Goal: Information Seeking & Learning: Learn about a topic

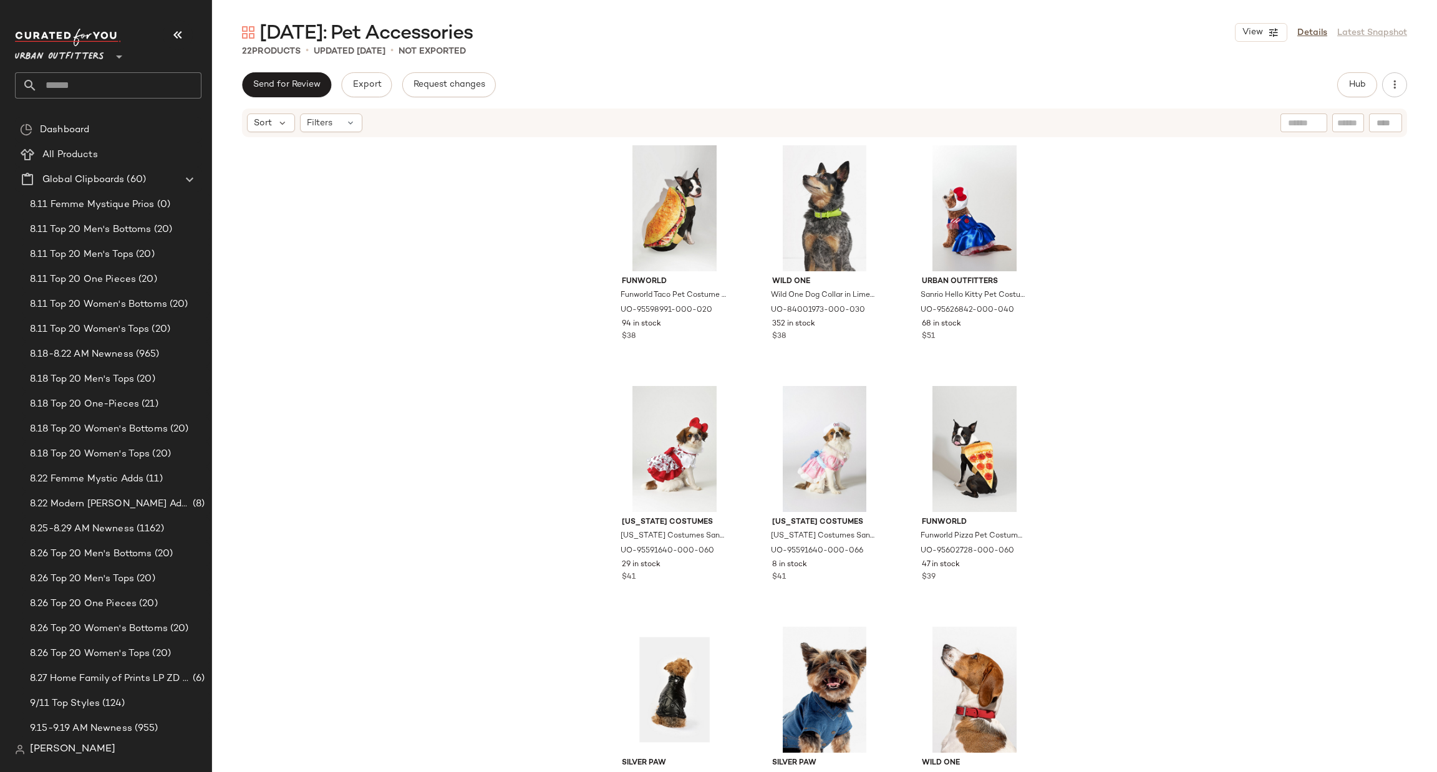
click at [104, 84] on input "text" at bounding box center [119, 85] width 164 height 26
type input "****"
click at [106, 120] on b "Show" at bounding box center [105, 121] width 23 height 13
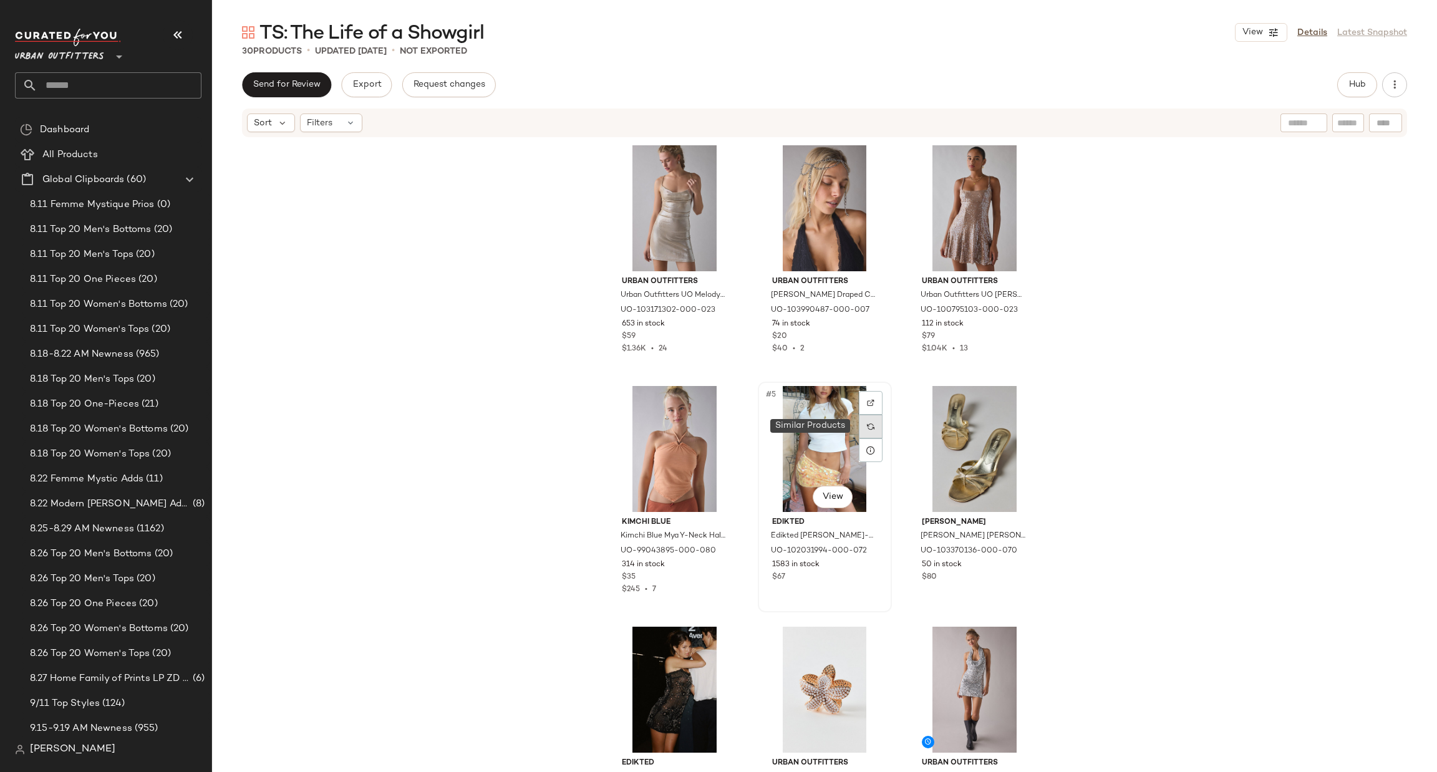
click at [867, 424] on img at bounding box center [870, 426] width 7 height 7
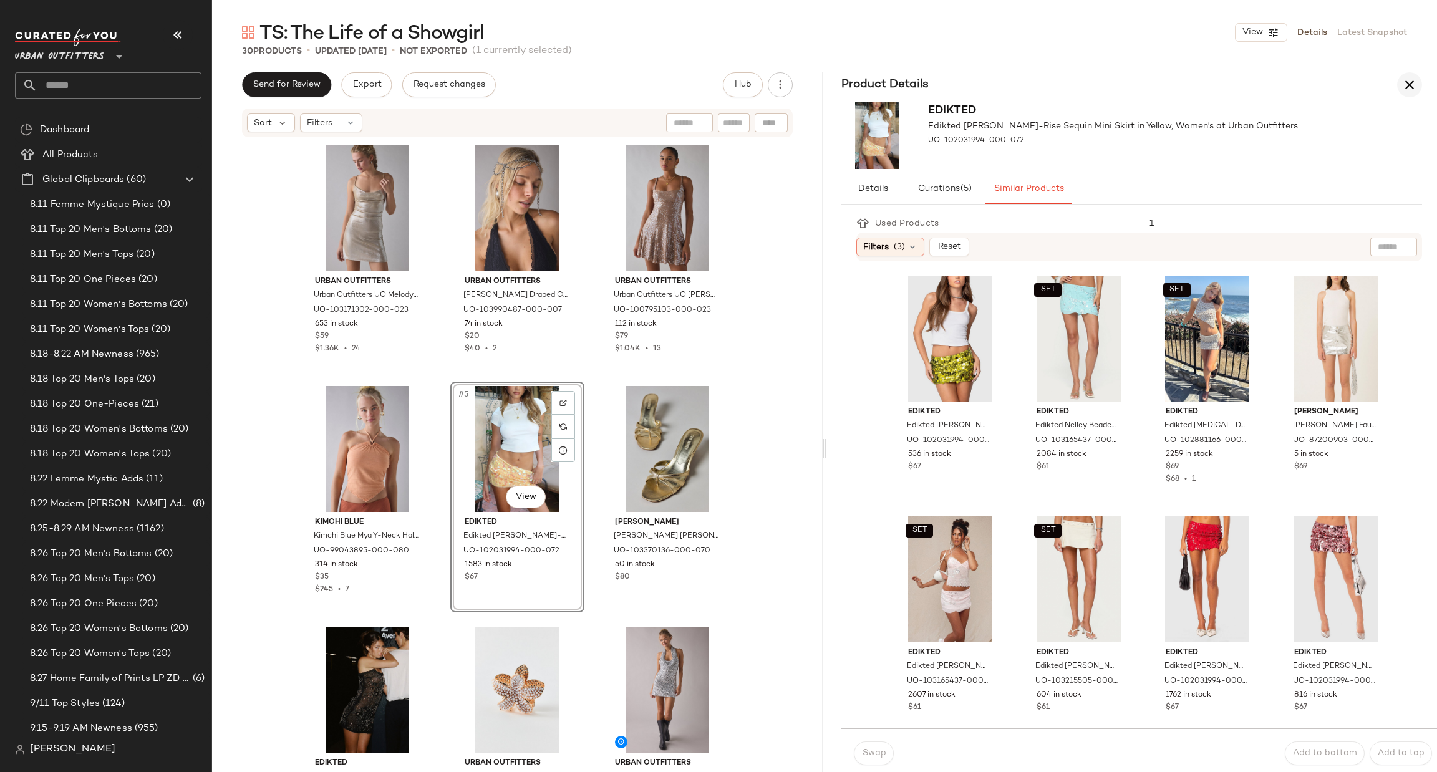
click at [1410, 90] on icon "button" at bounding box center [1409, 84] width 15 height 15
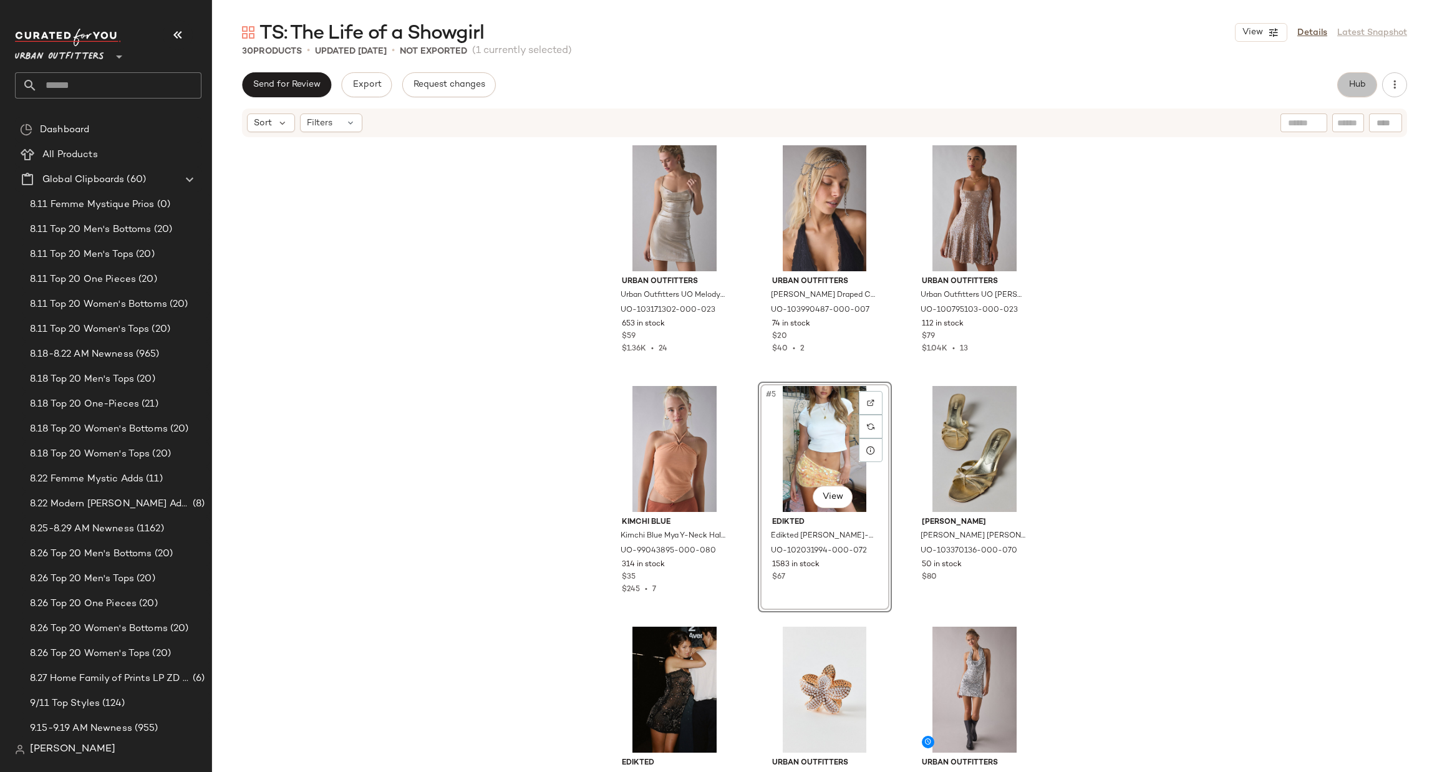
click at [1355, 84] on span "Hub" at bounding box center [1357, 85] width 17 height 10
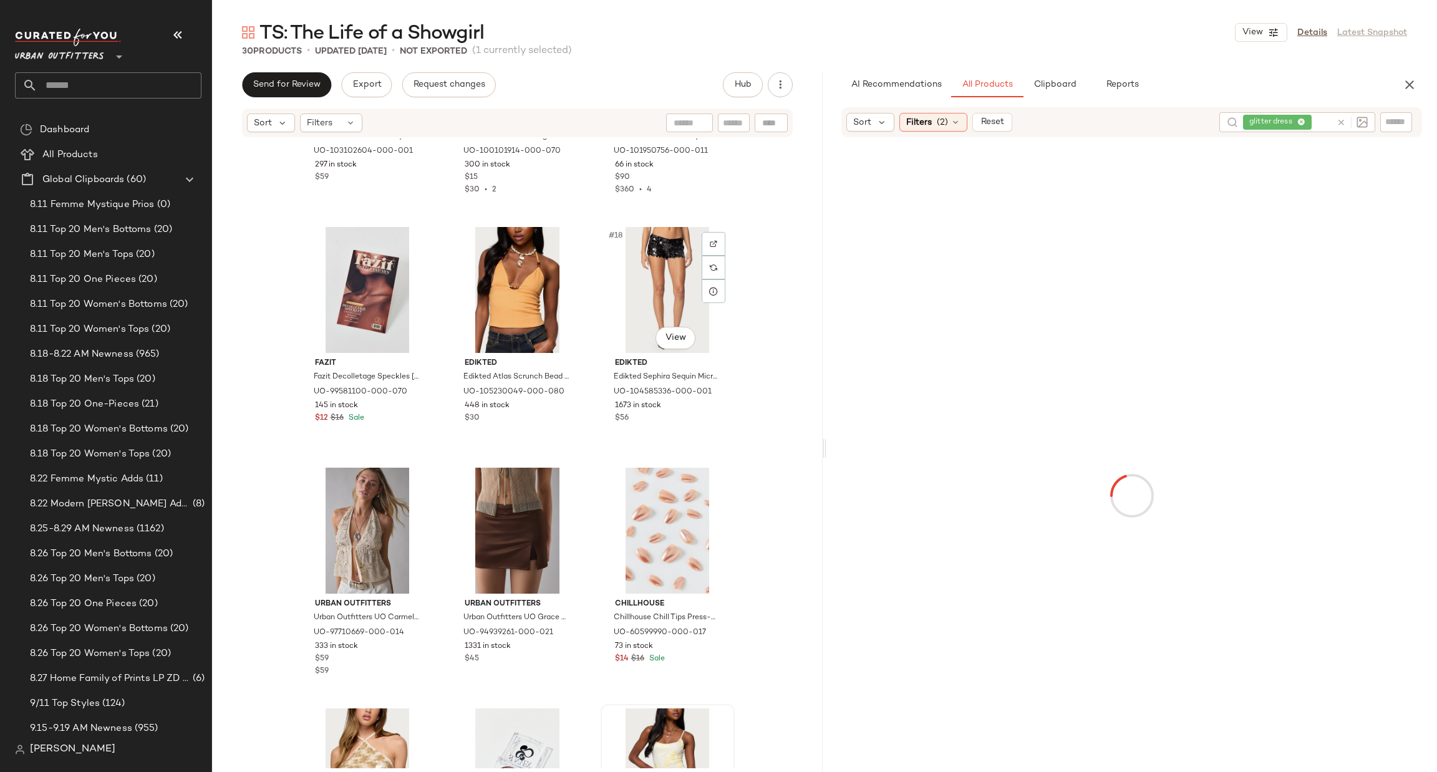
scroll to position [1780, 0]
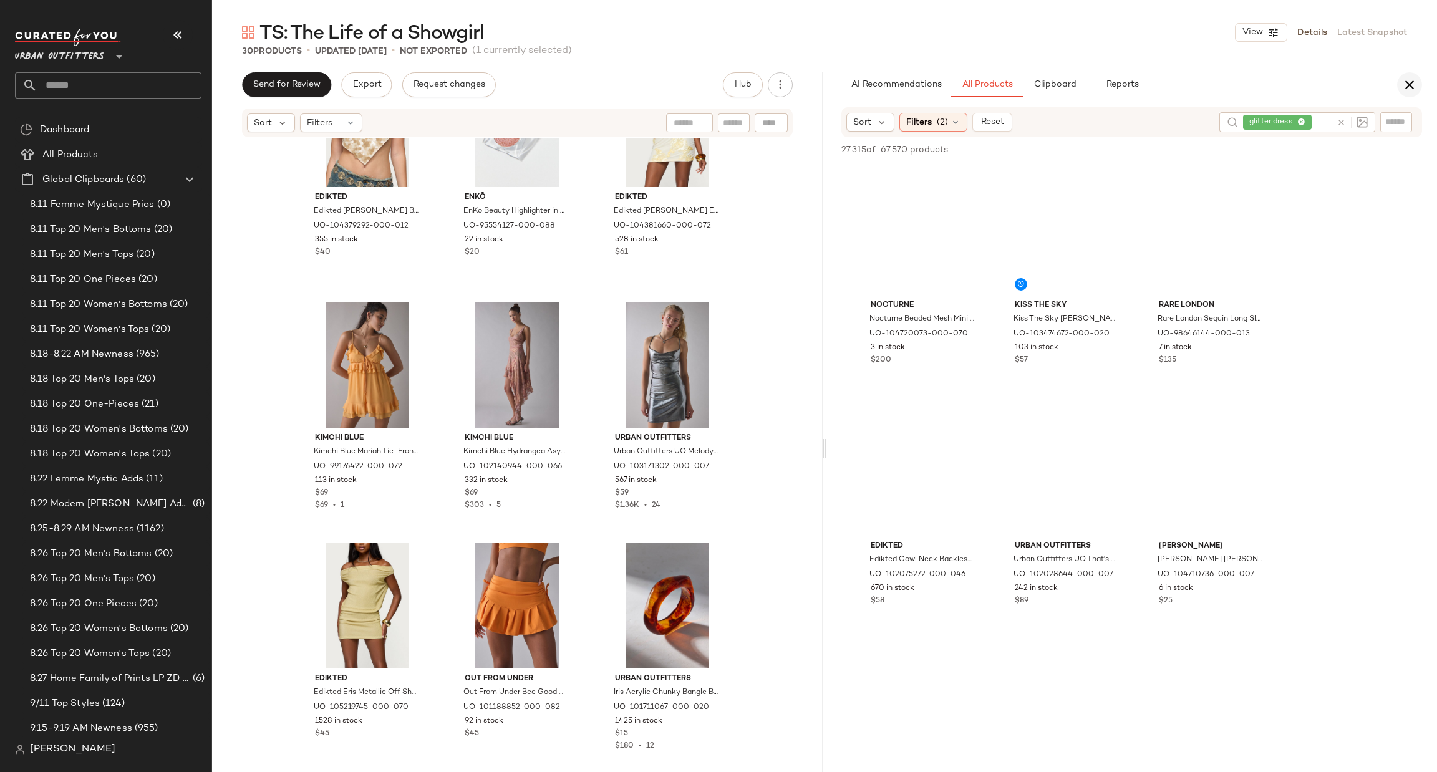
click at [1402, 79] on icon "button" at bounding box center [1409, 84] width 15 height 15
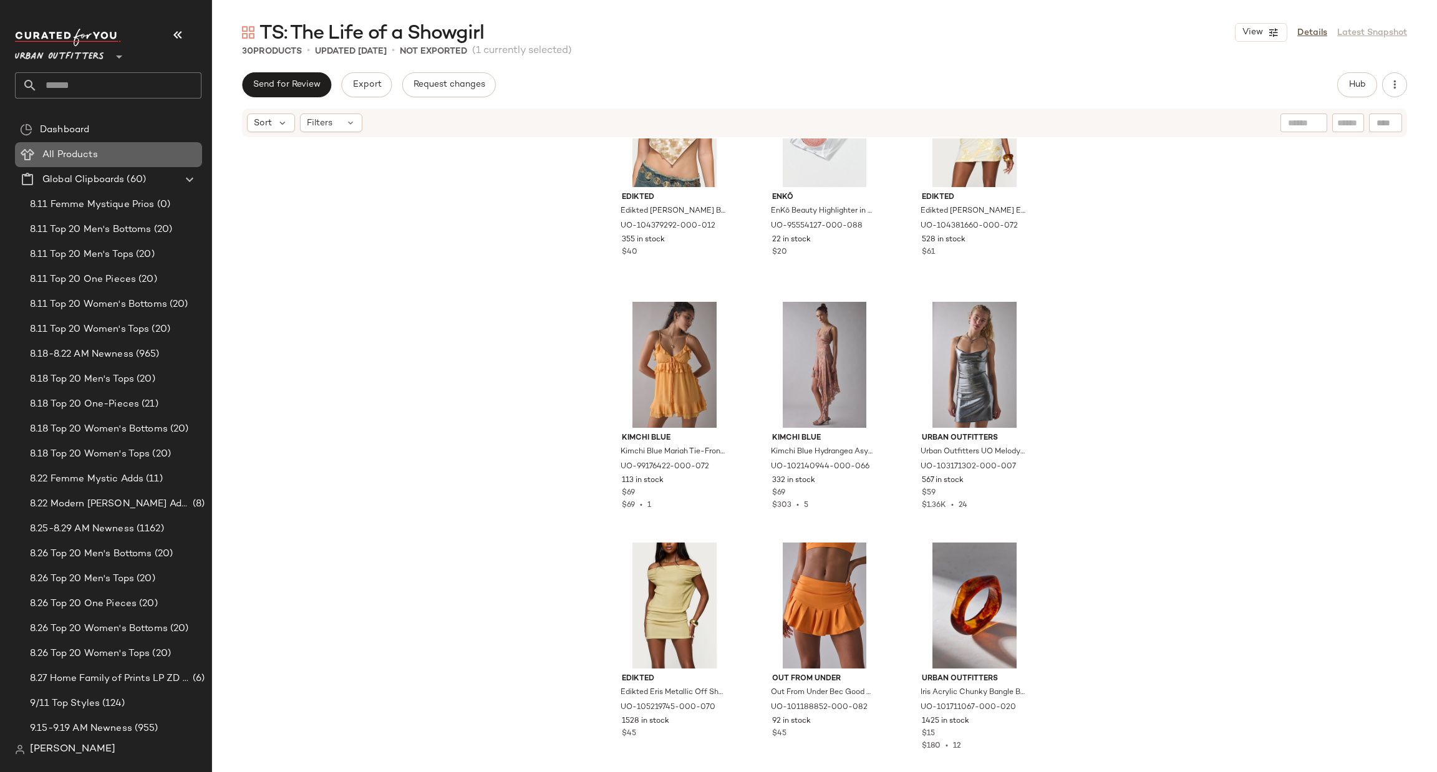
click at [102, 162] on Products "All Products" at bounding box center [108, 154] width 187 height 25
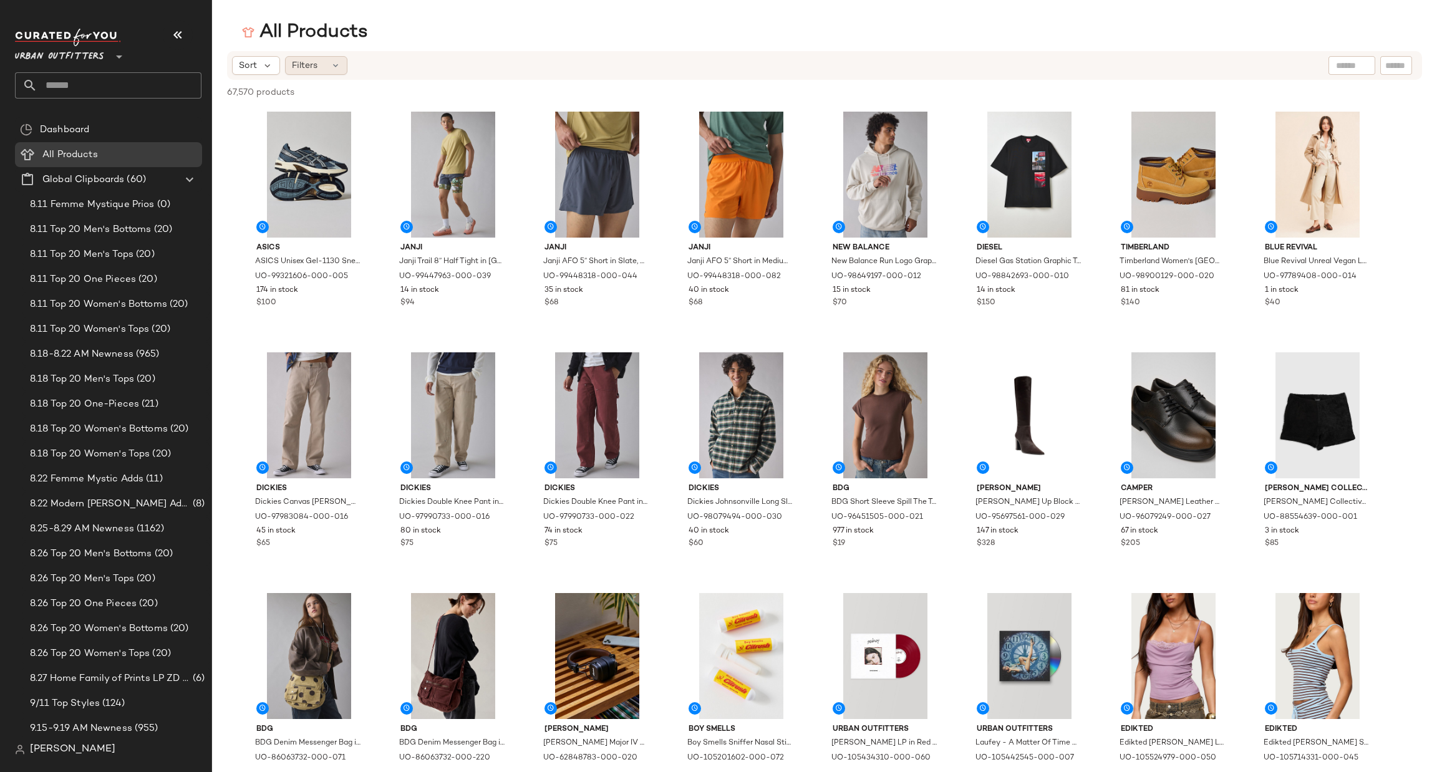
click at [314, 59] on span "Filters" at bounding box center [305, 65] width 26 height 13
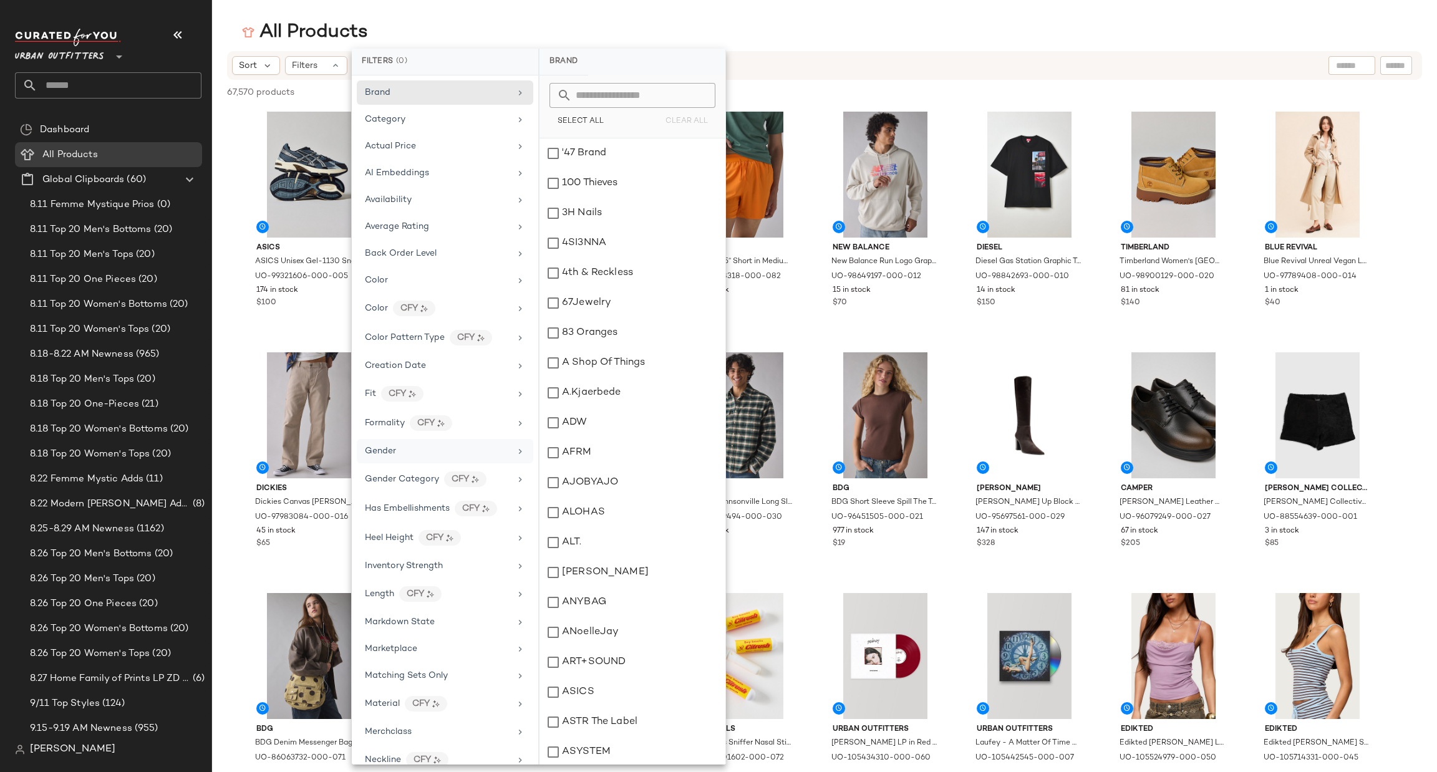
click at [405, 453] on div "Gender" at bounding box center [437, 451] width 145 height 13
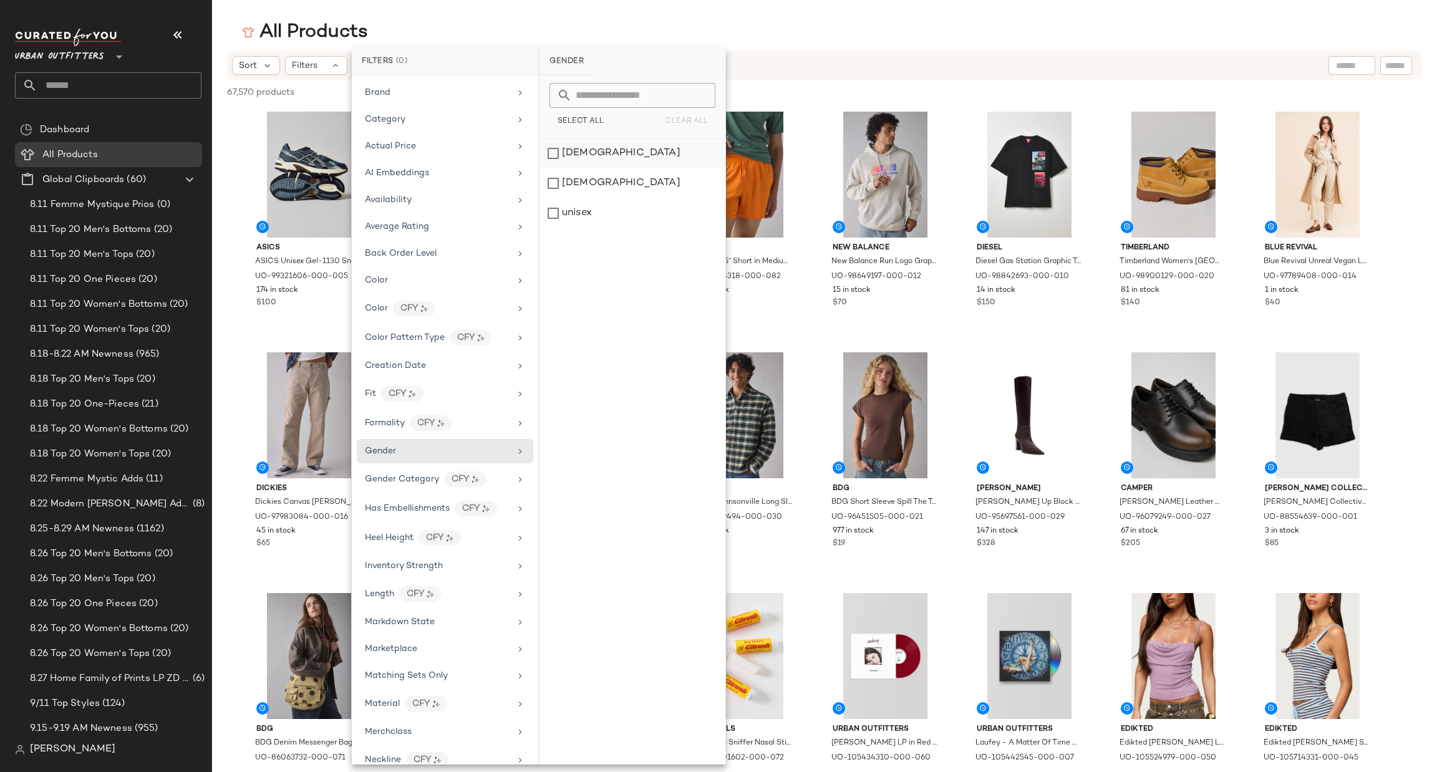
click at [667, 139] on div "[DEMOGRAPHIC_DATA]" at bounding box center [633, 153] width 186 height 30
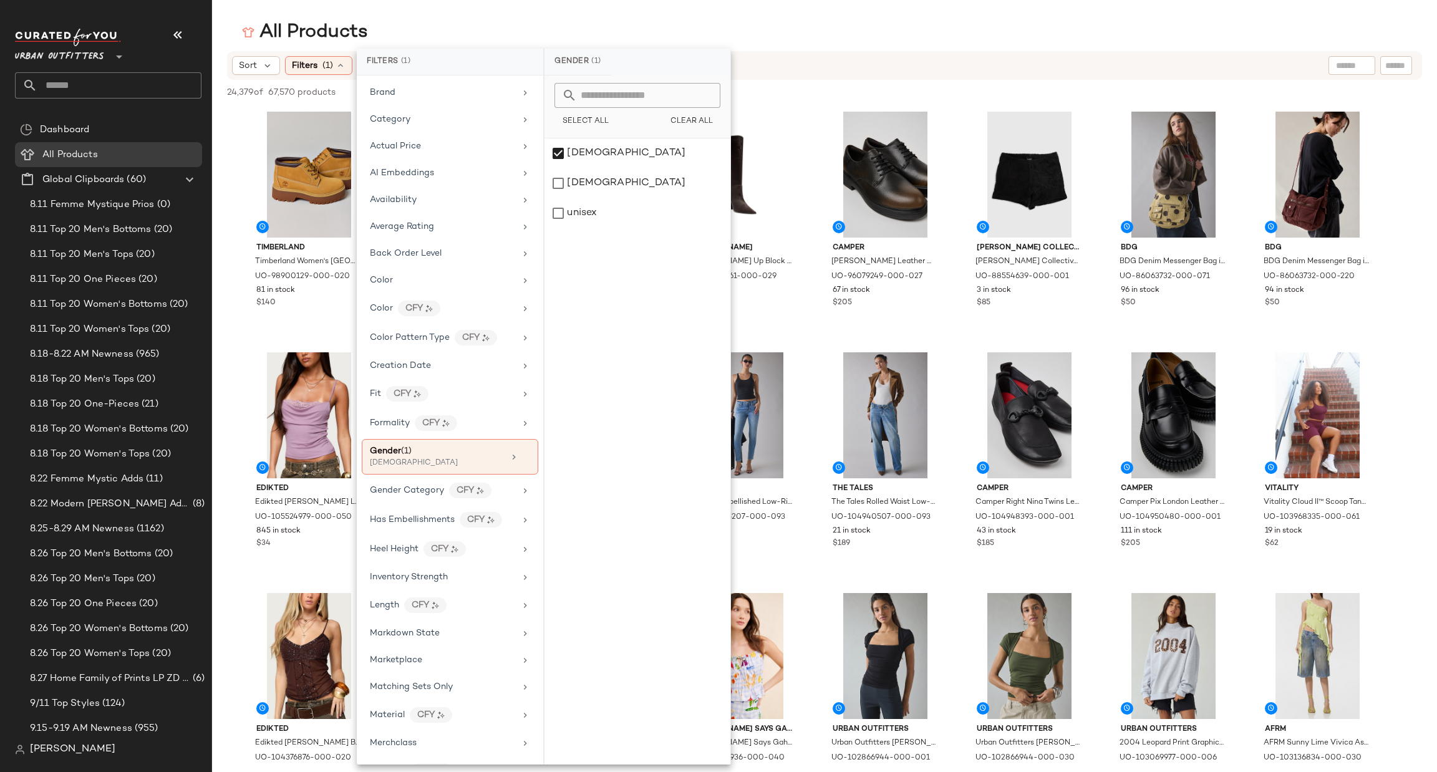
scroll to position [568, 0]
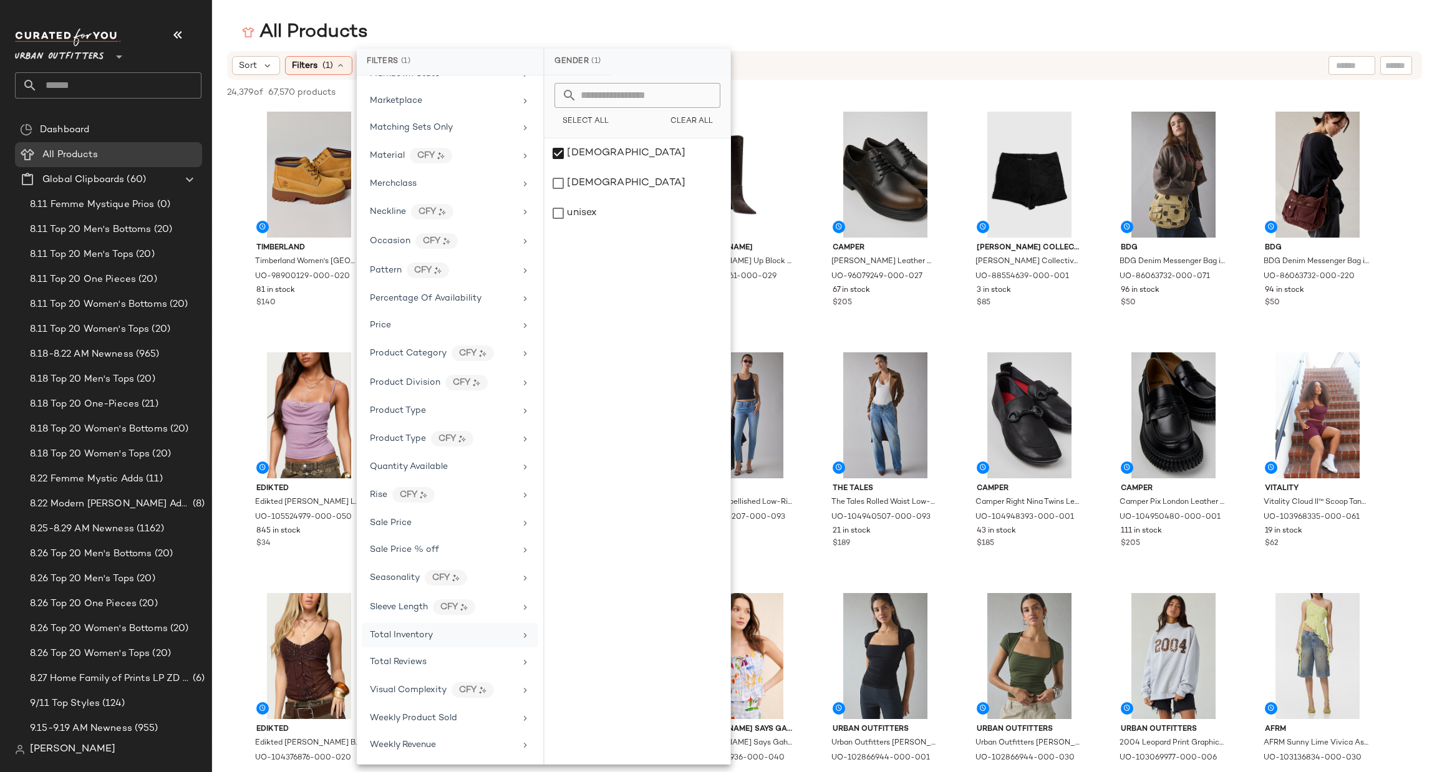
click at [463, 632] on div "Total Inventory" at bounding box center [442, 635] width 145 height 13
click at [621, 117] on span "At least 1" at bounding box center [638, 116] width 34 height 9
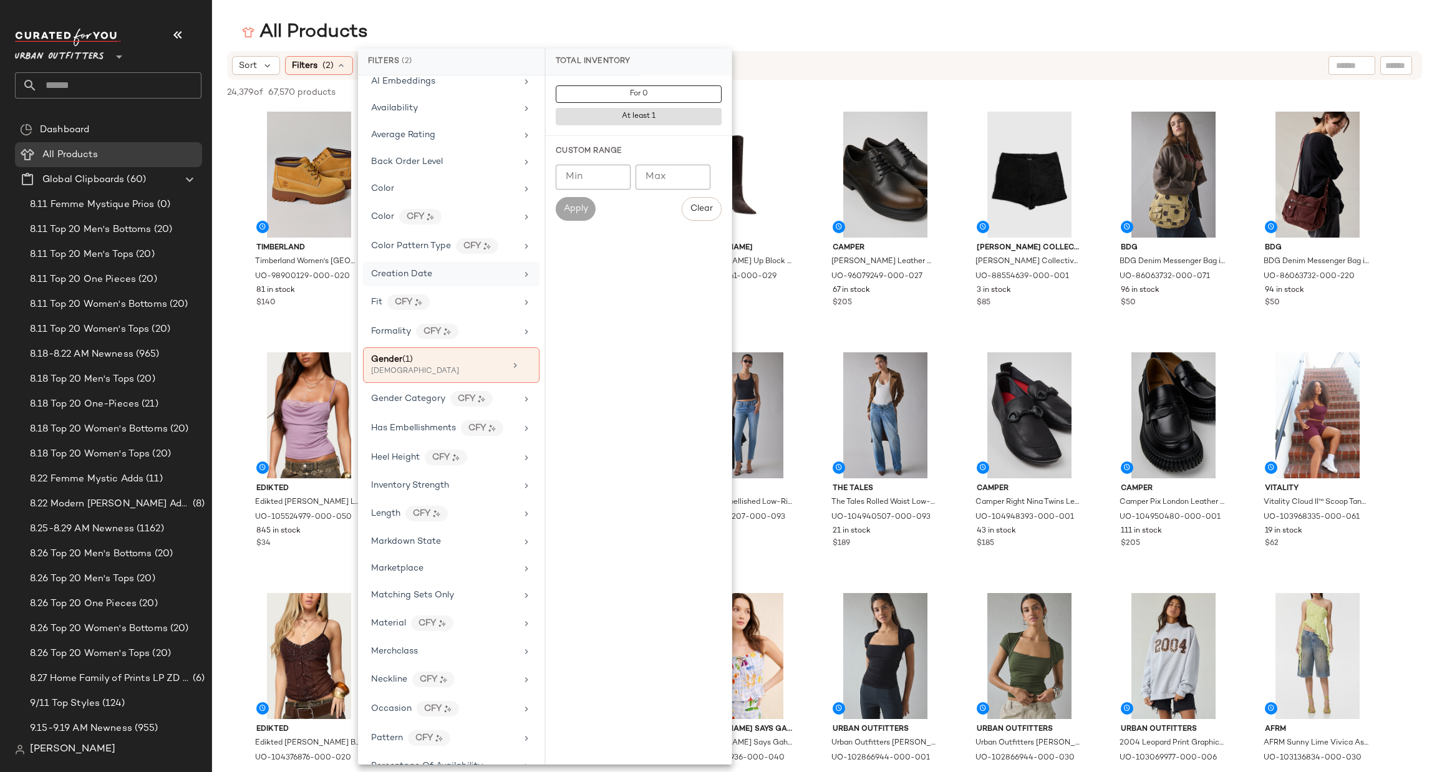
scroll to position [0, 0]
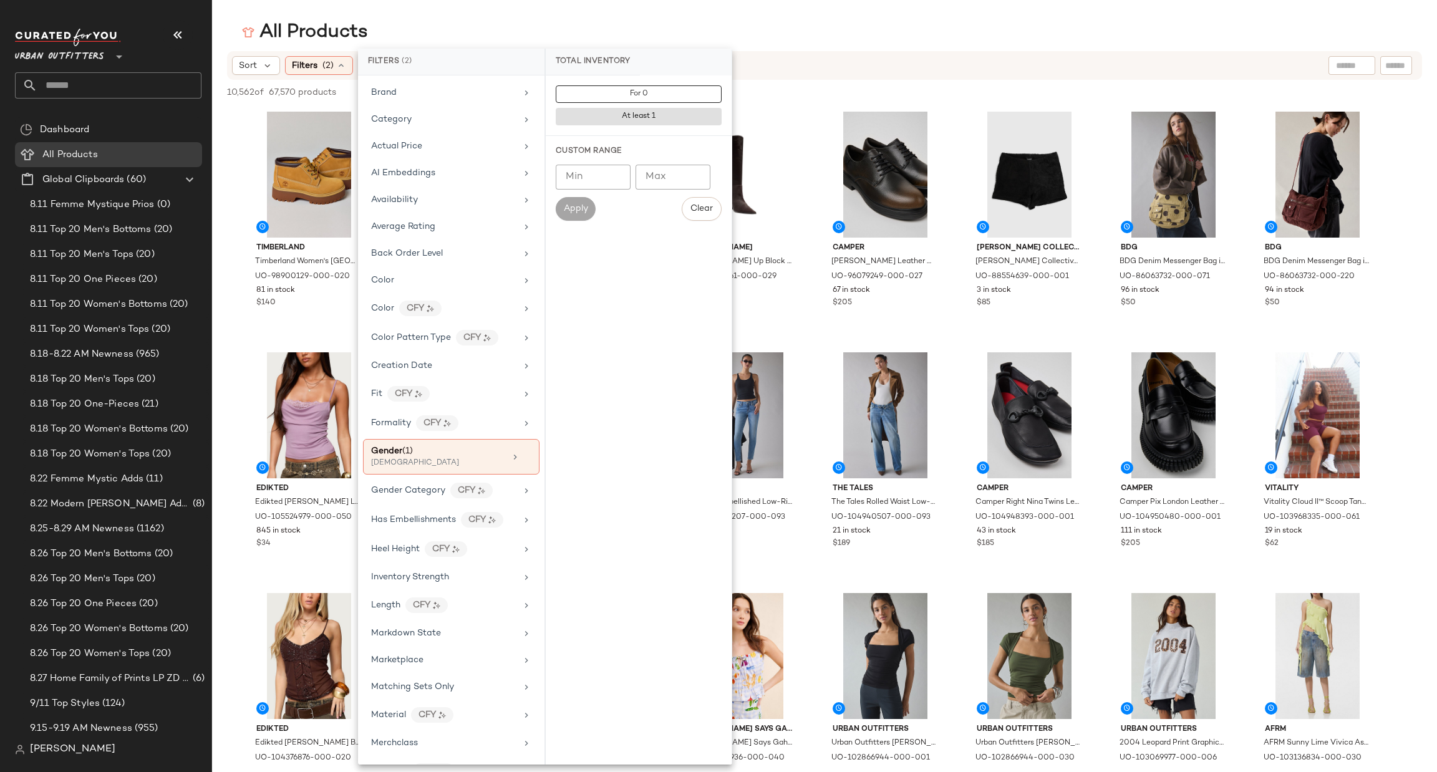
click at [878, 94] on div "10,562 of 67,570 products • 0 selected Deselect All" at bounding box center [824, 93] width 1225 height 27
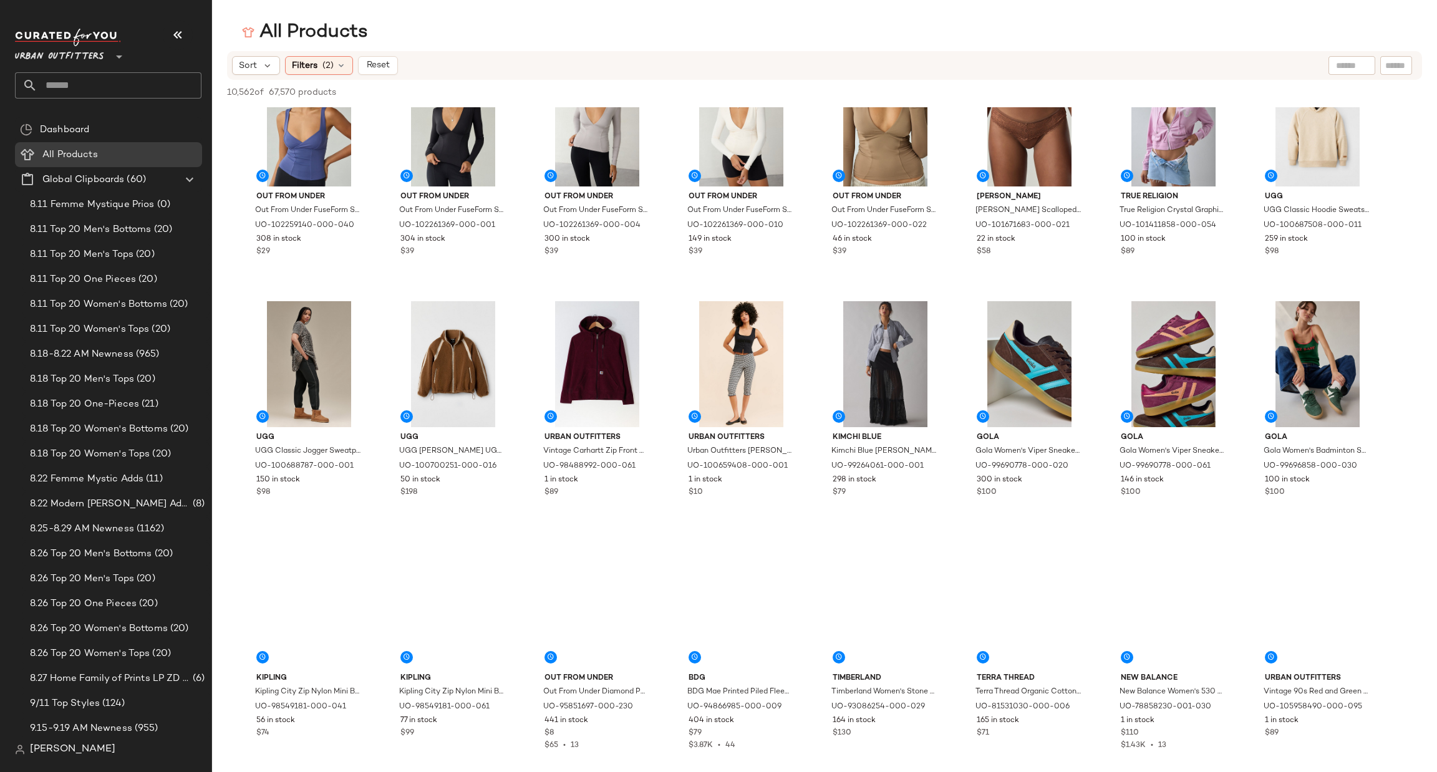
scroll to position [1683, 0]
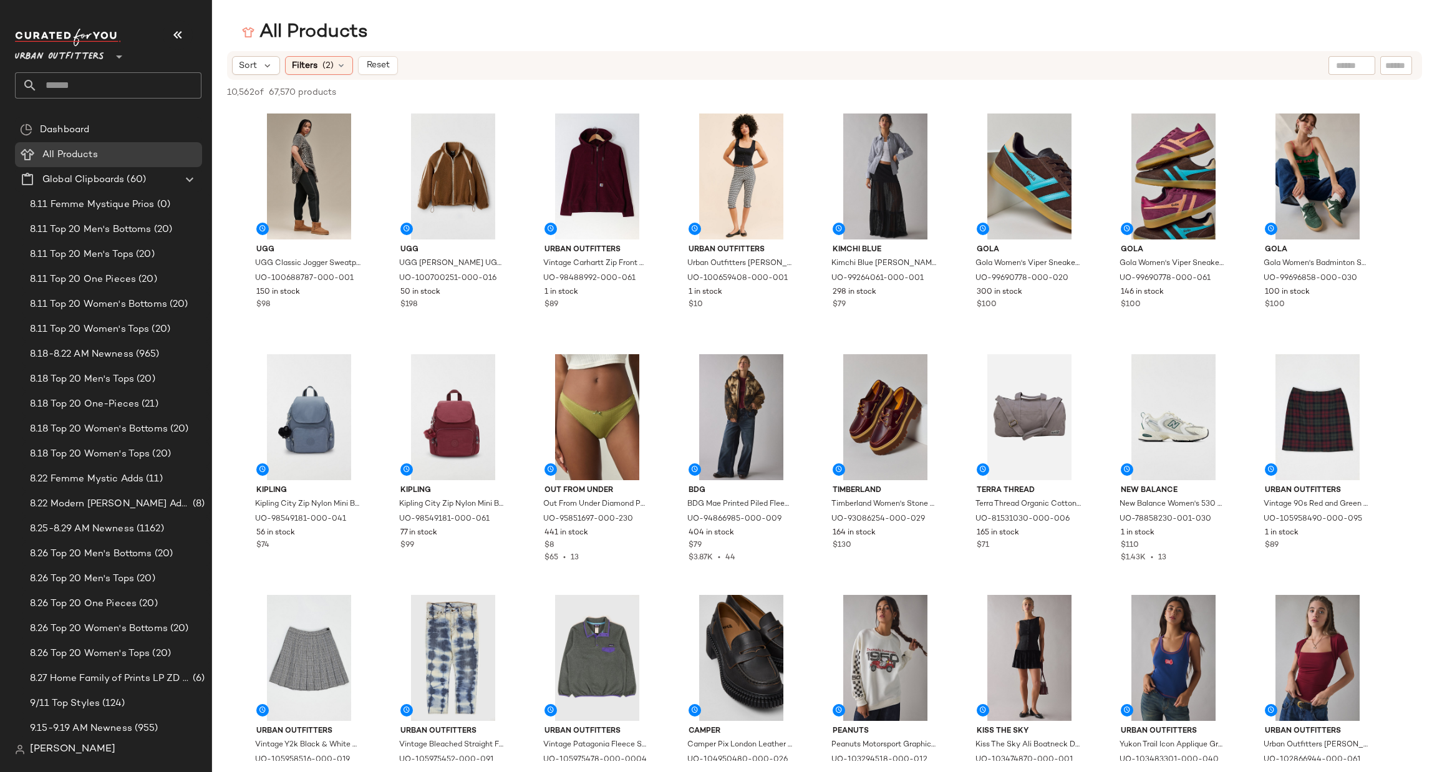
click at [1347, 76] on div "Sort Filters (2) Reset" at bounding box center [824, 65] width 1195 height 29
click at [1347, 64] on input "text" at bounding box center [1297, 65] width 109 height 13
type input "**********"
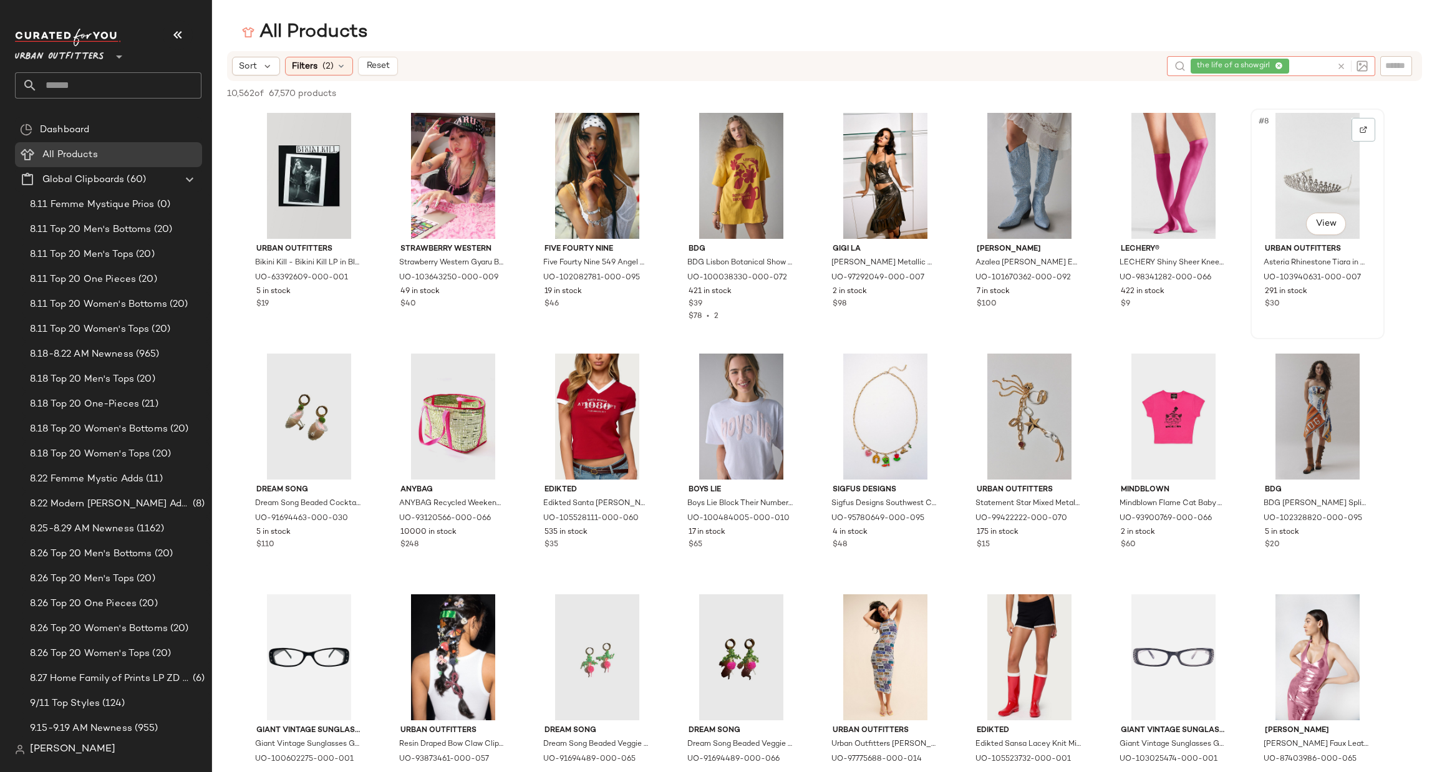
click at [1307, 162] on div "#8 View" at bounding box center [1317, 176] width 125 height 126
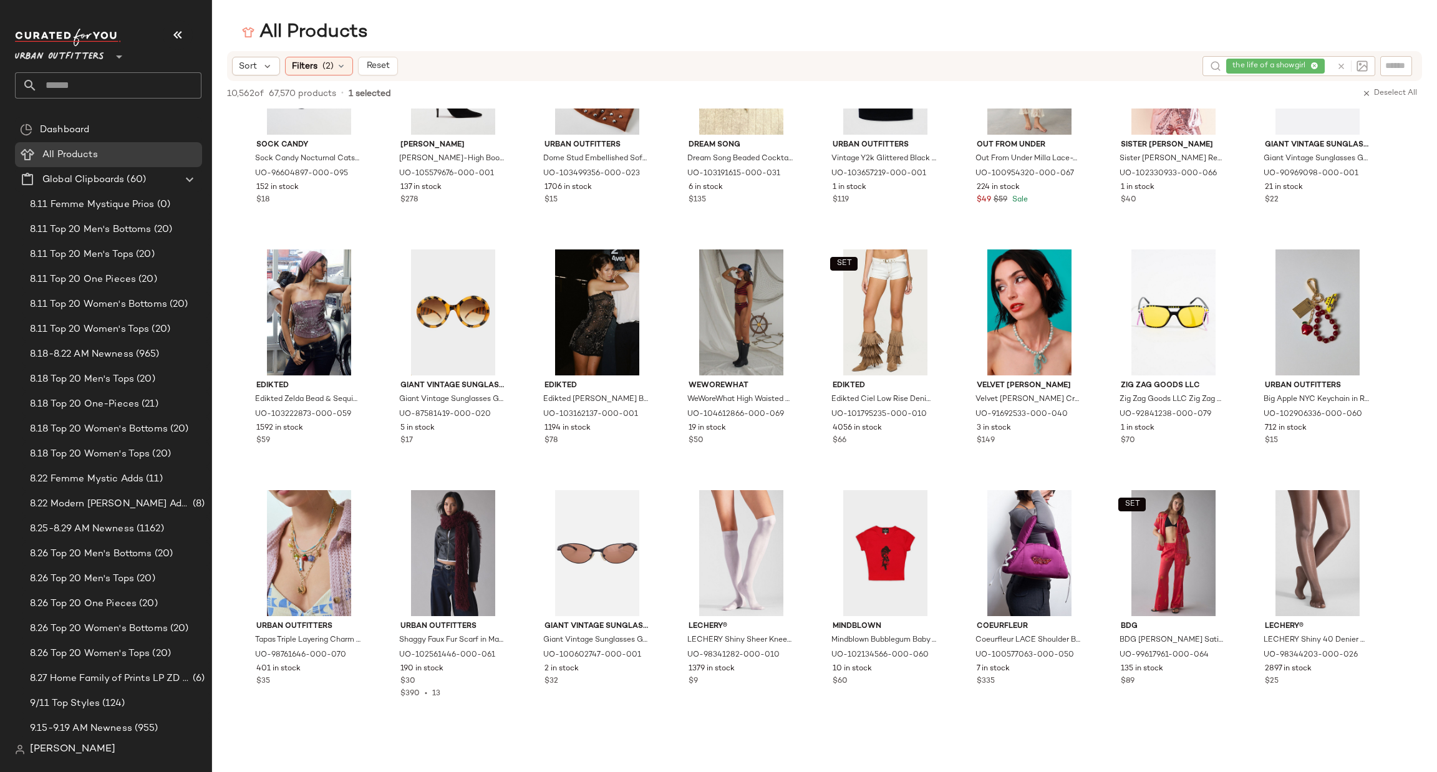
scroll to position [3368, 0]
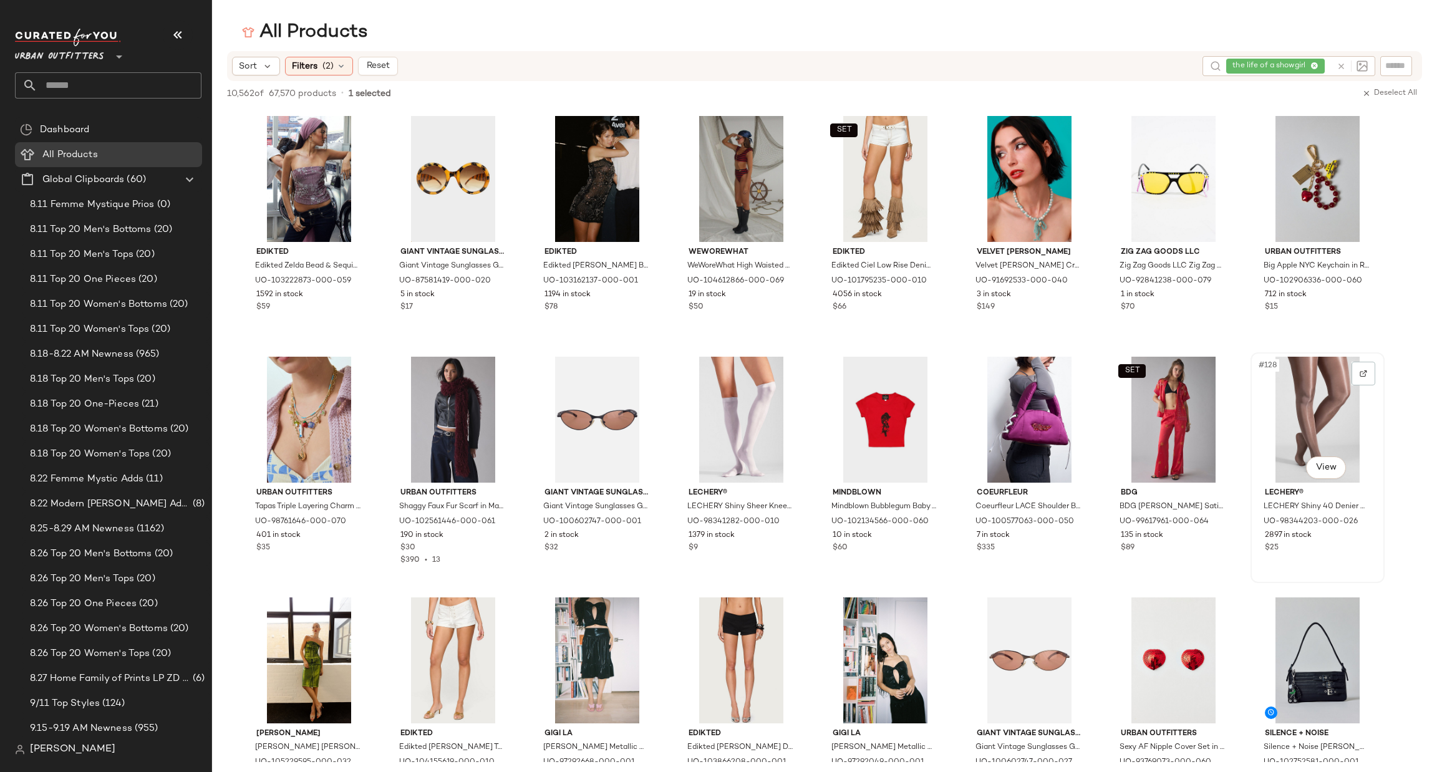
click at [1296, 400] on div "#128 View" at bounding box center [1317, 420] width 125 height 126
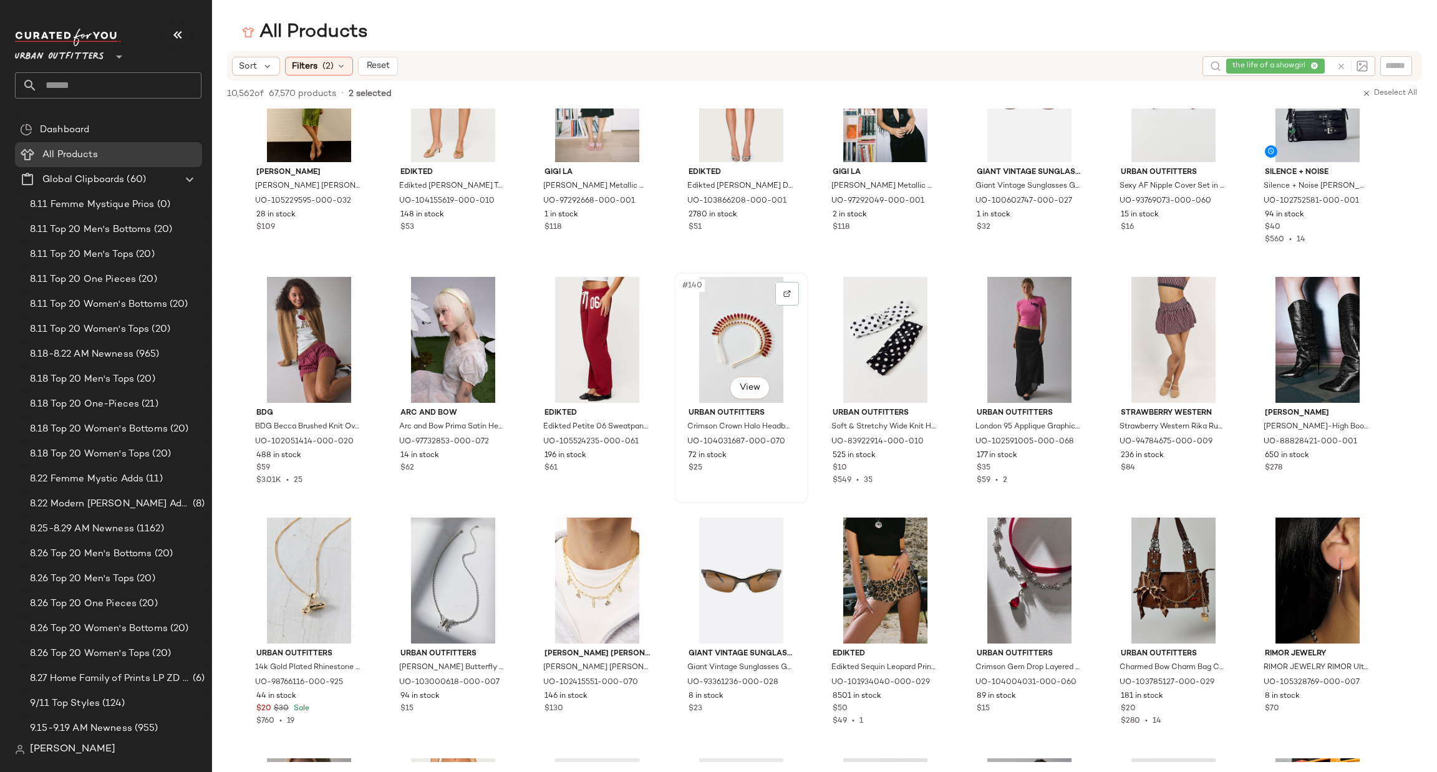
click at [732, 344] on div "#140 View" at bounding box center [741, 340] width 125 height 126
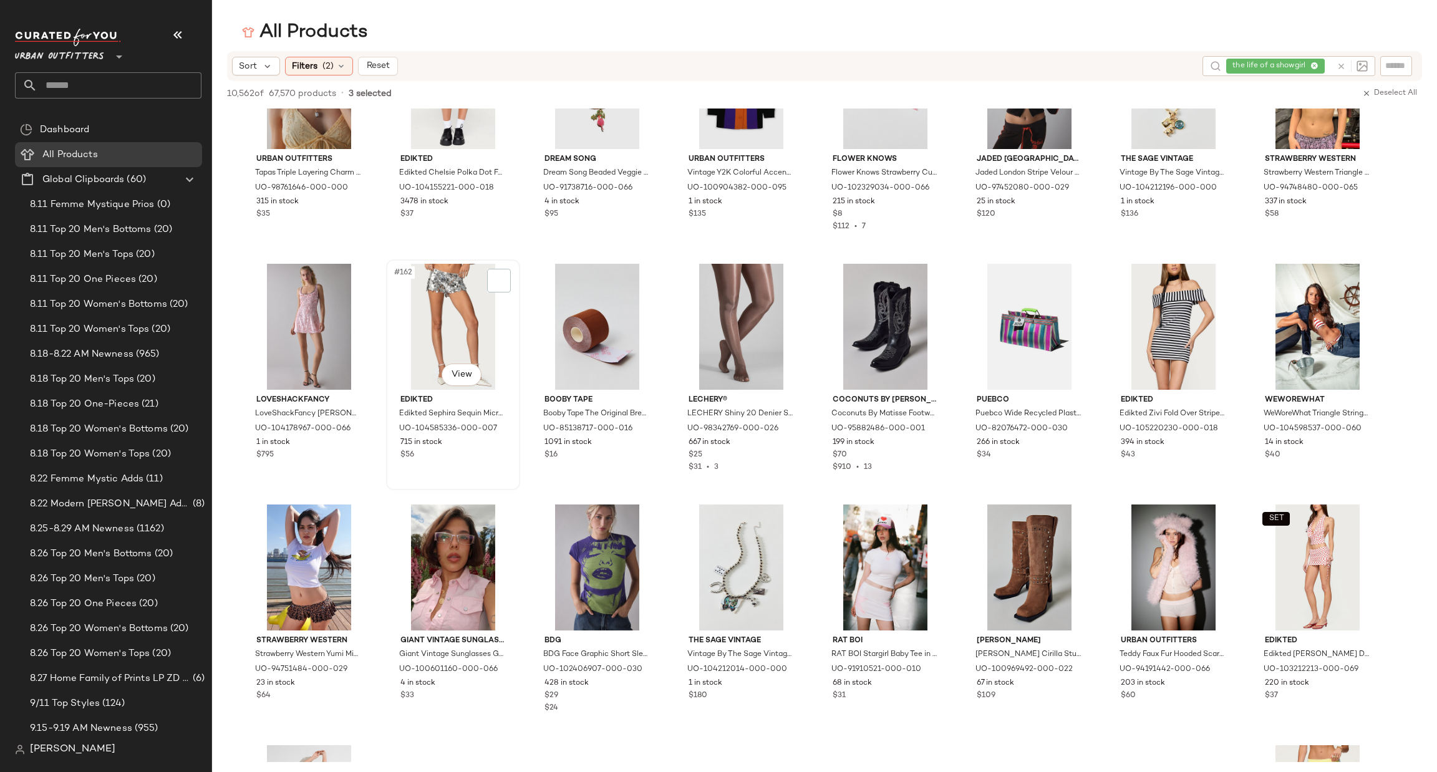
scroll to position [4677, 0]
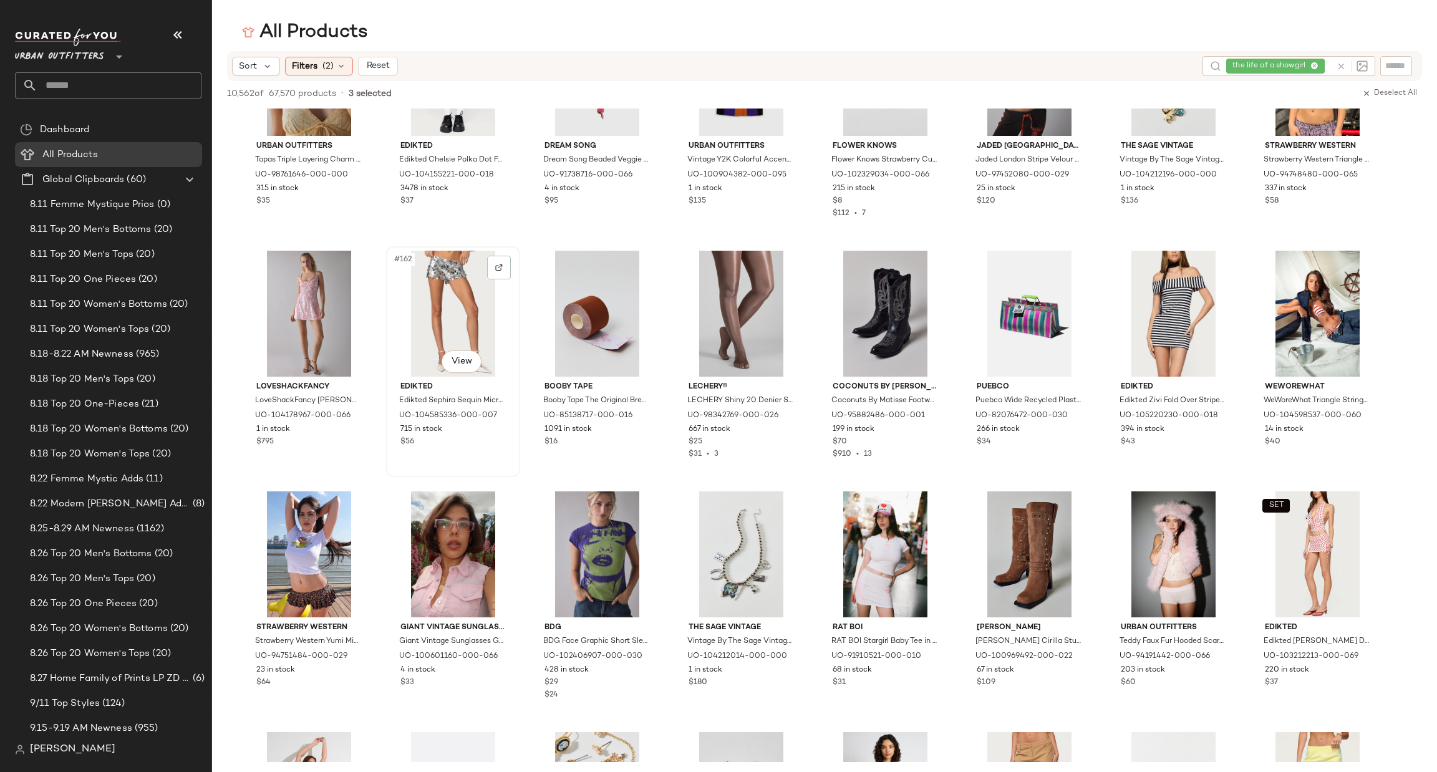
click at [441, 315] on div "#162 View" at bounding box center [452, 314] width 125 height 126
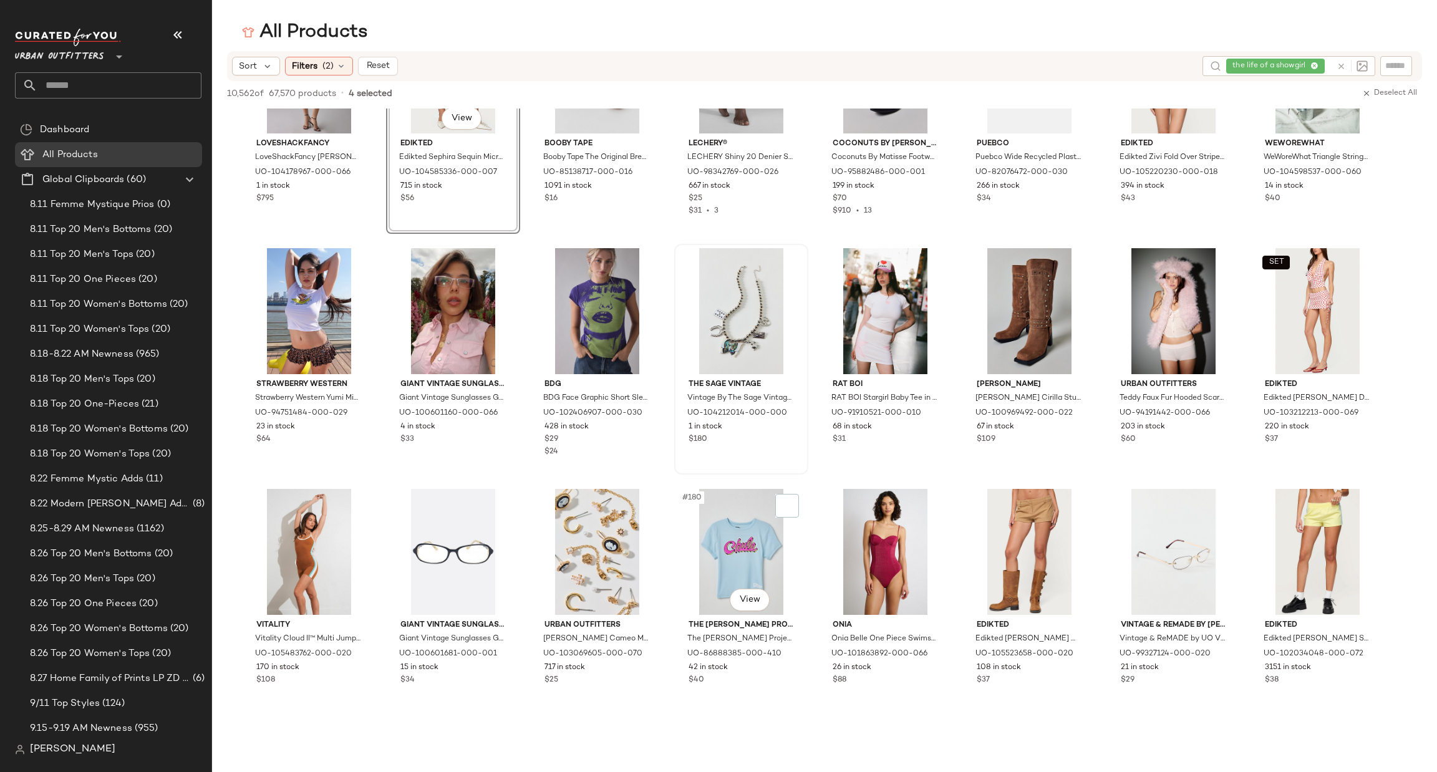
scroll to position [5239, 0]
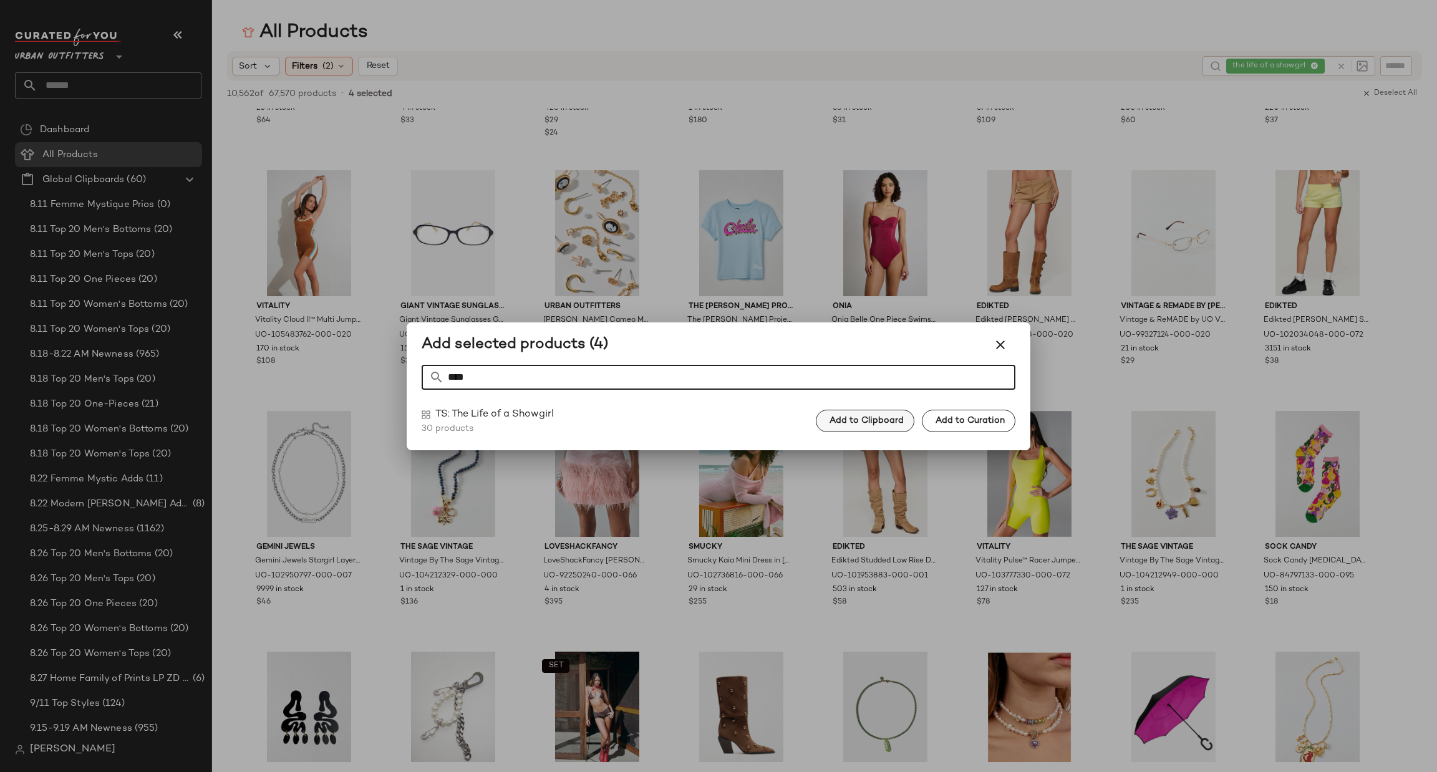
type input "****"
click at [884, 421] on span "Add to Clipboard" at bounding box center [866, 421] width 75 height 10
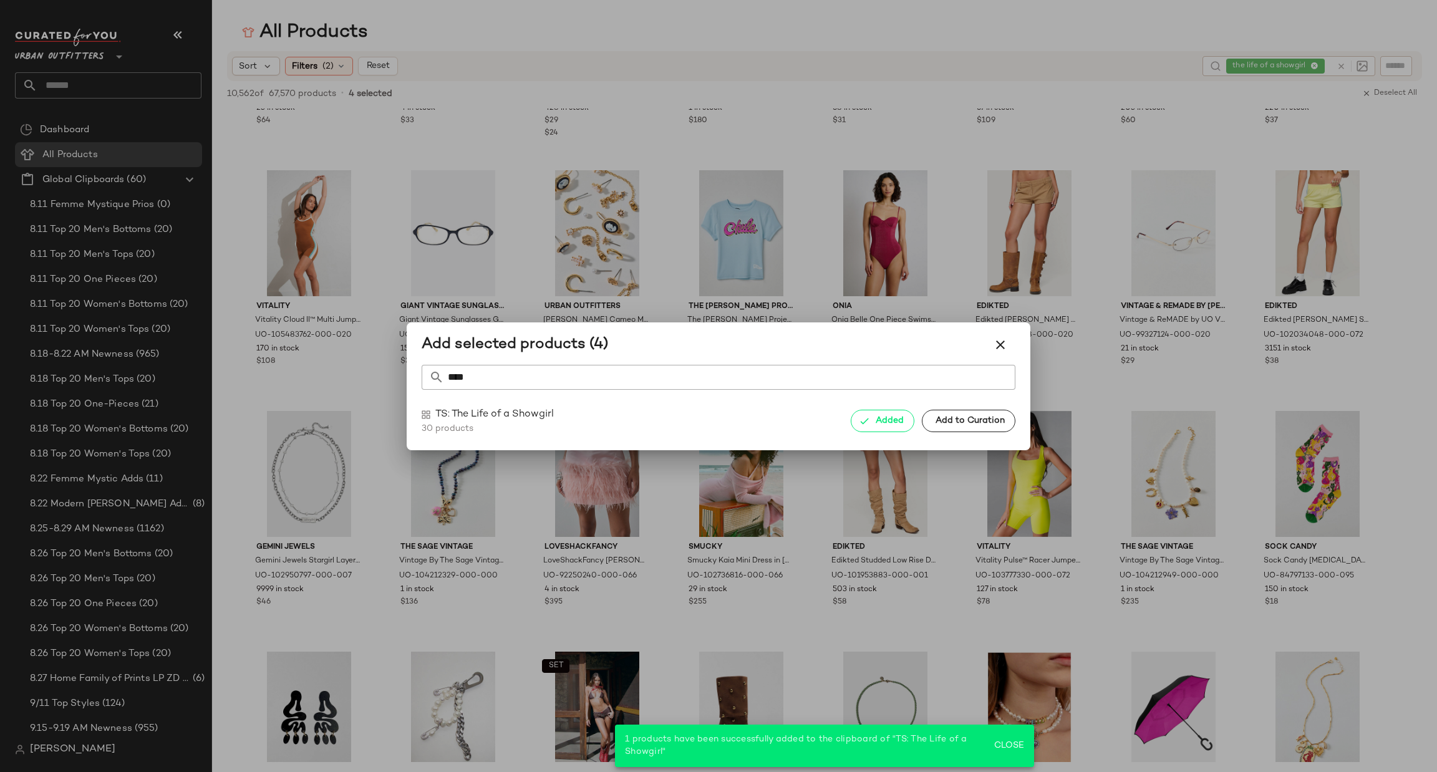
click at [1339, 63] on div at bounding box center [718, 386] width 1437 height 772
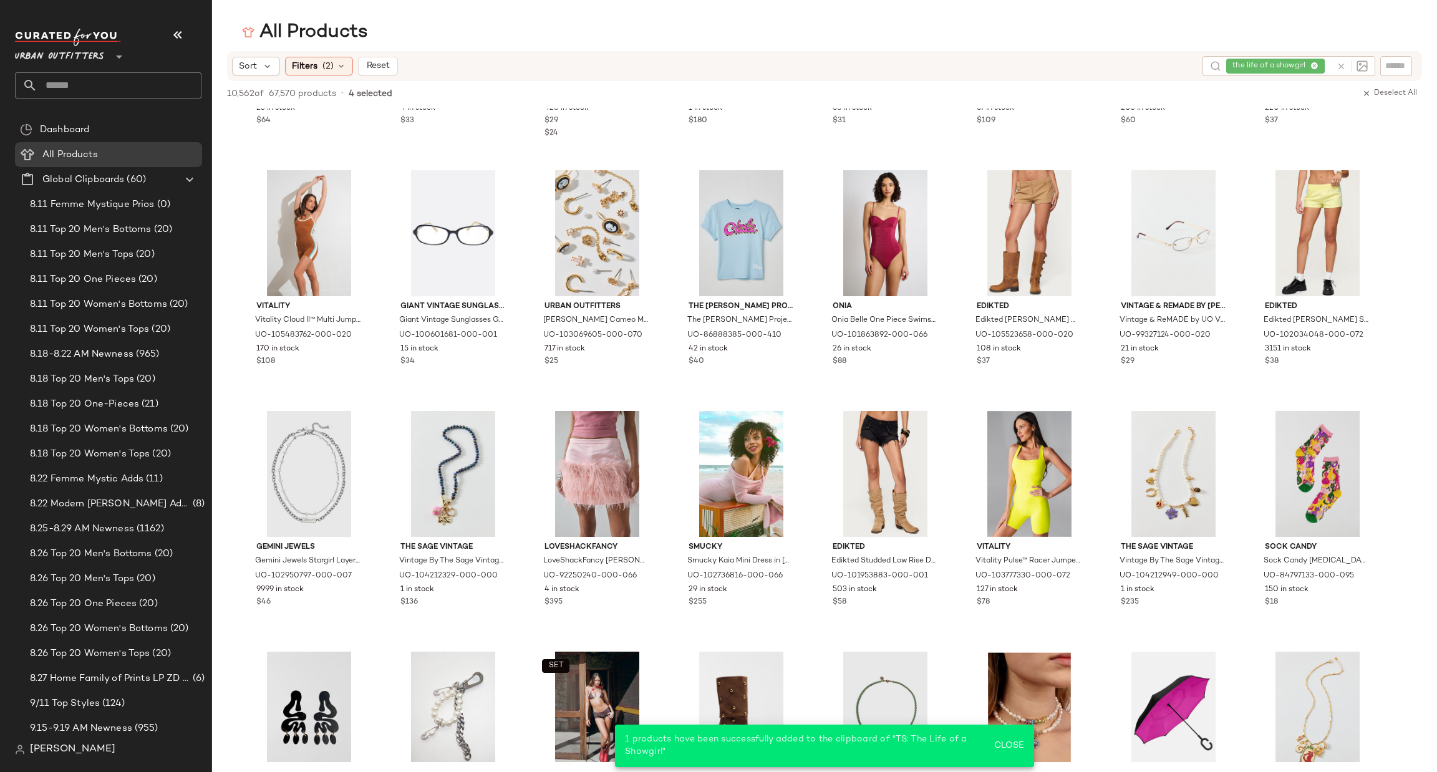
click at [1339, 63] on icon at bounding box center [1341, 66] width 9 height 9
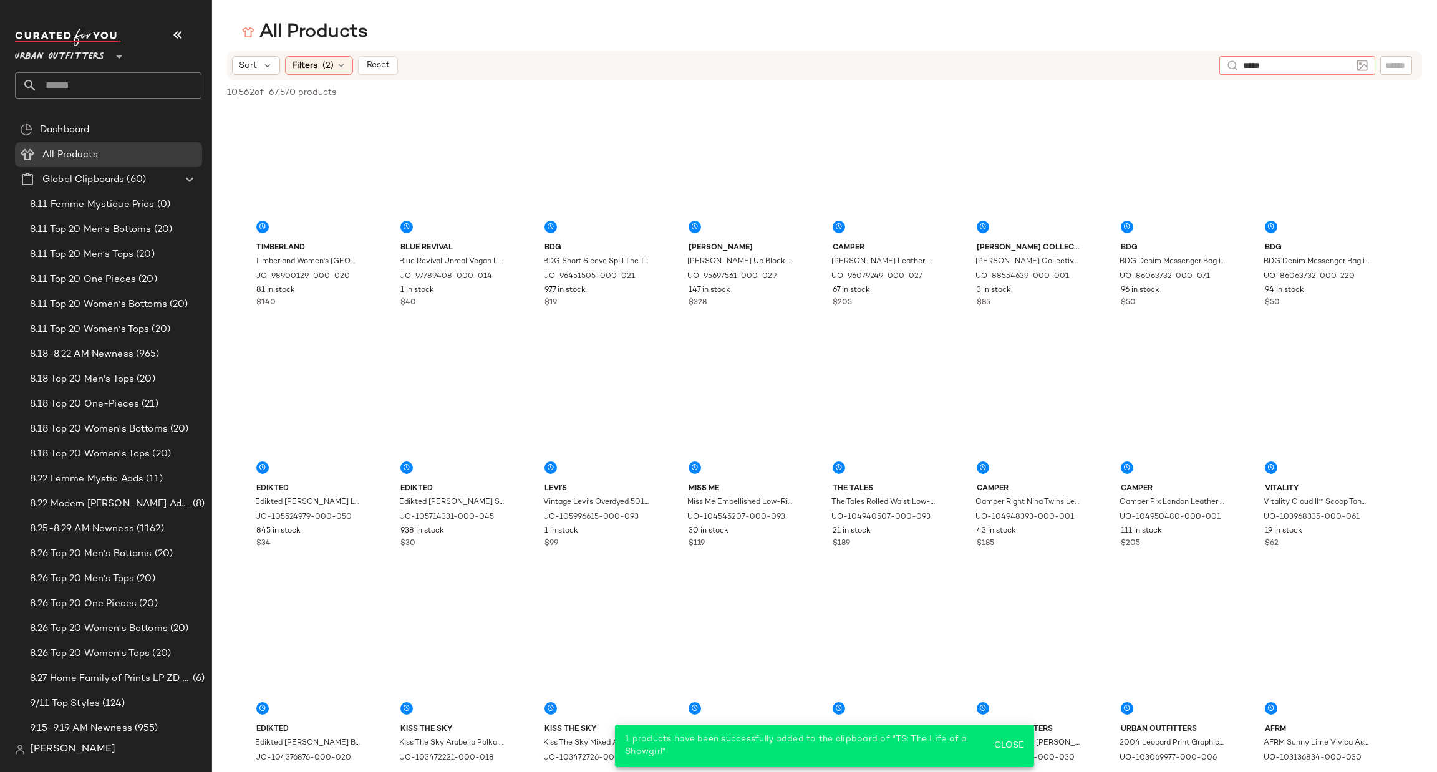
type input "******"
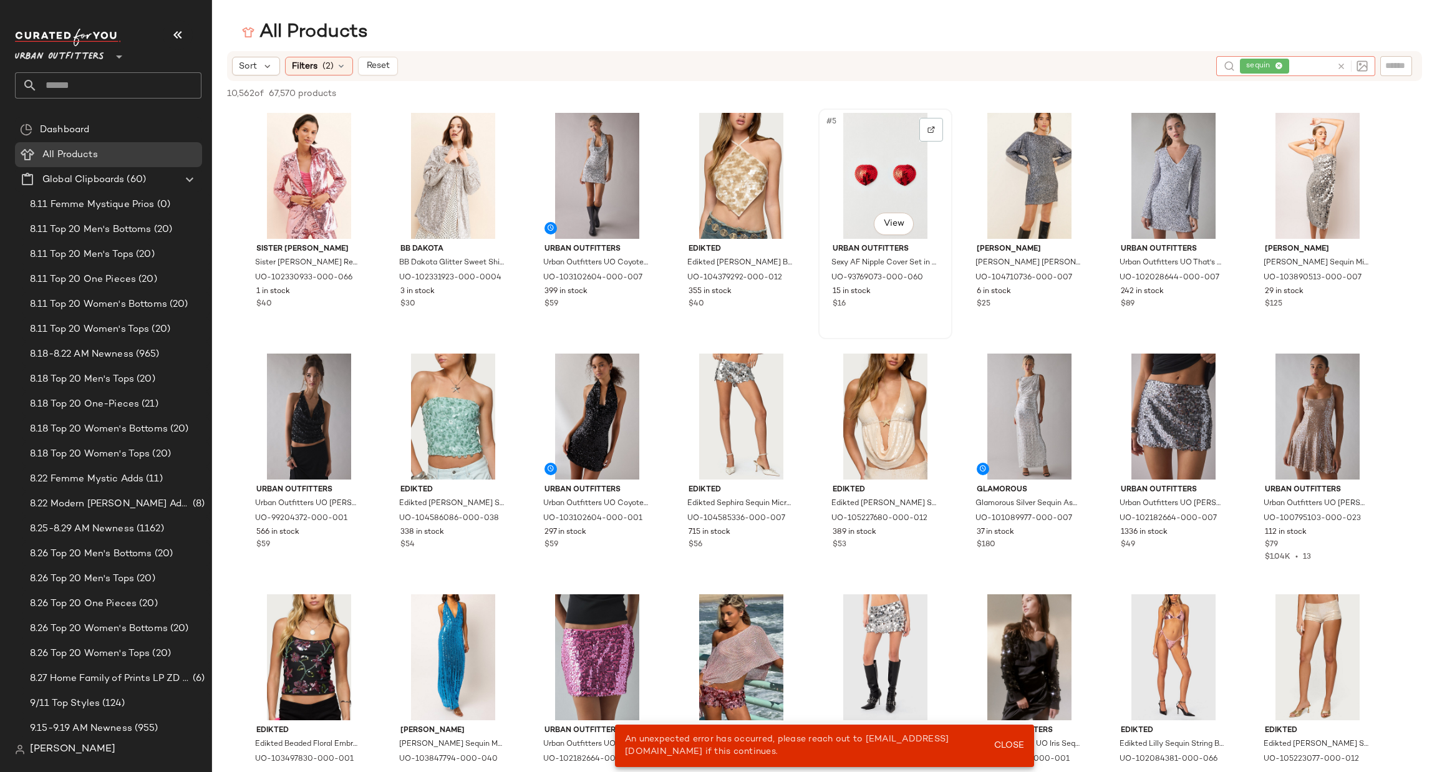
click at [904, 168] on div "#5 View" at bounding box center [885, 176] width 125 height 126
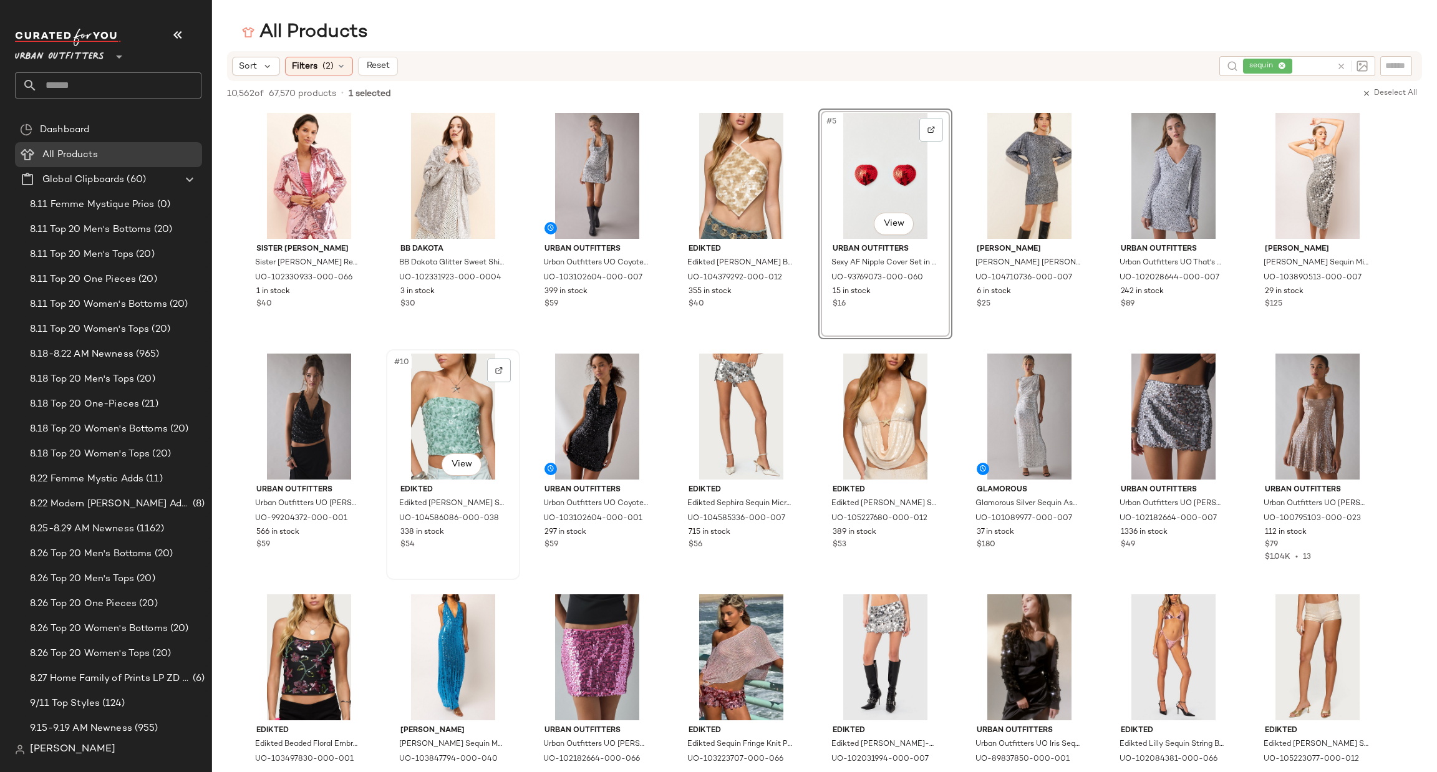
click at [440, 420] on div "#10 View" at bounding box center [452, 417] width 125 height 126
click at [590, 159] on div "#3 View" at bounding box center [597, 176] width 125 height 126
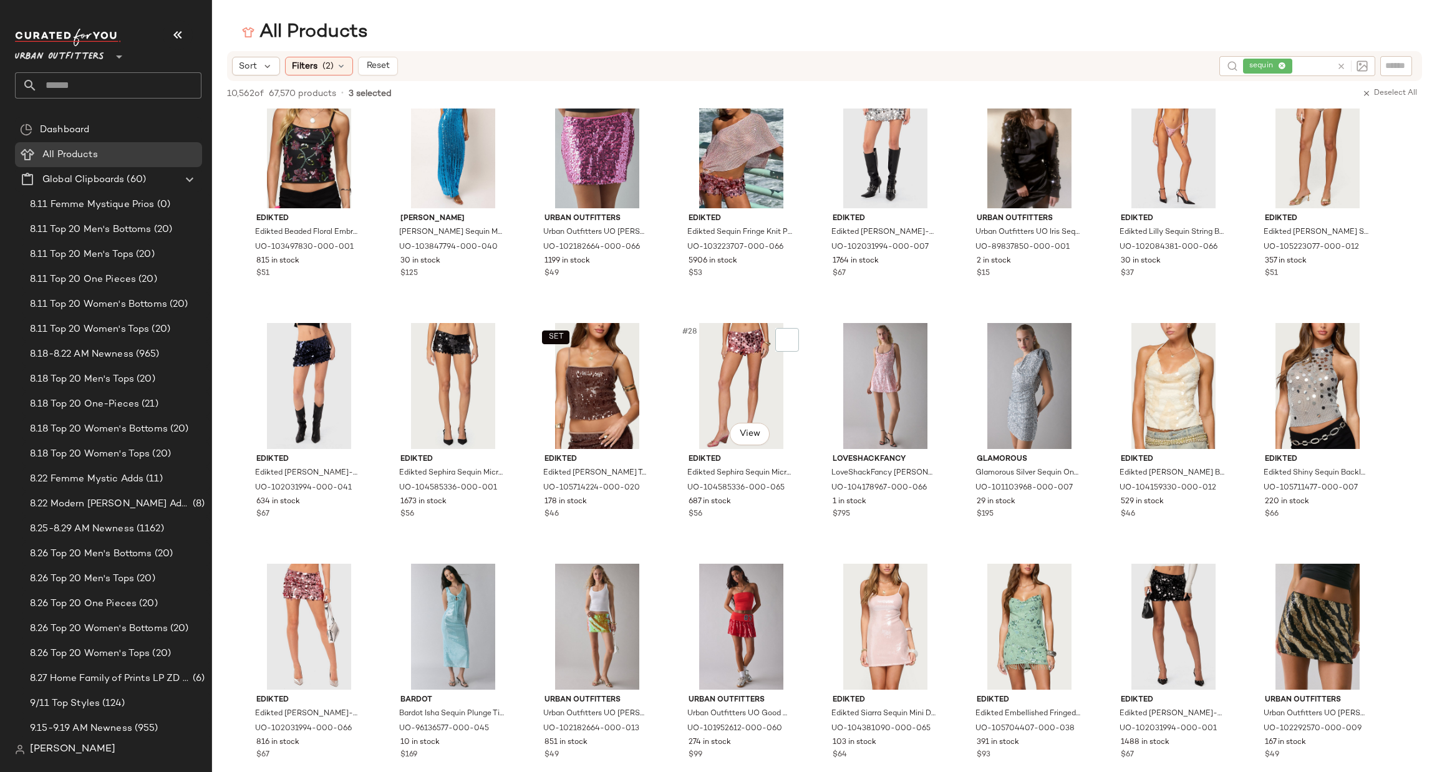
scroll to position [561, 0]
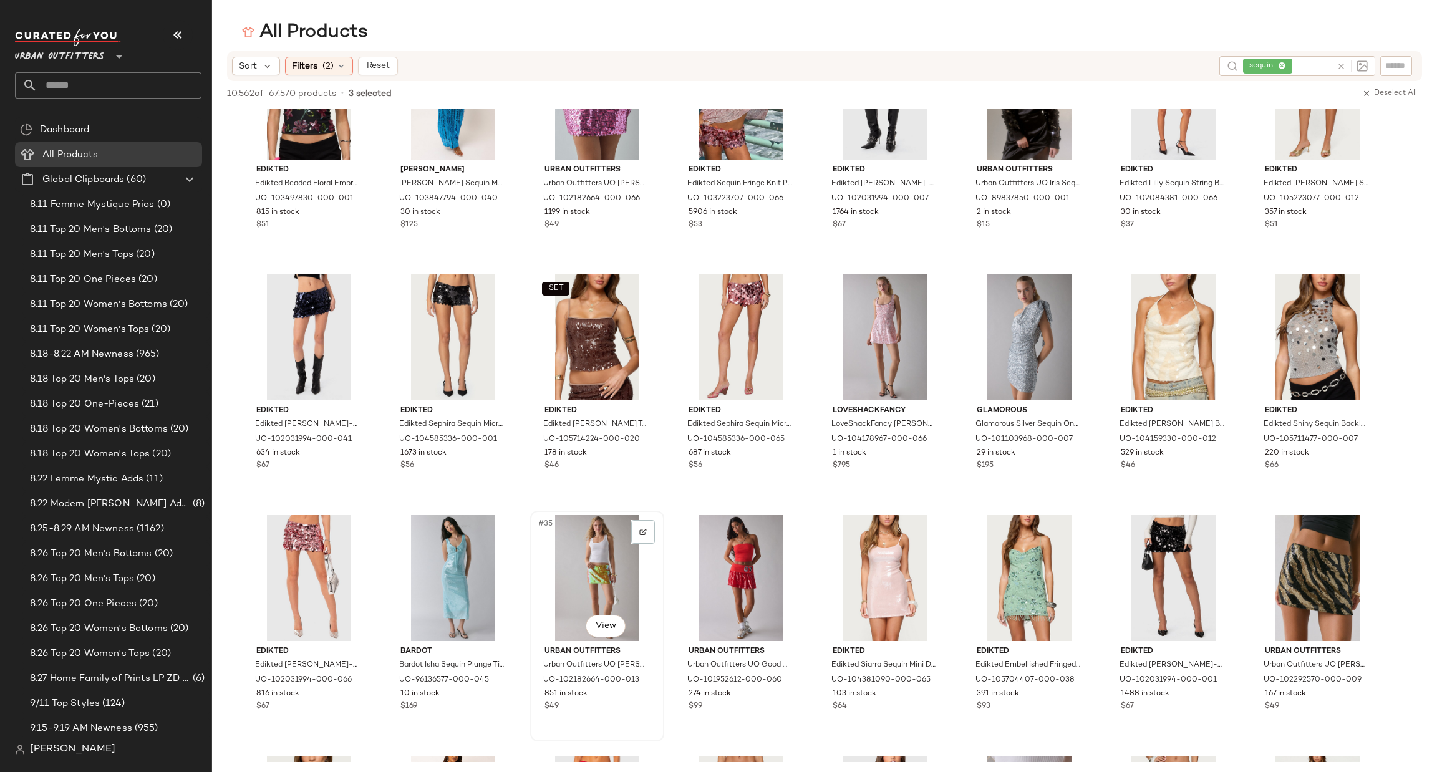
click at [585, 574] on div "#35 View" at bounding box center [597, 578] width 125 height 126
click at [1016, 577] on div "#38 View" at bounding box center [1029, 578] width 125 height 126
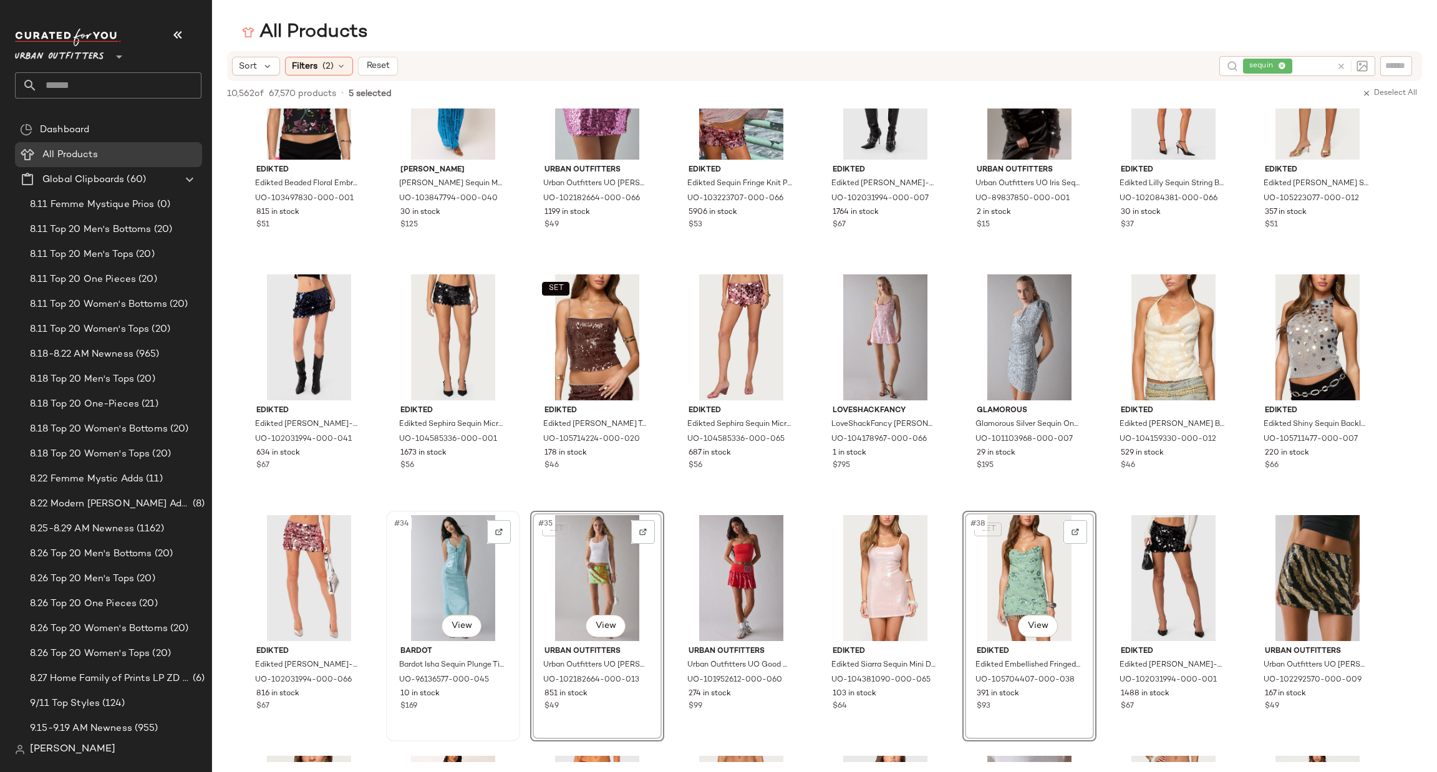
click at [403, 578] on div "#34 View" at bounding box center [452, 578] width 125 height 126
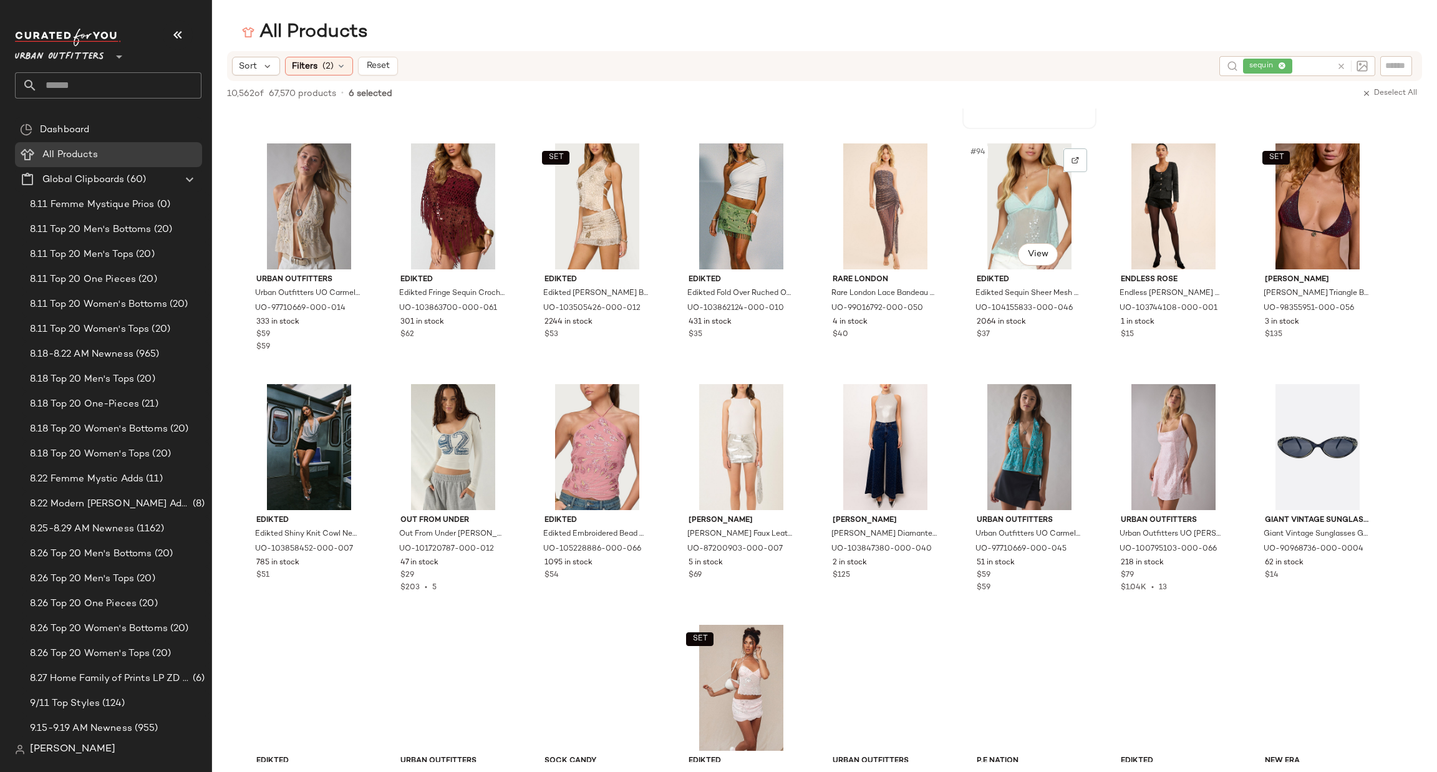
scroll to position [2620, 0]
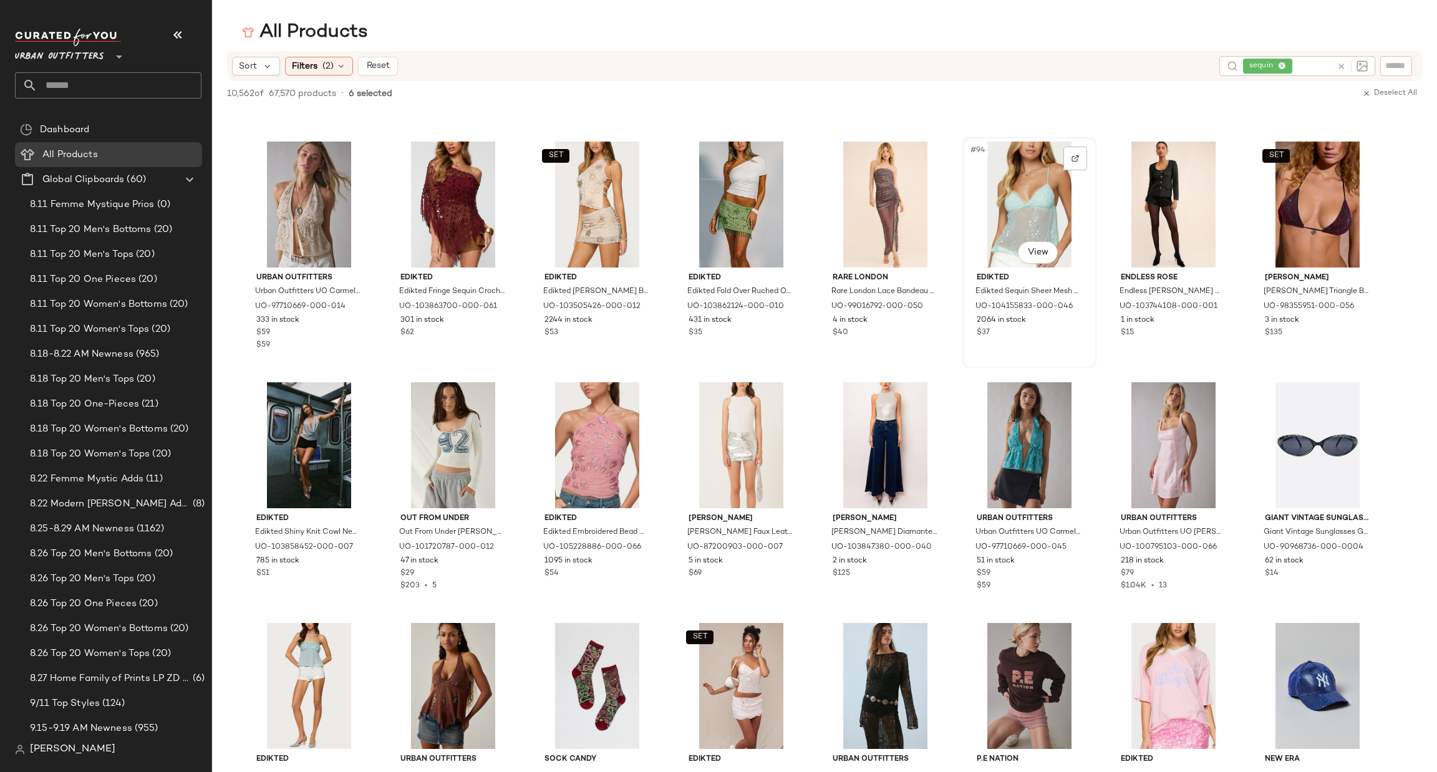
click at [1030, 225] on div "#94 View" at bounding box center [1029, 205] width 125 height 126
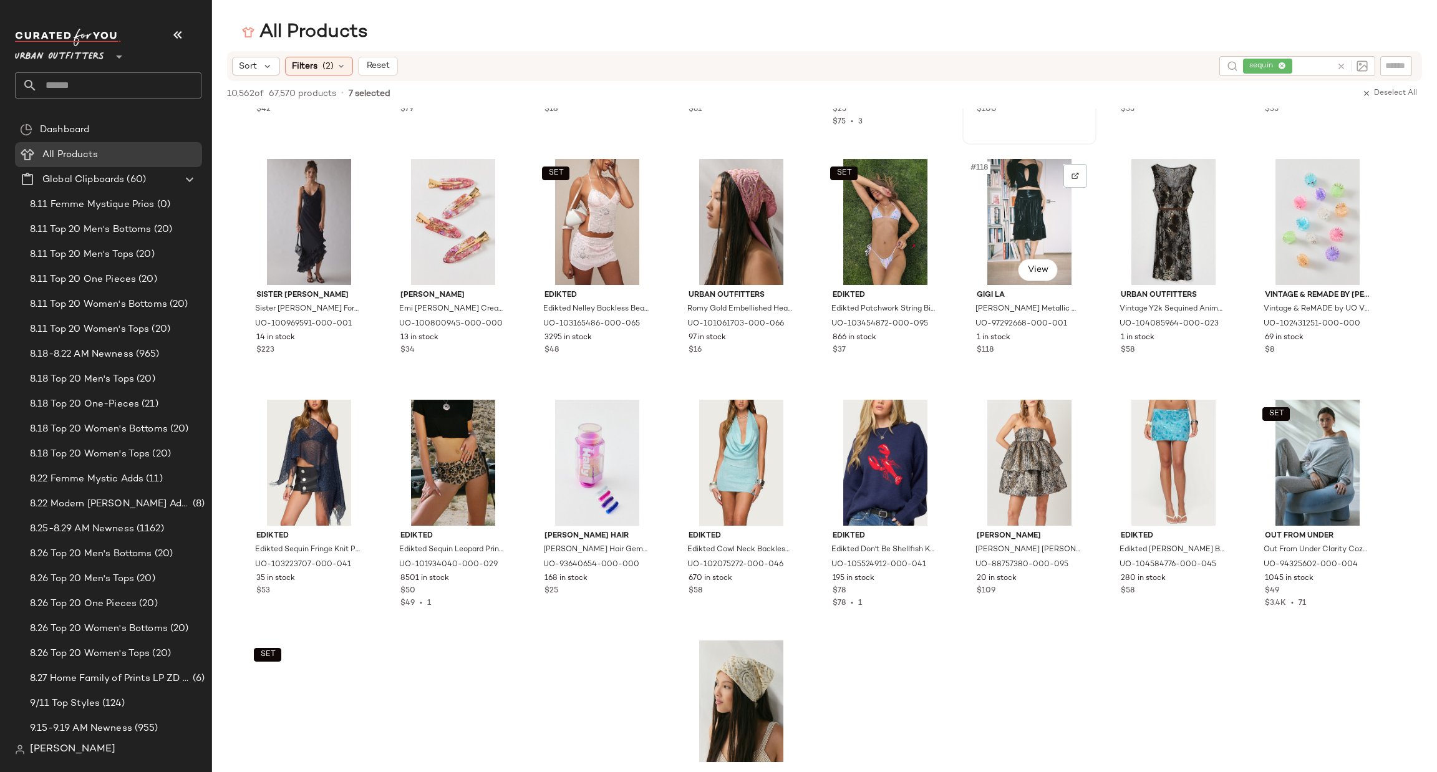
scroll to position [3368, 0]
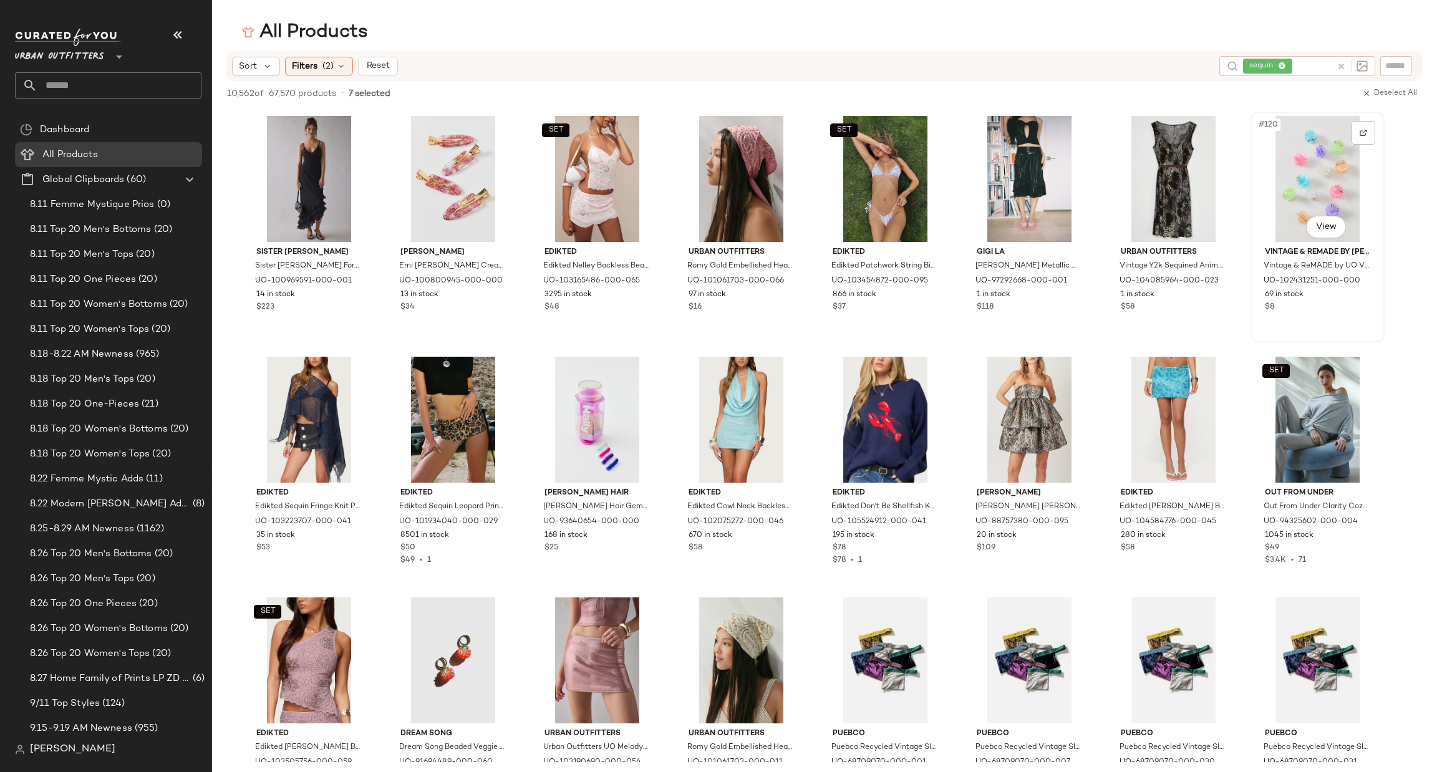
click at [1331, 178] on div "#120 View" at bounding box center [1317, 179] width 125 height 126
click at [744, 419] on div "#124 View" at bounding box center [741, 420] width 125 height 126
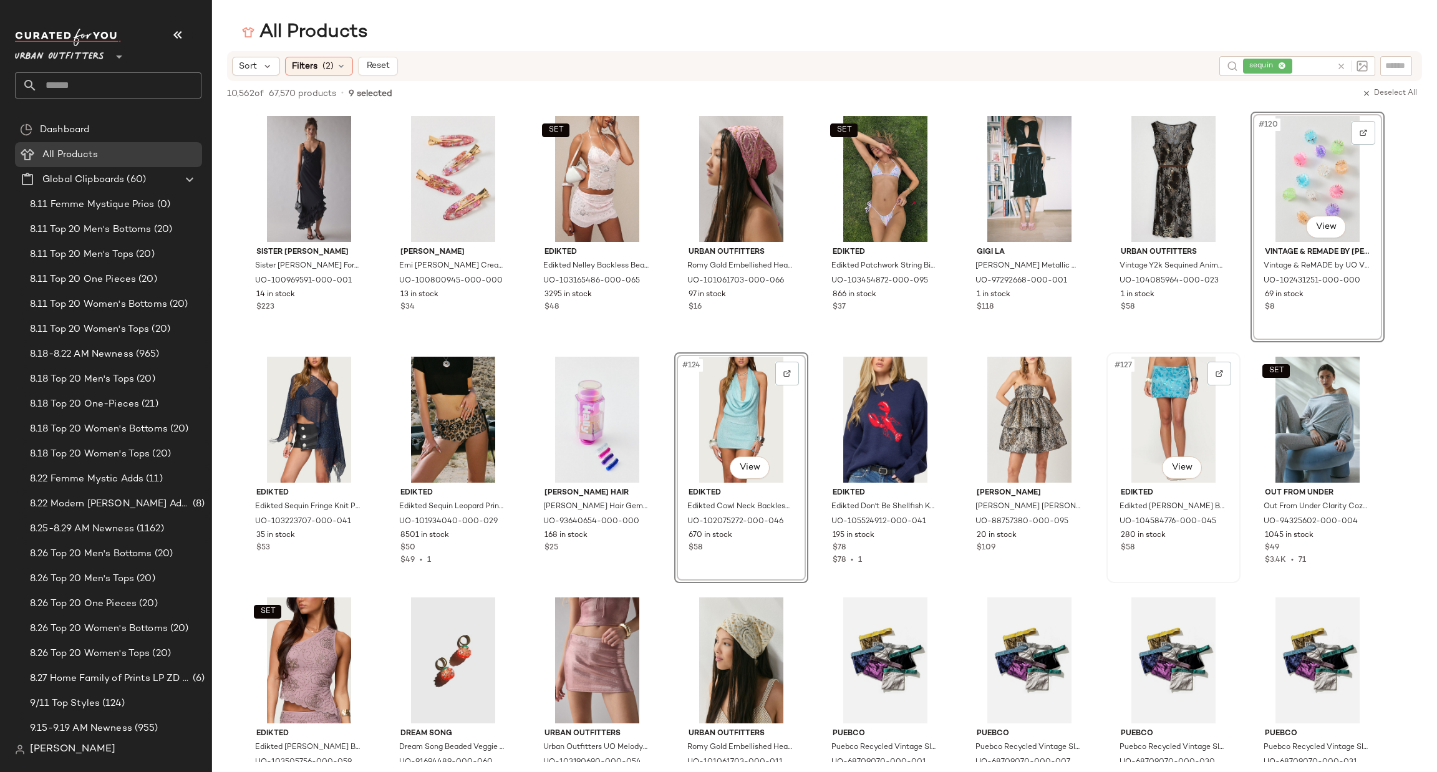
click at [1176, 409] on div "#127 View" at bounding box center [1173, 420] width 125 height 126
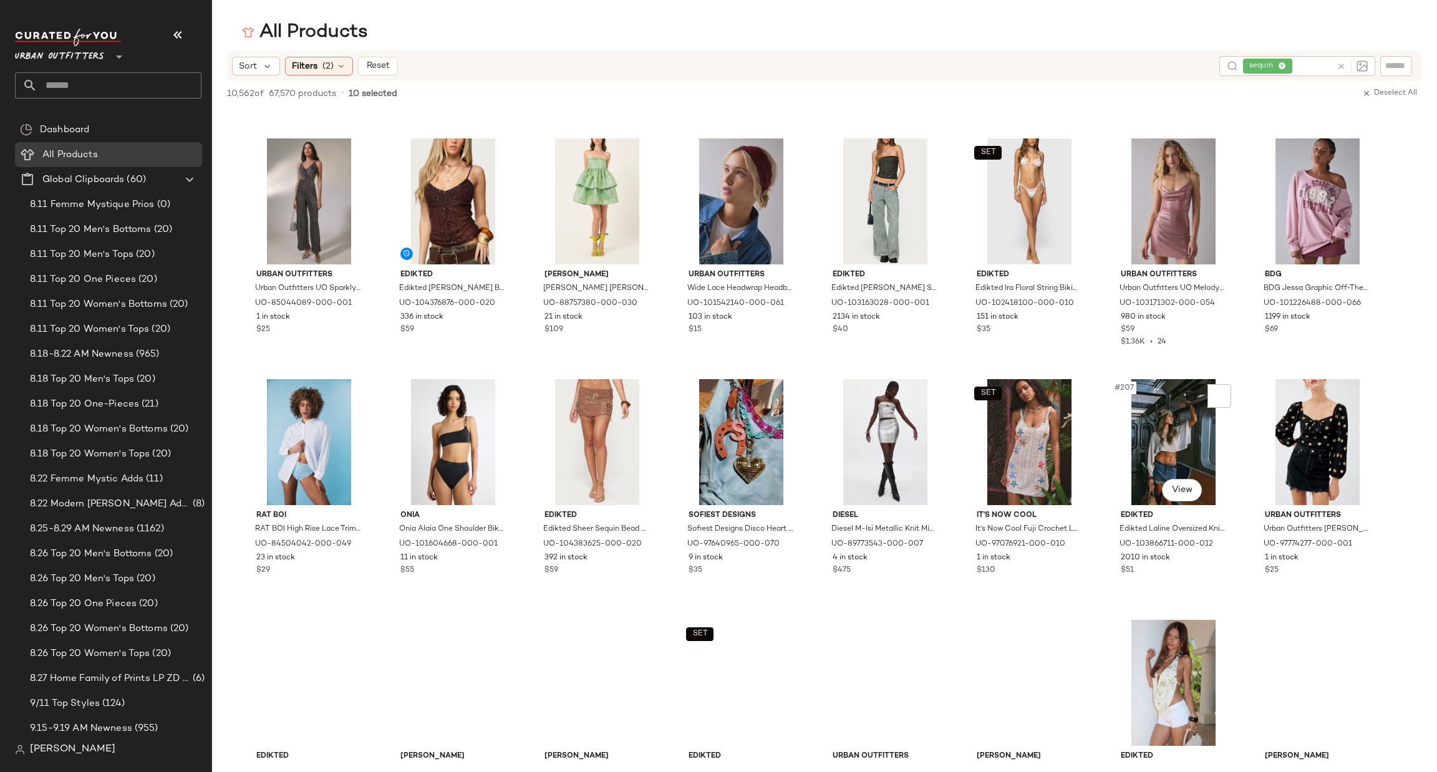
scroll to position [5801, 0]
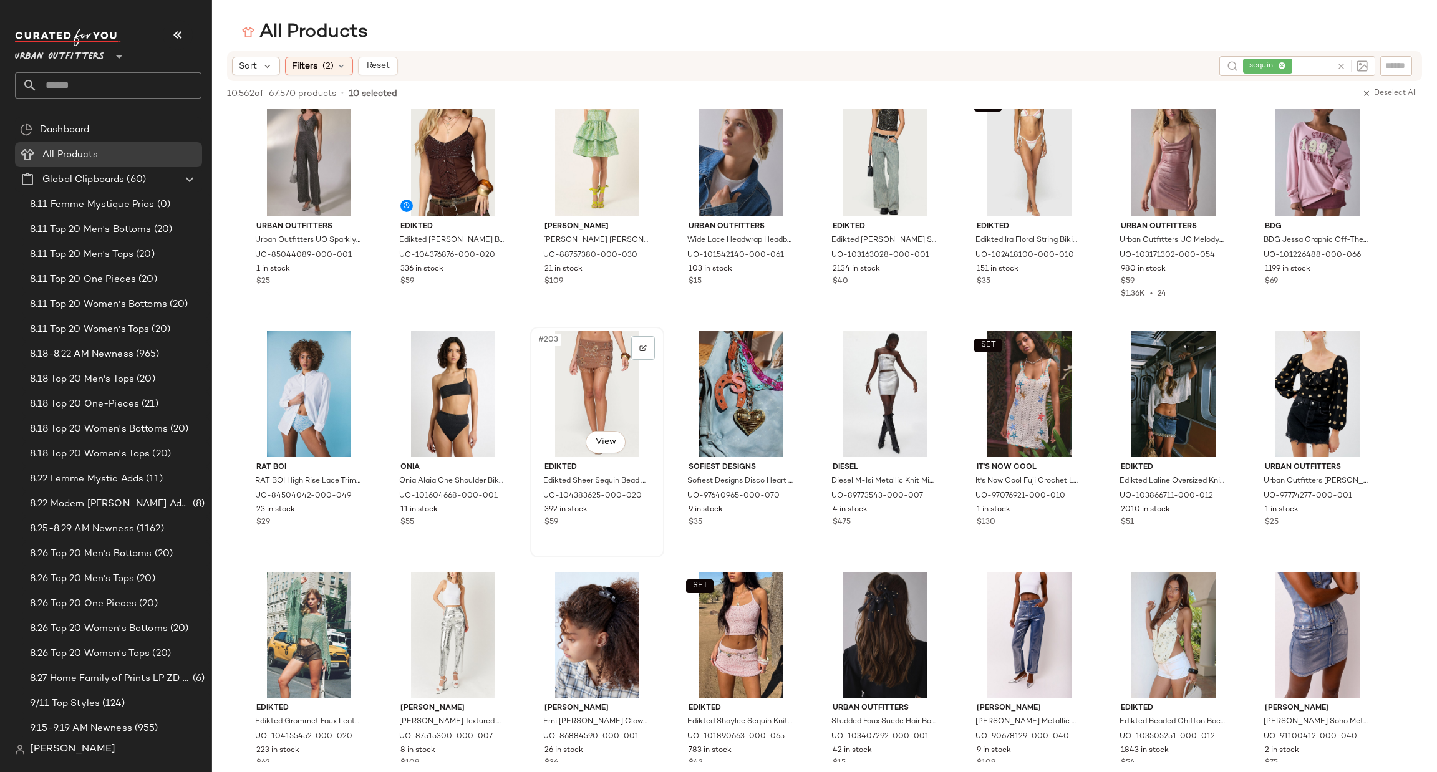
click at [577, 379] on div "#203 View" at bounding box center [597, 394] width 125 height 126
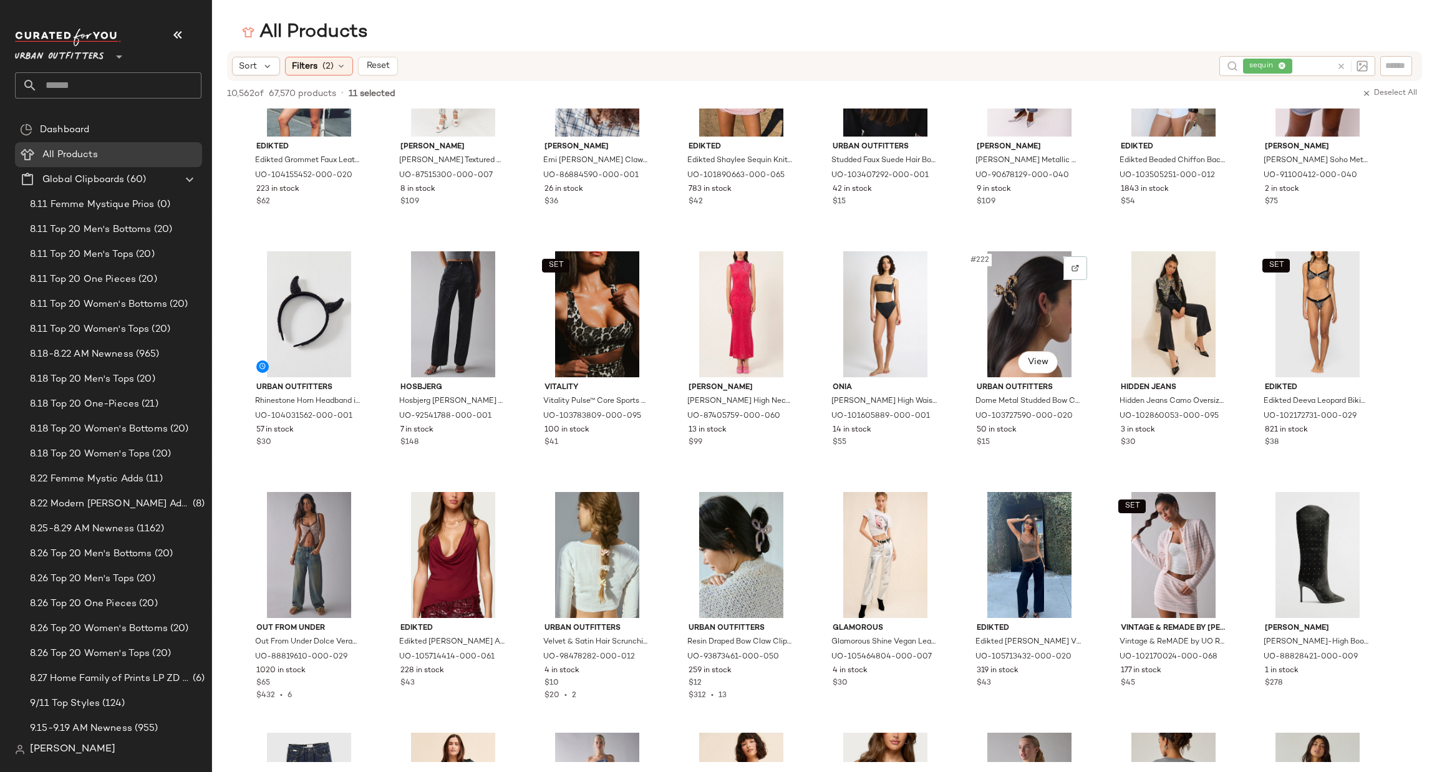
scroll to position [6736, 0]
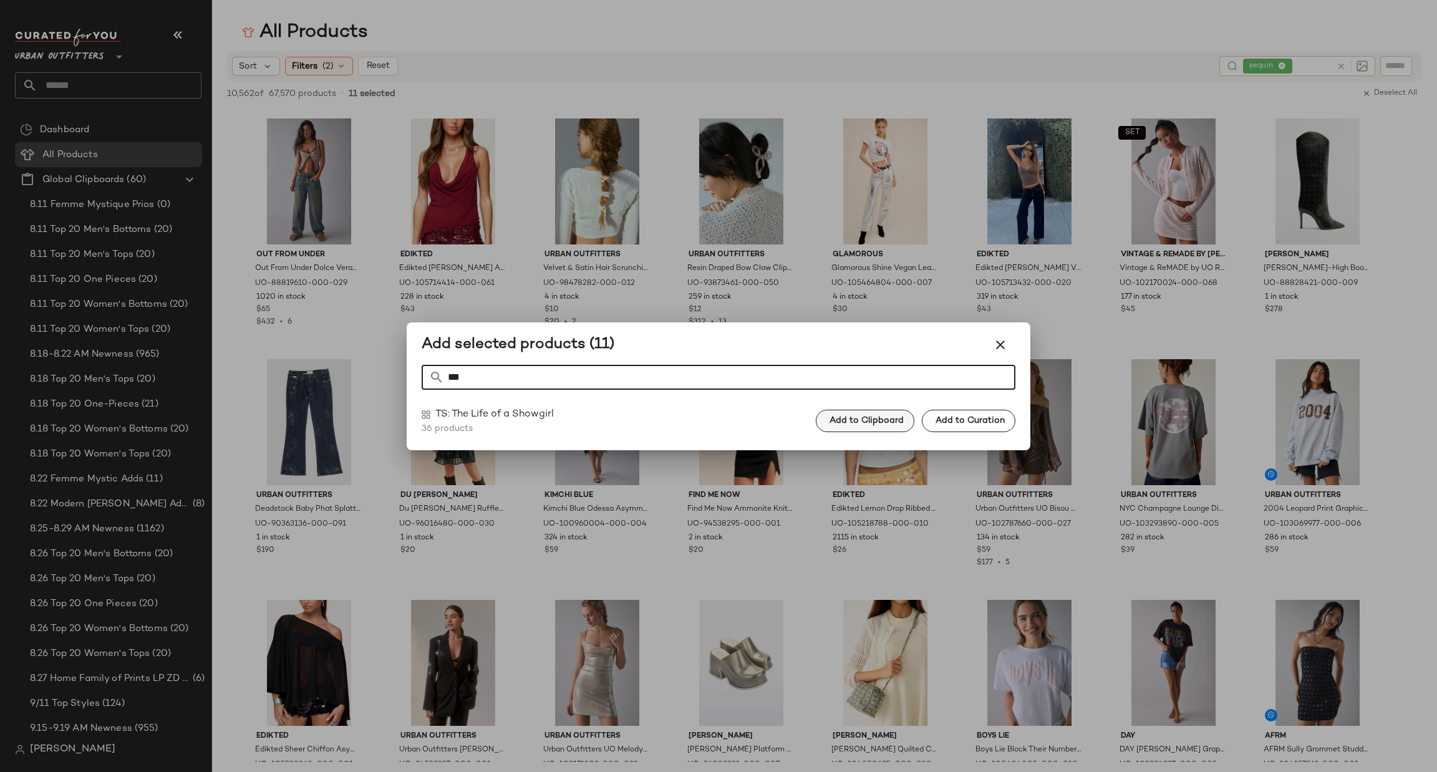
type input "***"
click at [896, 428] on button "Add to Clipboard" at bounding box center [865, 421] width 99 height 22
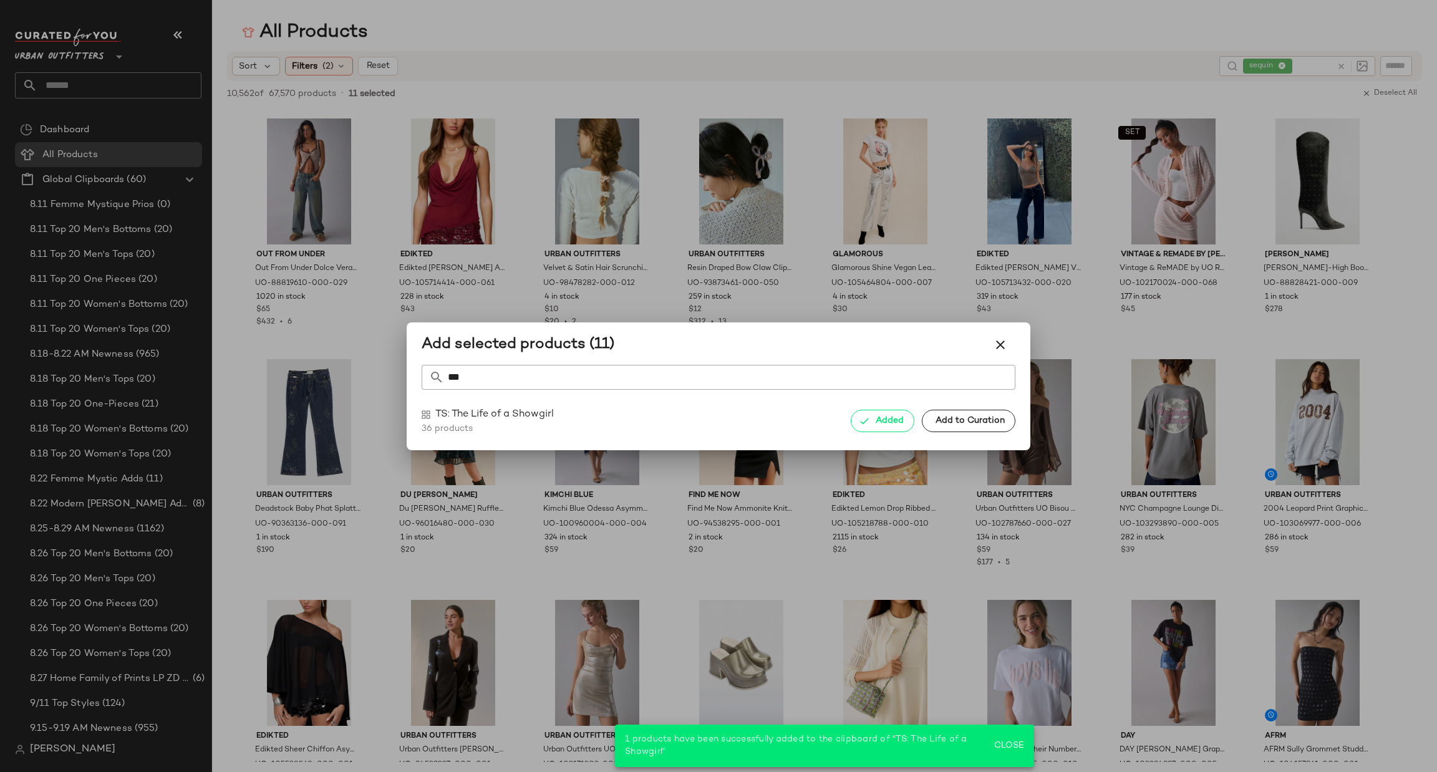
click at [897, 536] on div at bounding box center [718, 386] width 1437 height 772
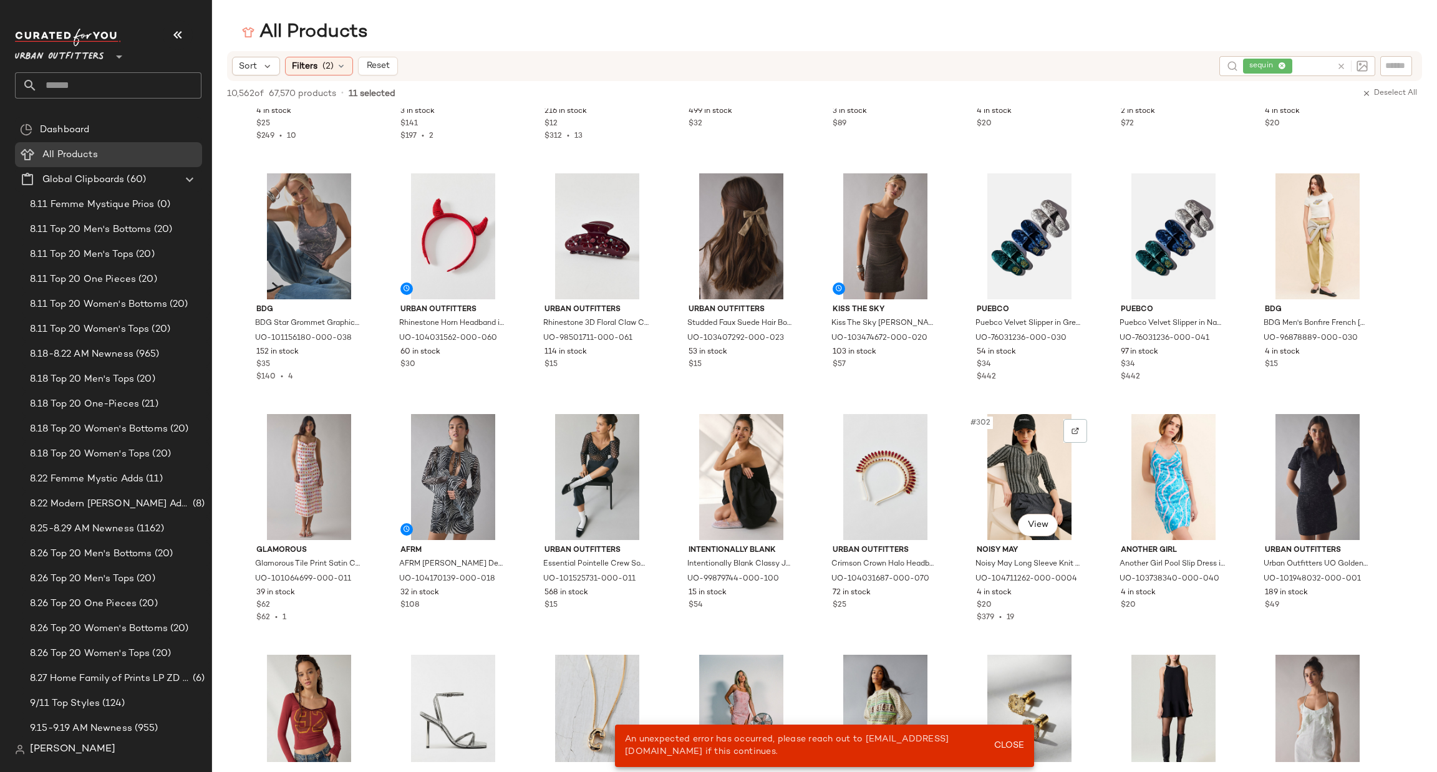
scroll to position [8981, 0]
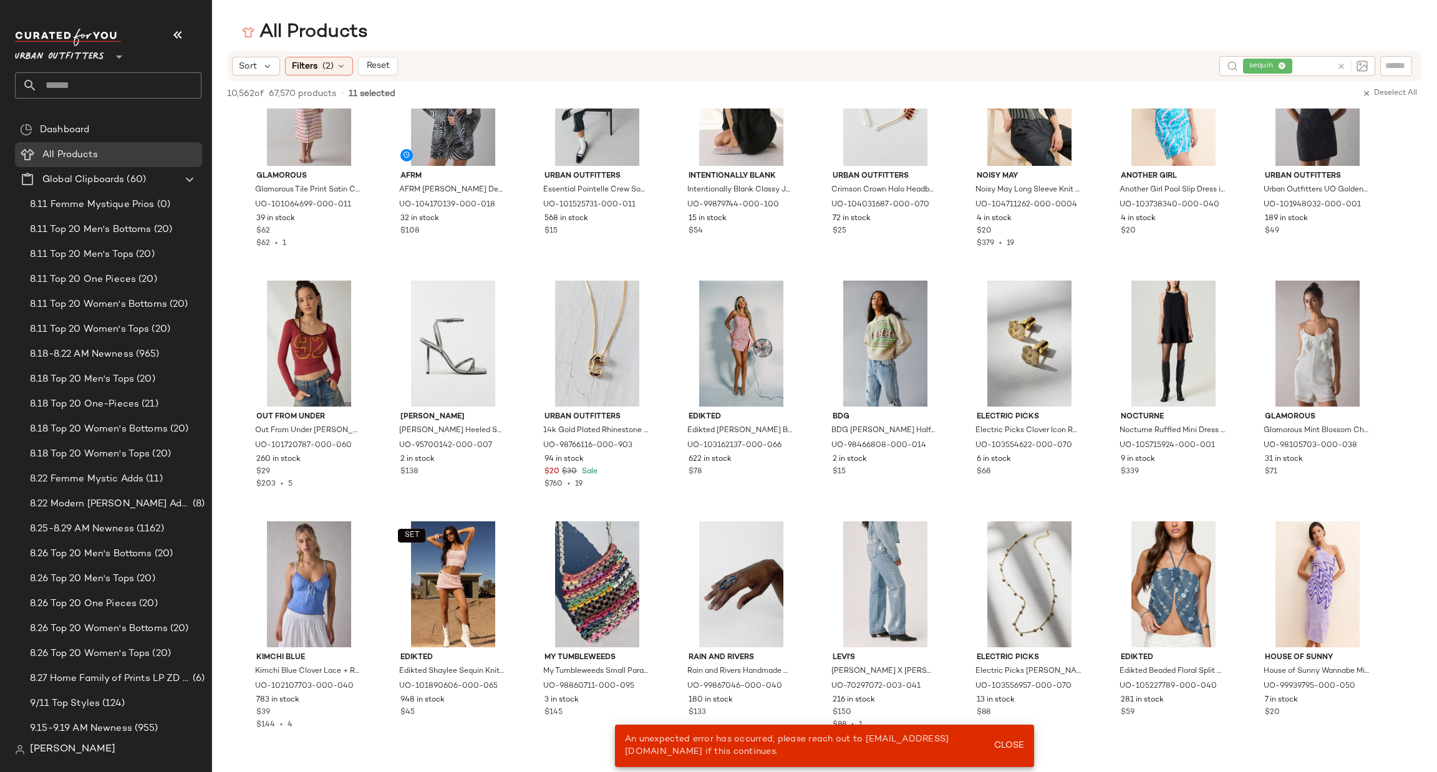
click at [1342, 65] on icon at bounding box center [1341, 66] width 9 height 9
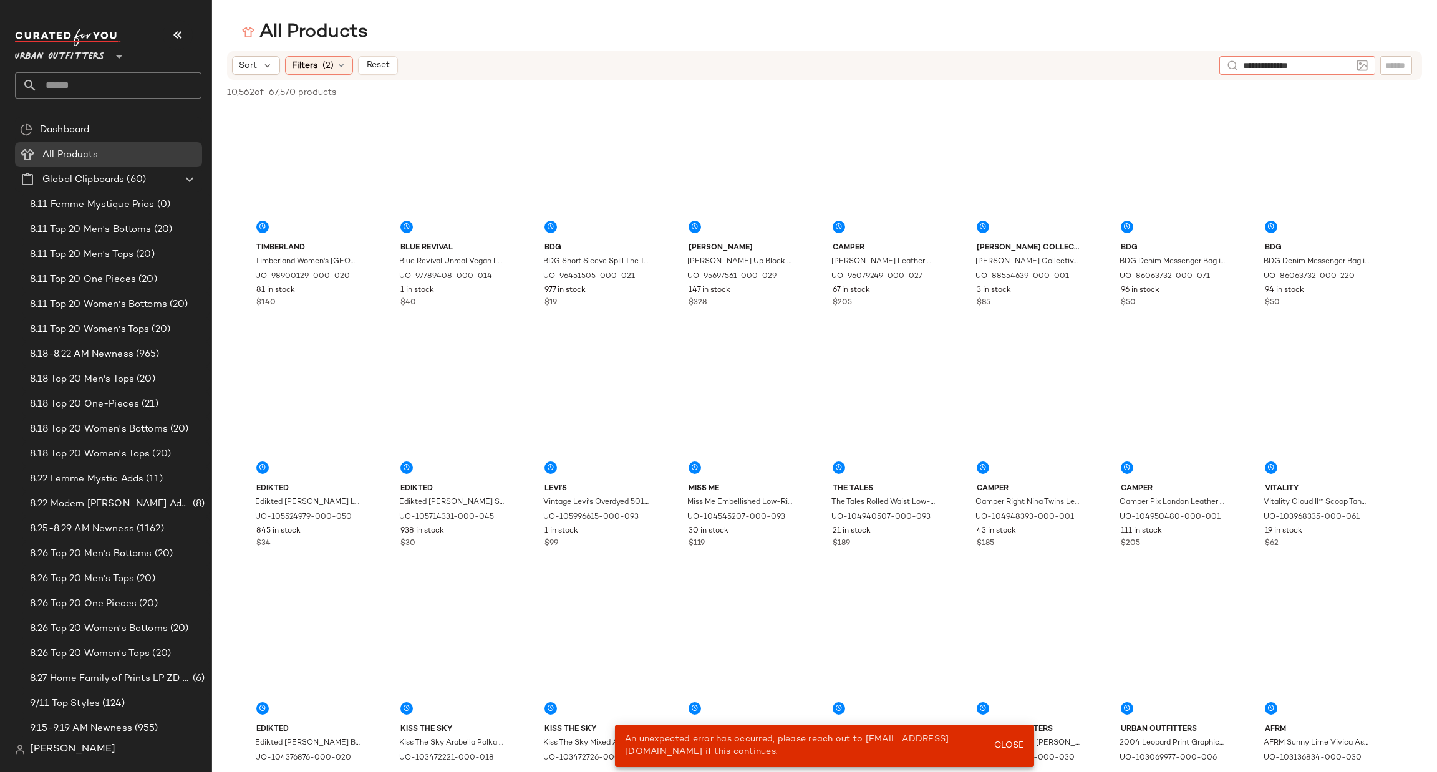
type input "**********"
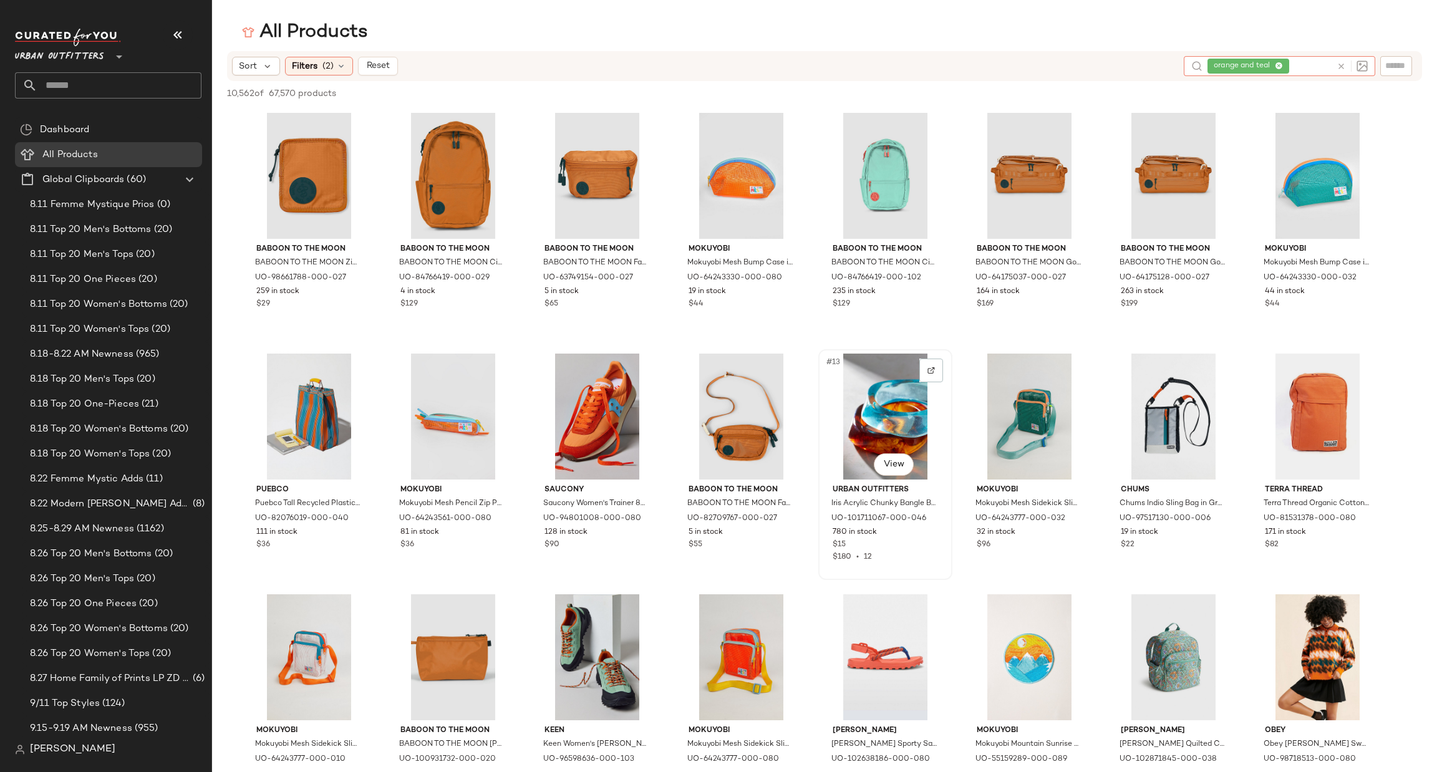
click at [888, 440] on div "#13 View" at bounding box center [885, 417] width 125 height 126
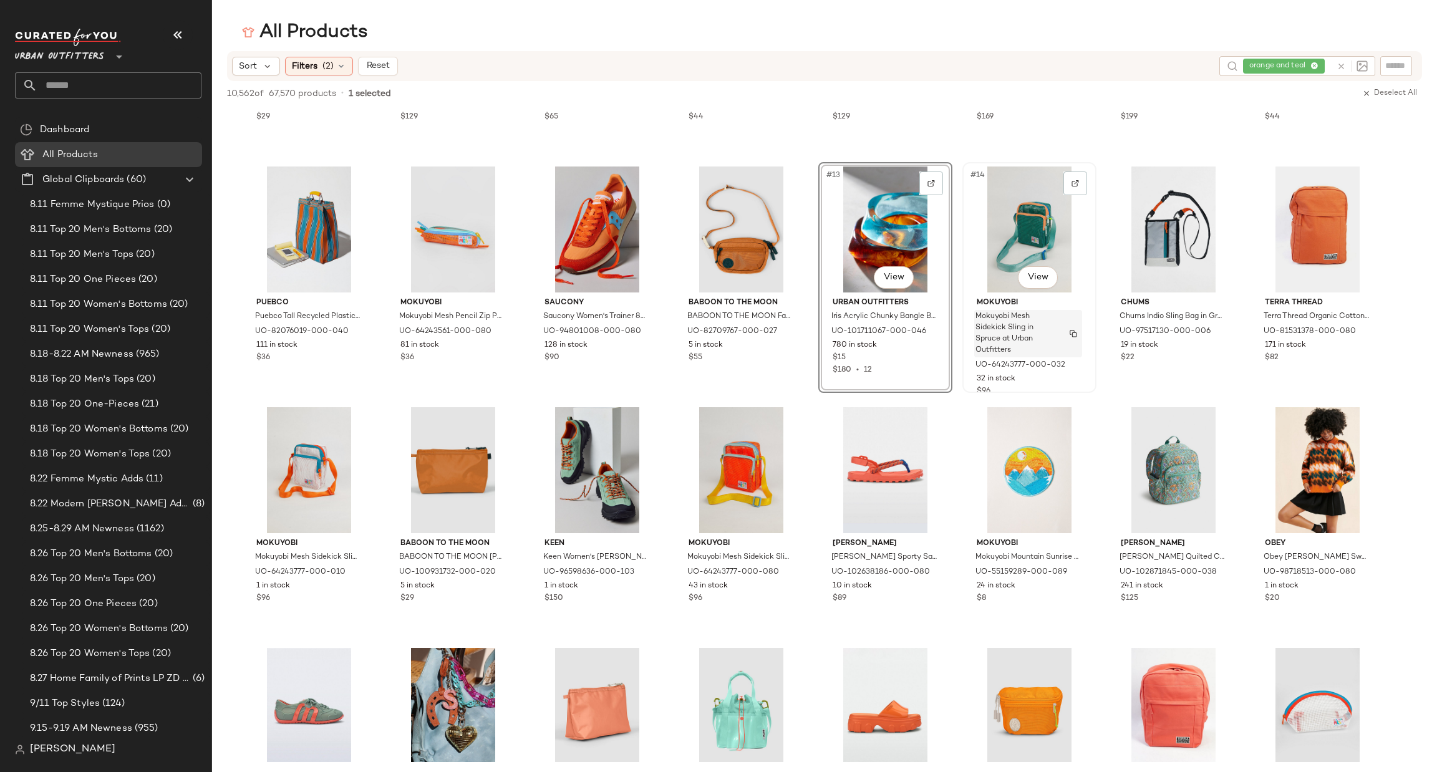
scroll to position [374, 0]
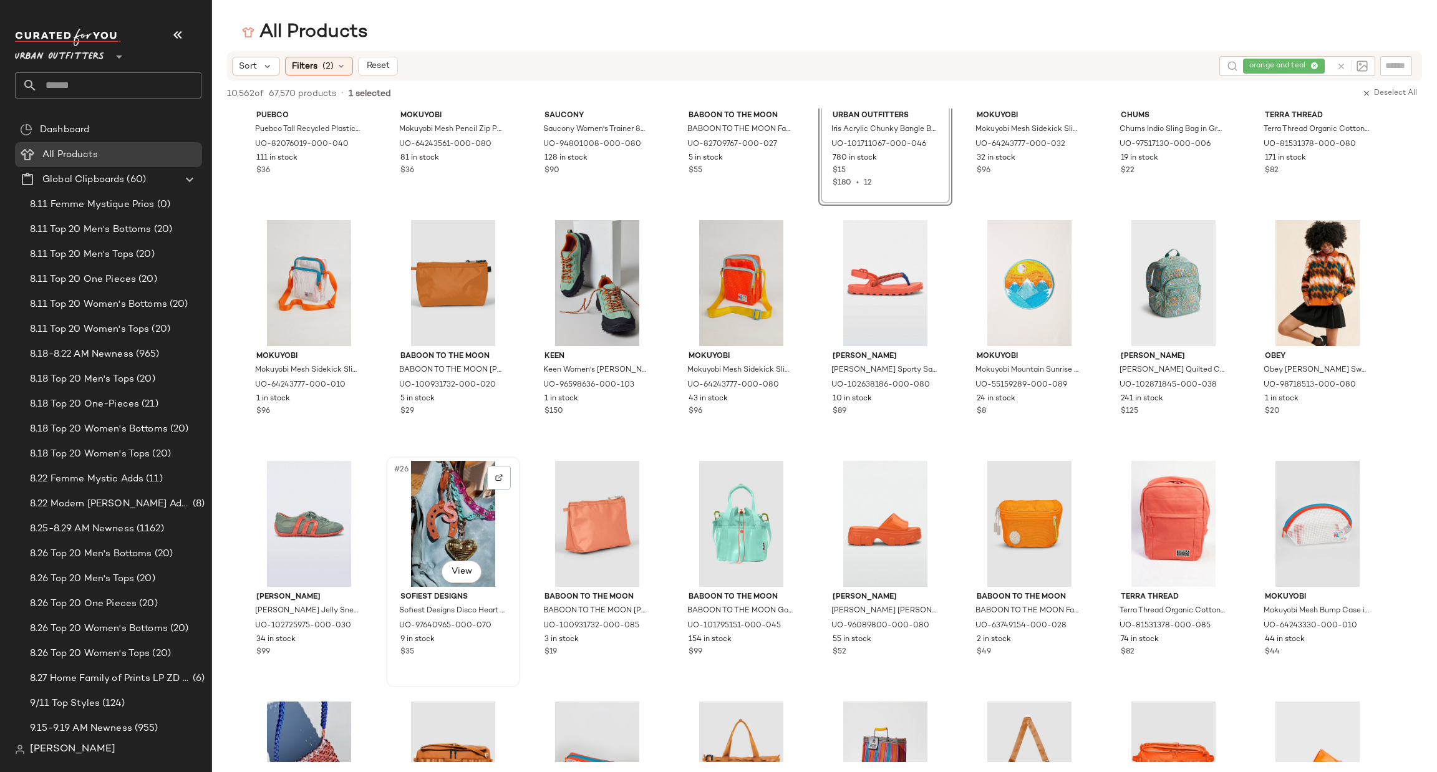
click at [420, 510] on div "#26 View" at bounding box center [452, 524] width 125 height 126
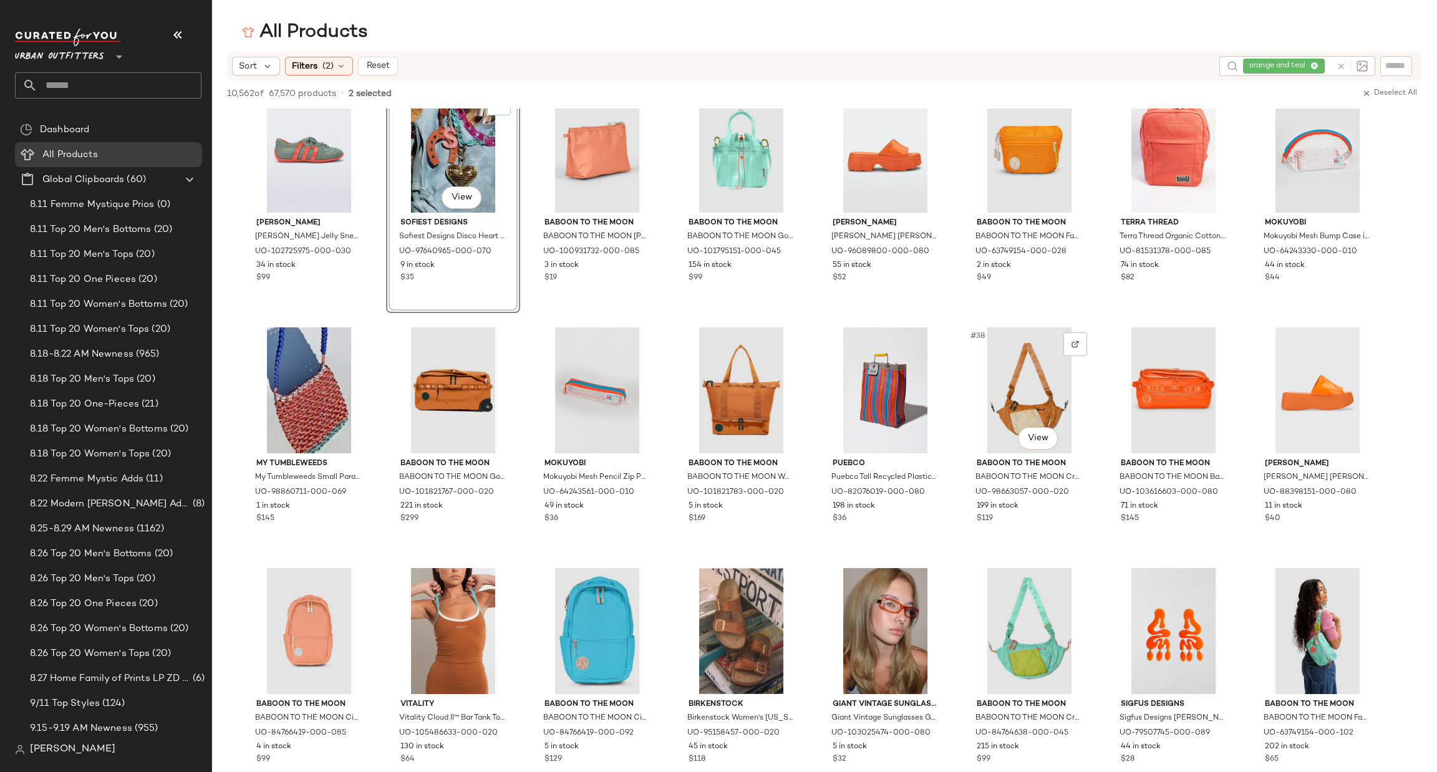
scroll to position [935, 0]
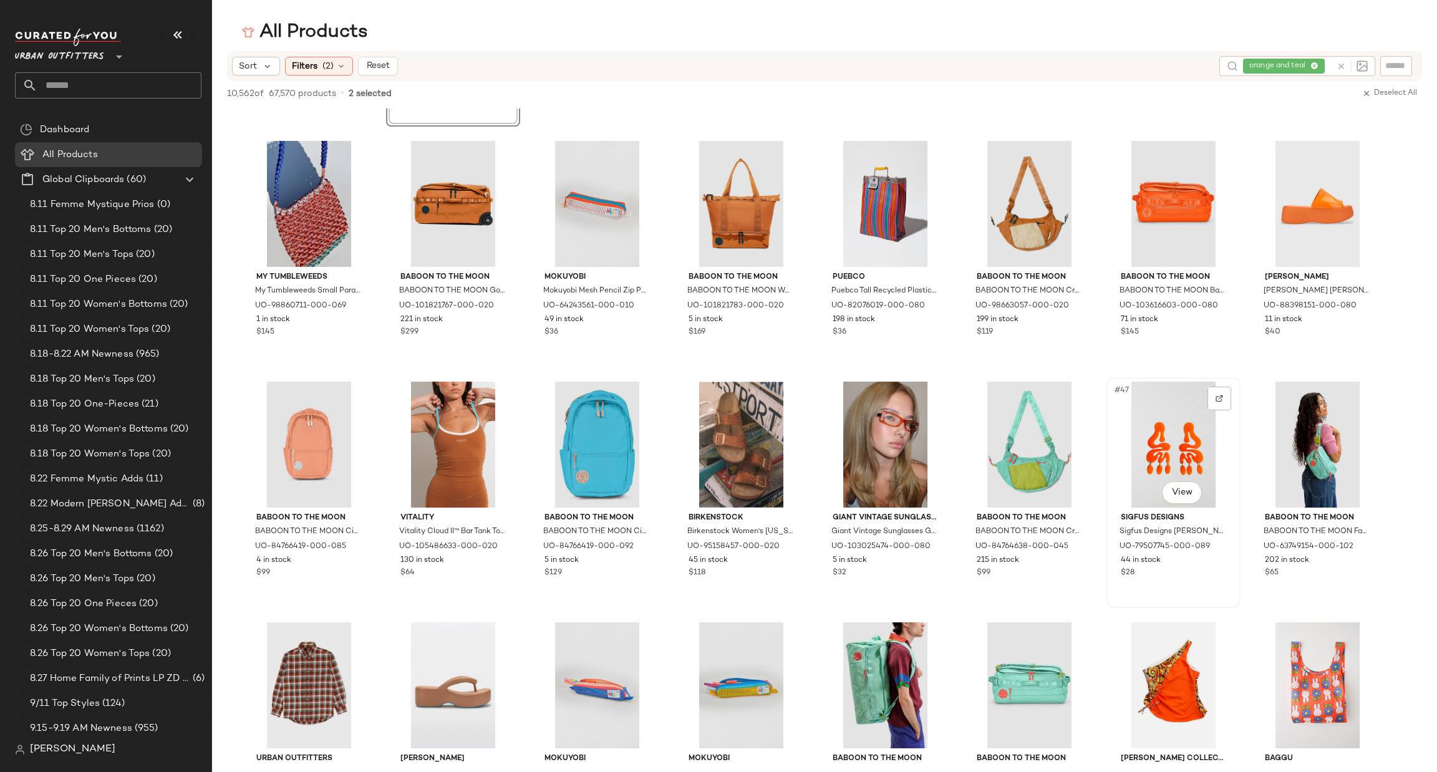
click at [1173, 445] on div "#47 View" at bounding box center [1173, 445] width 125 height 126
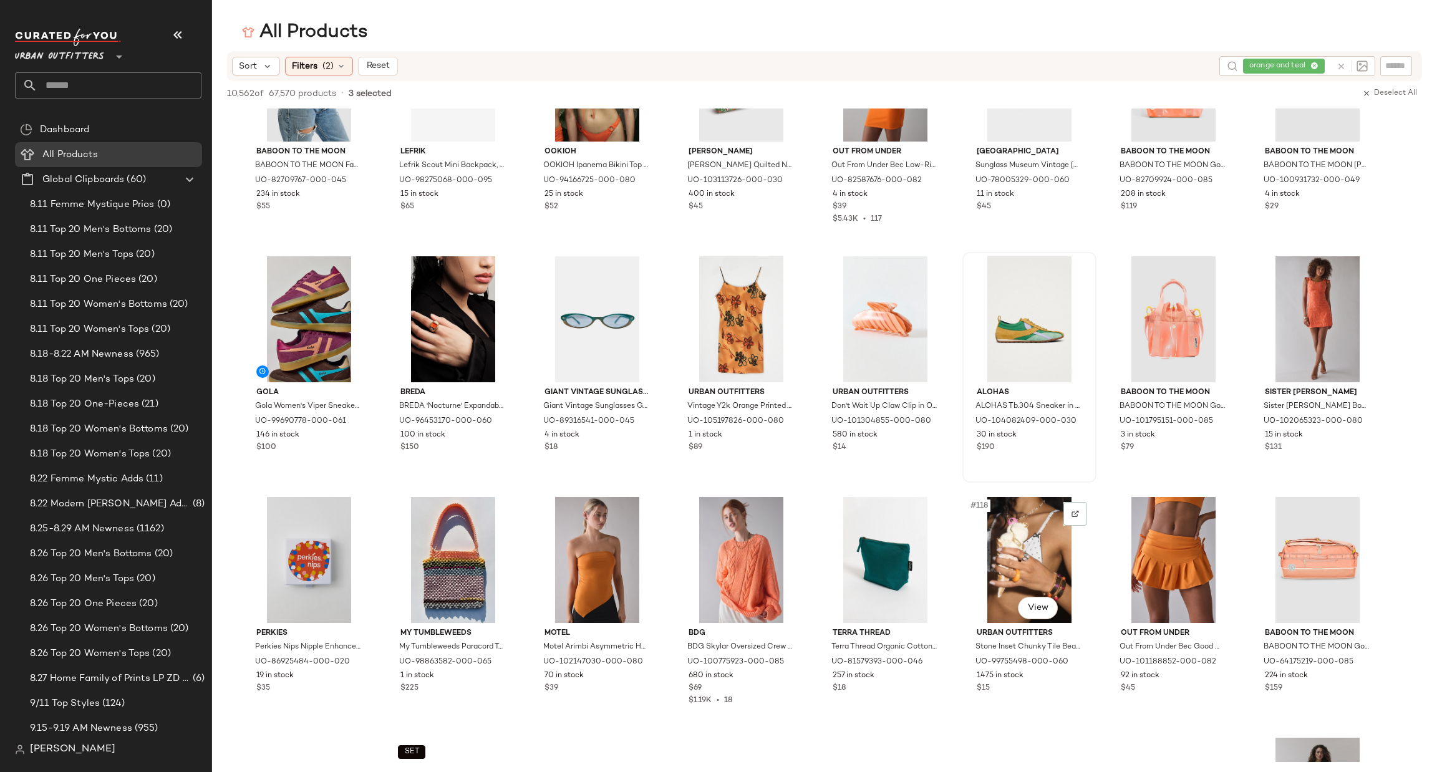
scroll to position [3181, 0]
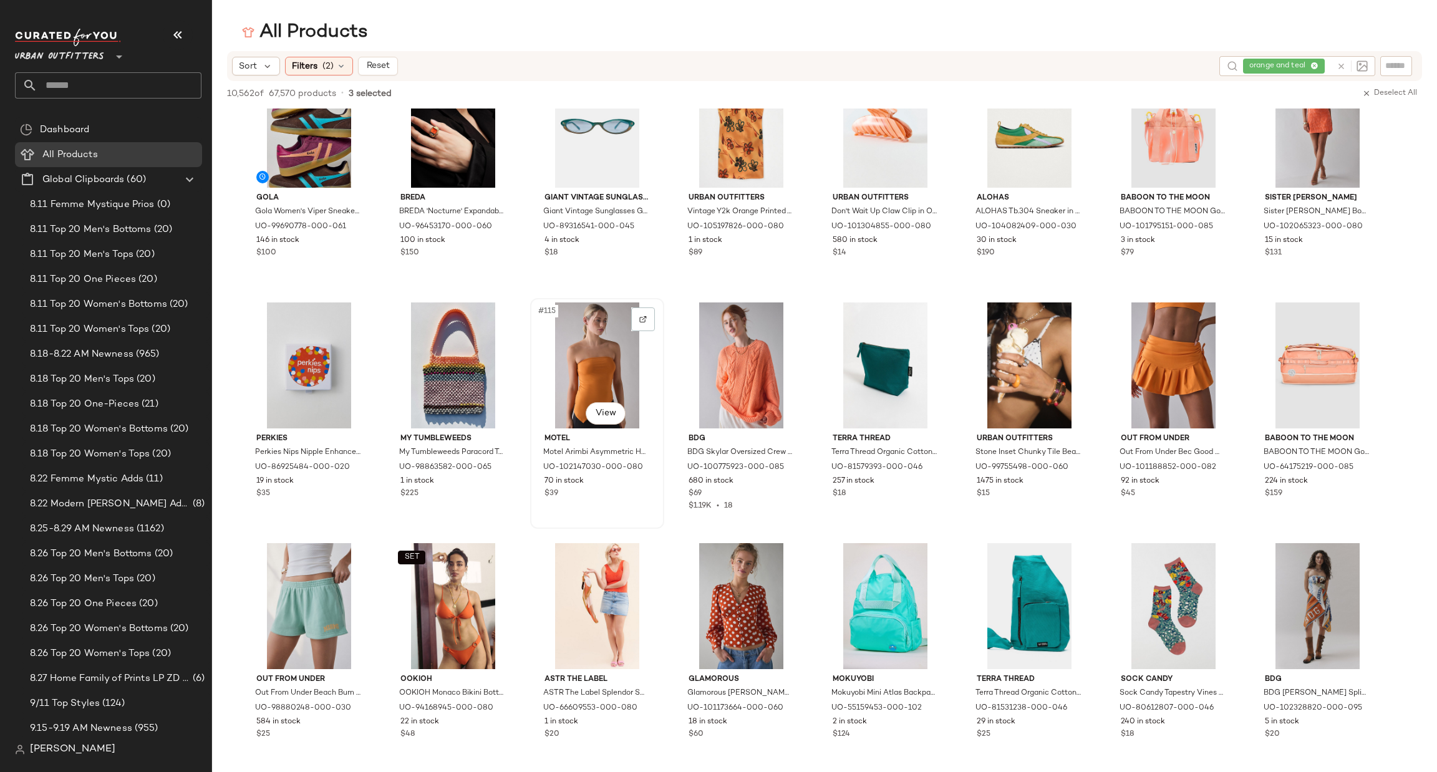
click at [588, 357] on div "#115 View" at bounding box center [597, 366] width 125 height 126
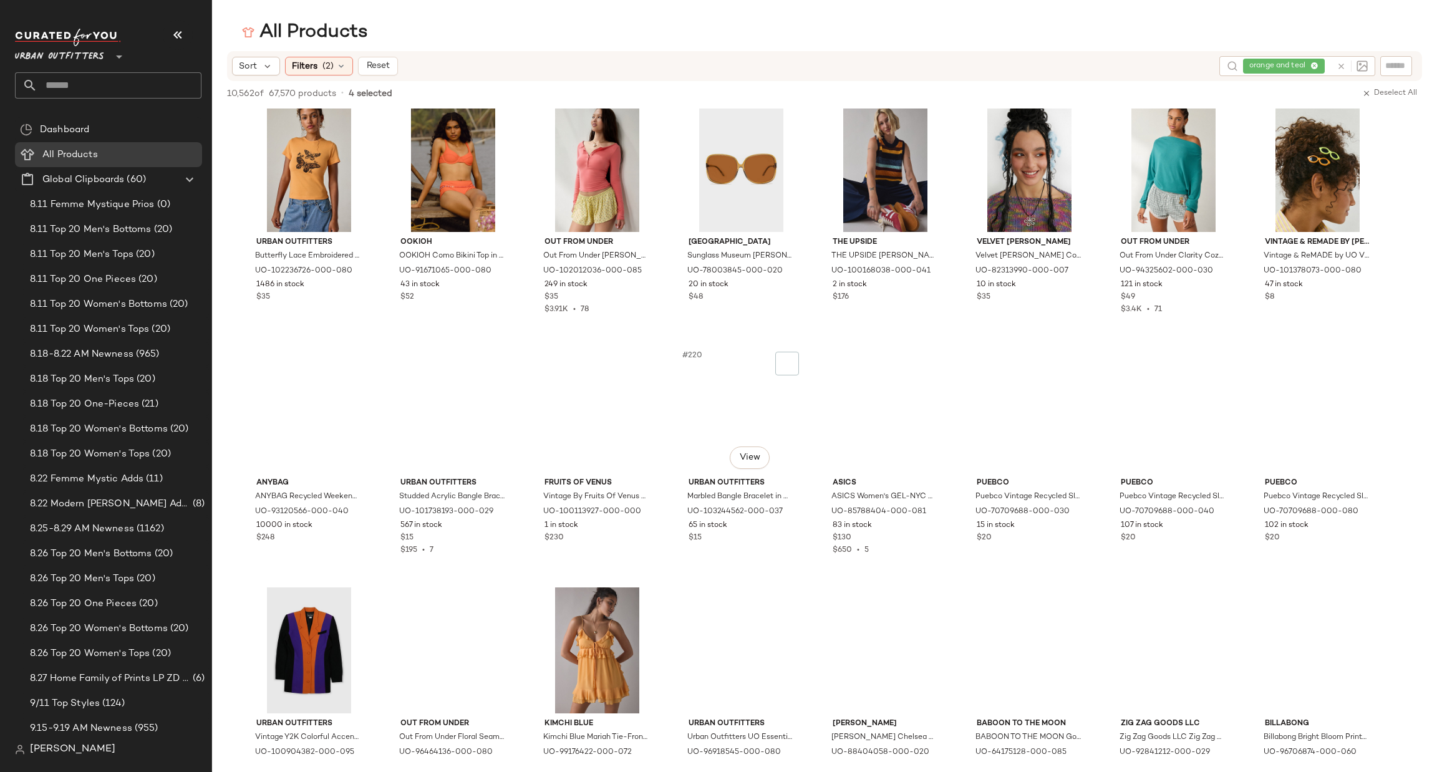
scroll to position [6362, 0]
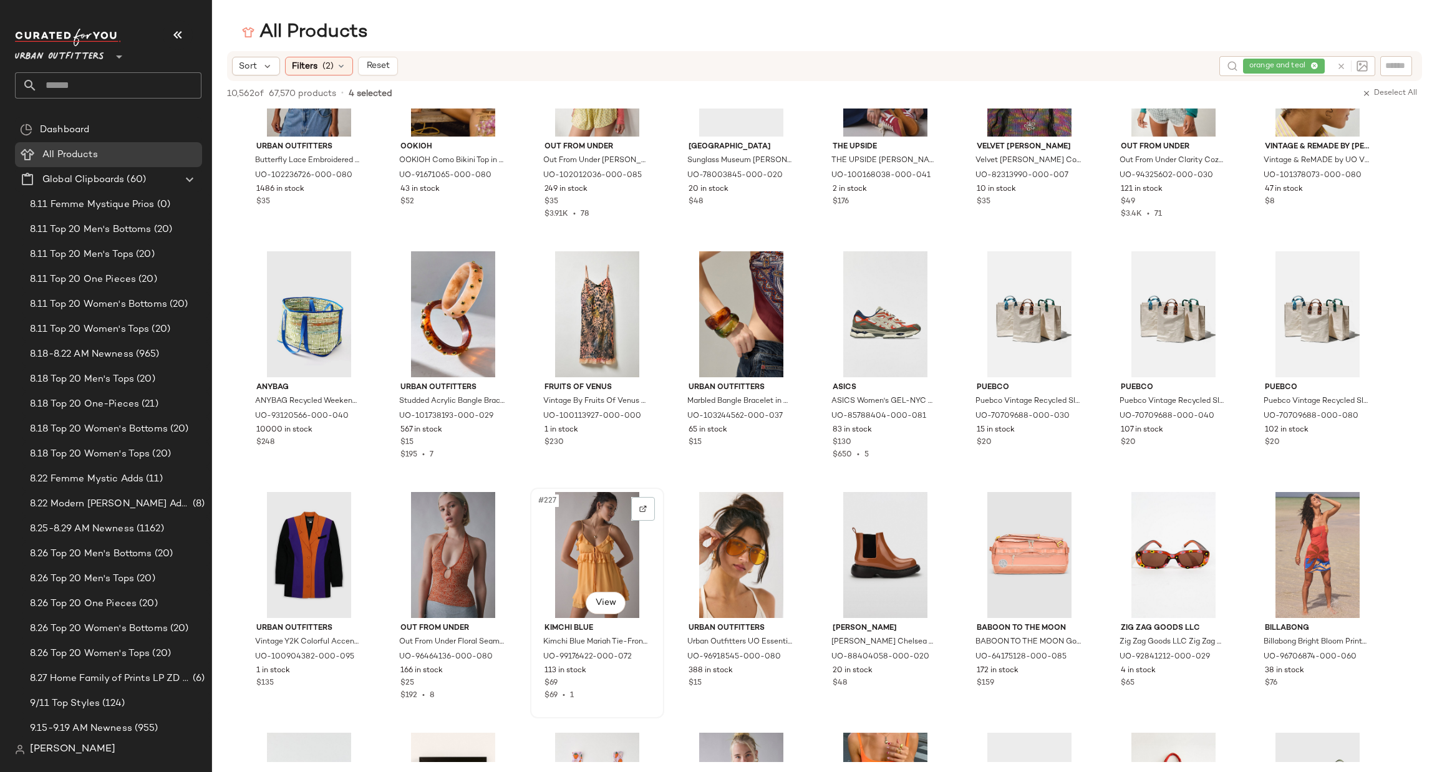
click at [575, 559] on div "#227 View" at bounding box center [597, 555] width 125 height 126
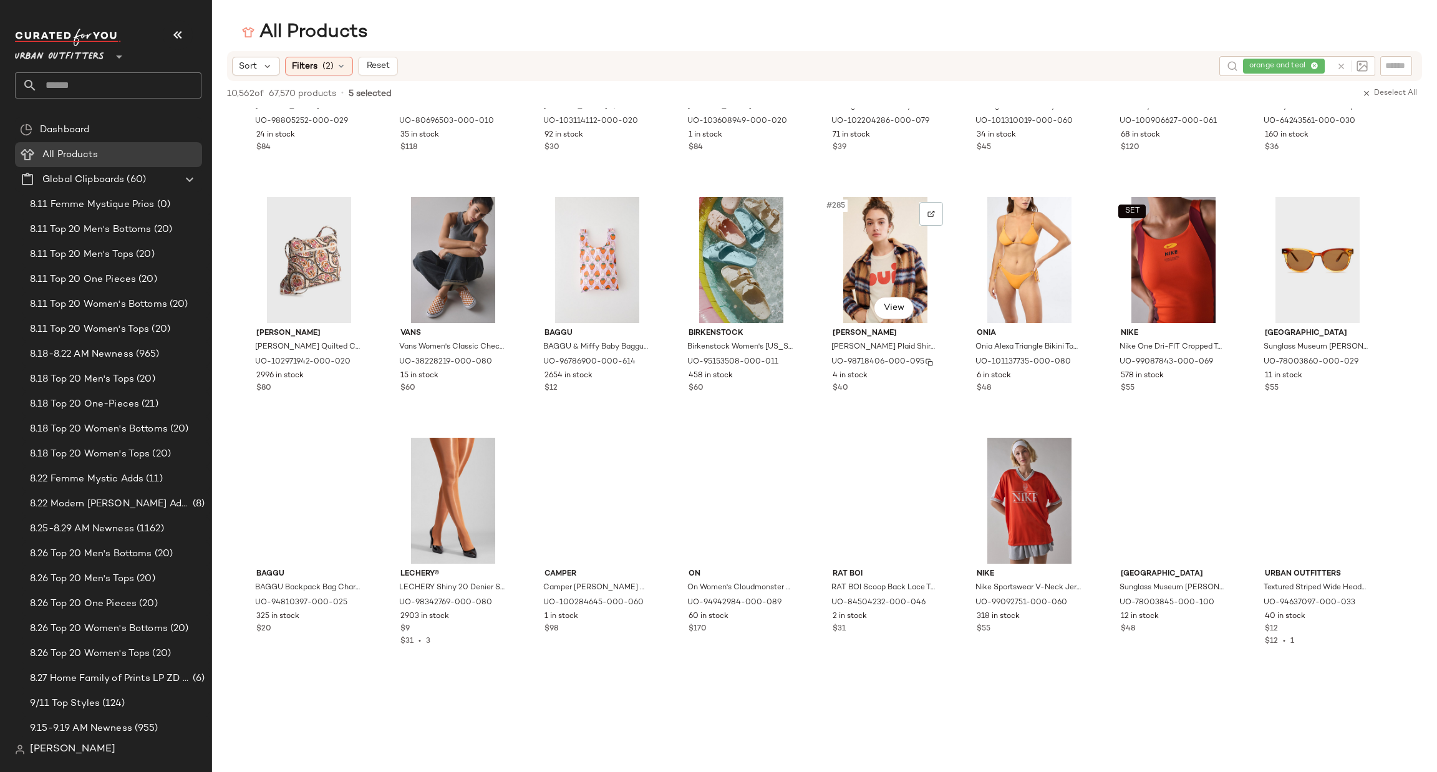
scroll to position [8420, 0]
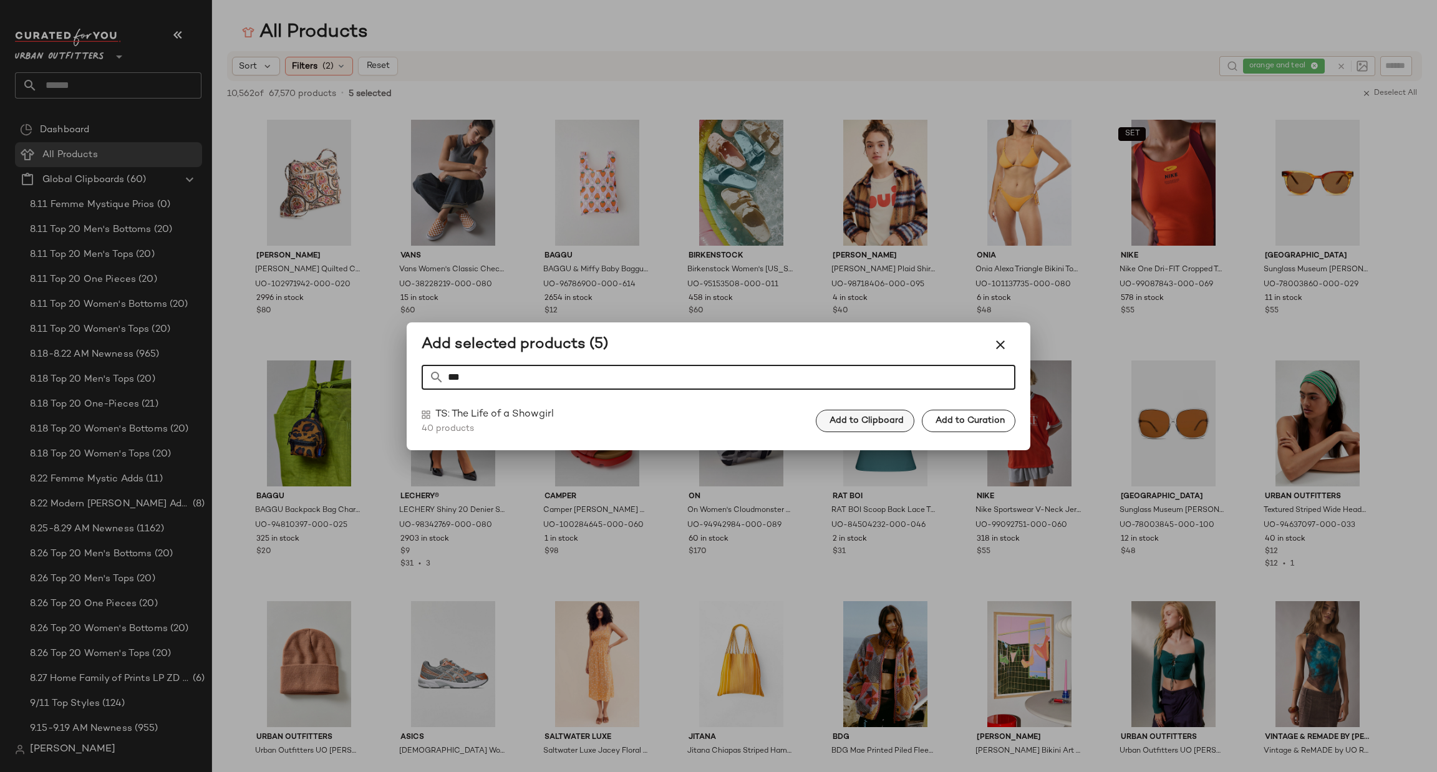
type input "***"
click at [840, 425] on span "Add to Clipboard" at bounding box center [866, 421] width 75 height 10
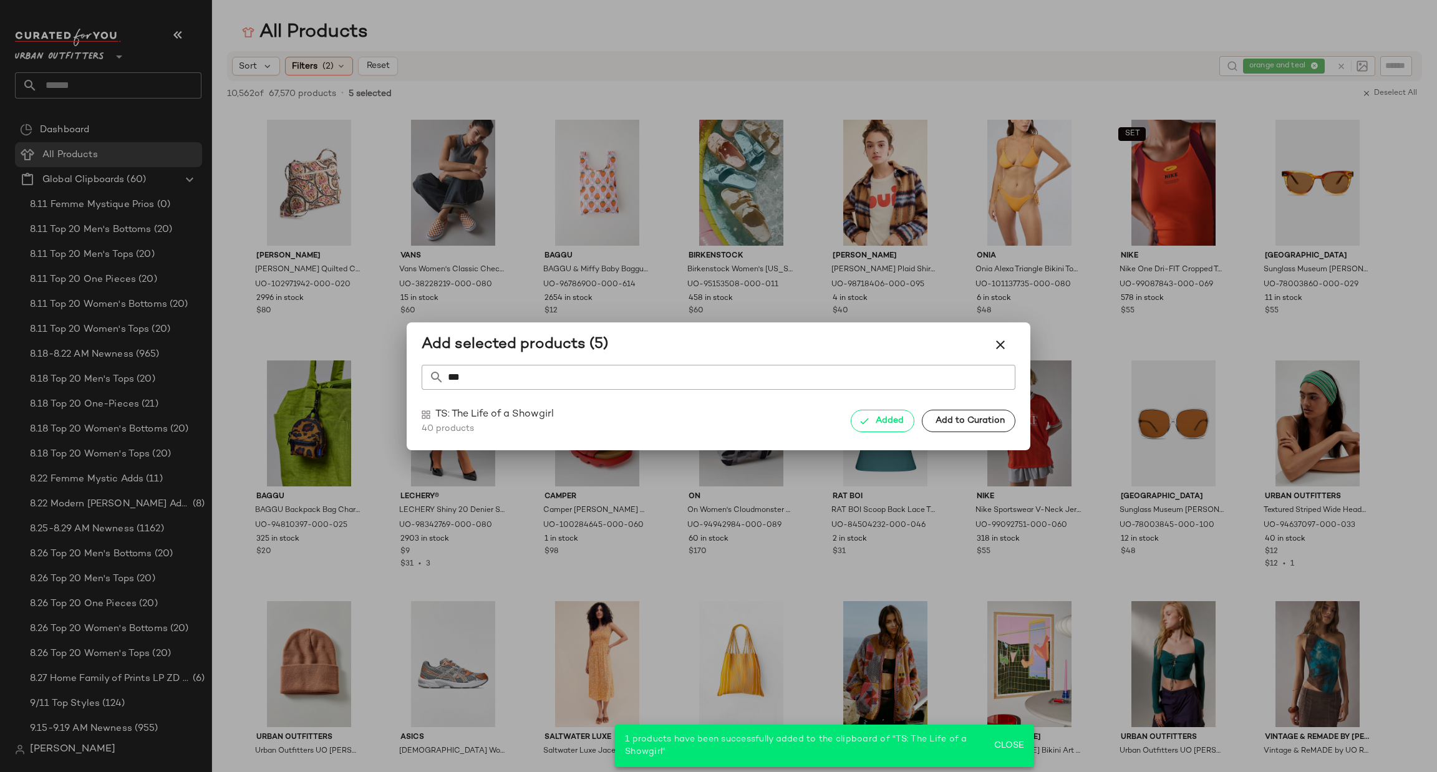
click at [1185, 480] on div at bounding box center [718, 386] width 1437 height 772
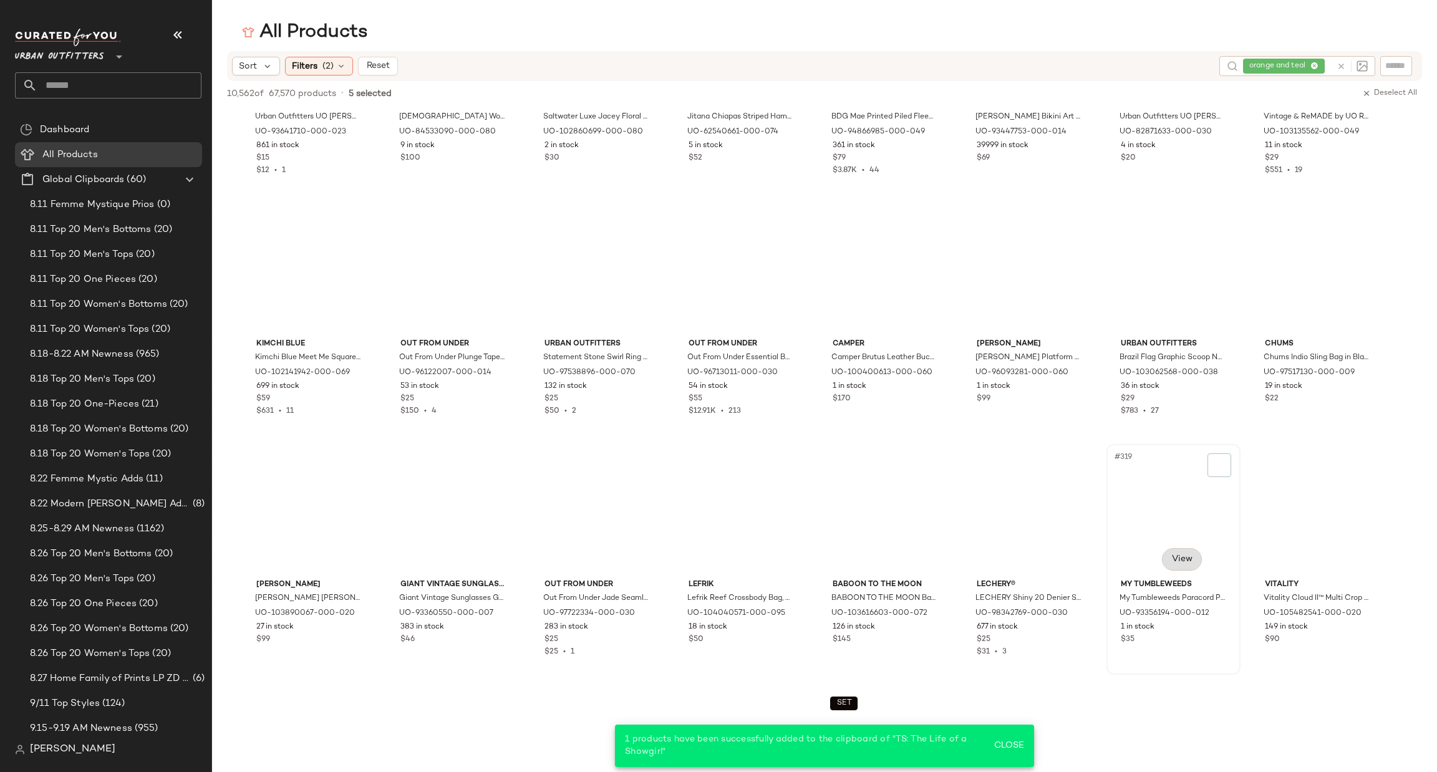
scroll to position [9168, 0]
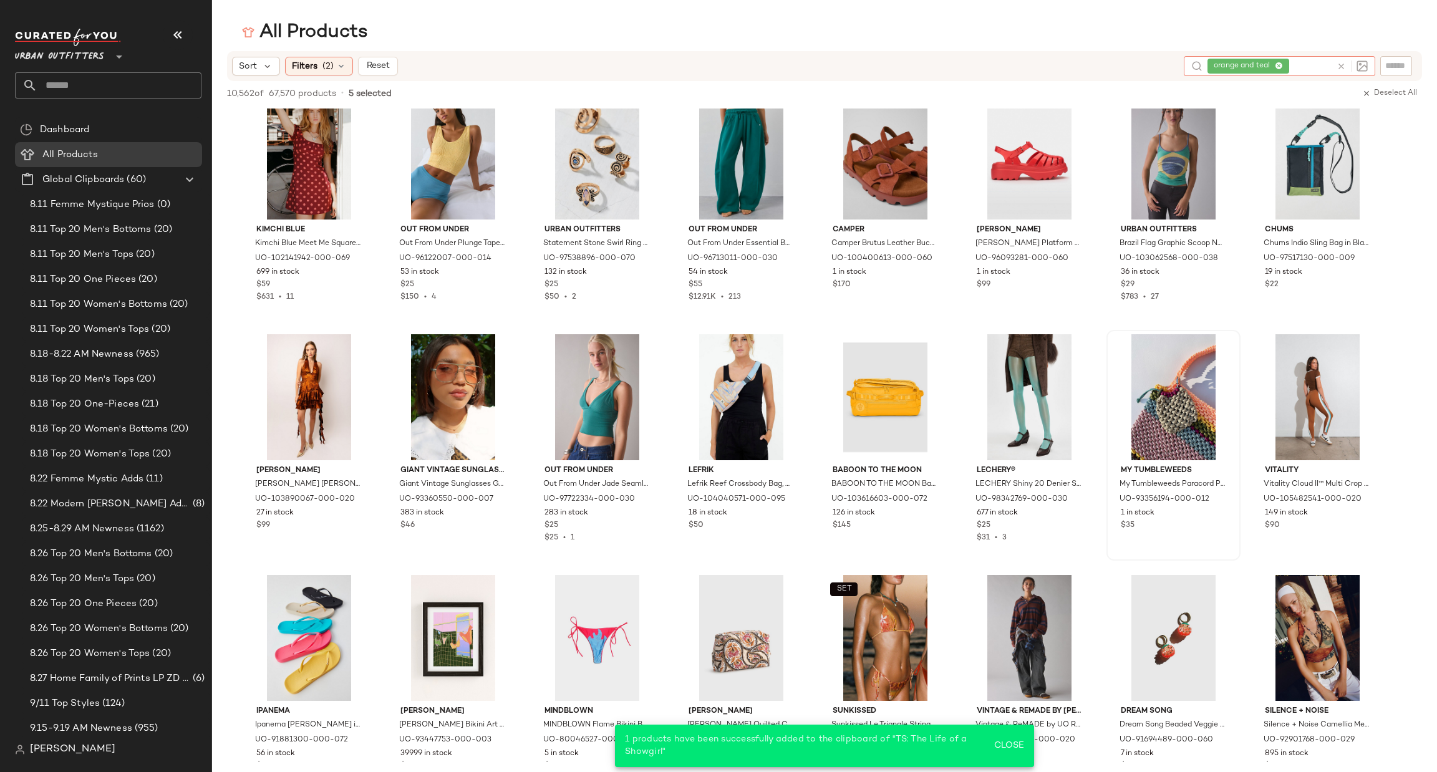
click at [1342, 68] on icon at bounding box center [1341, 66] width 9 height 9
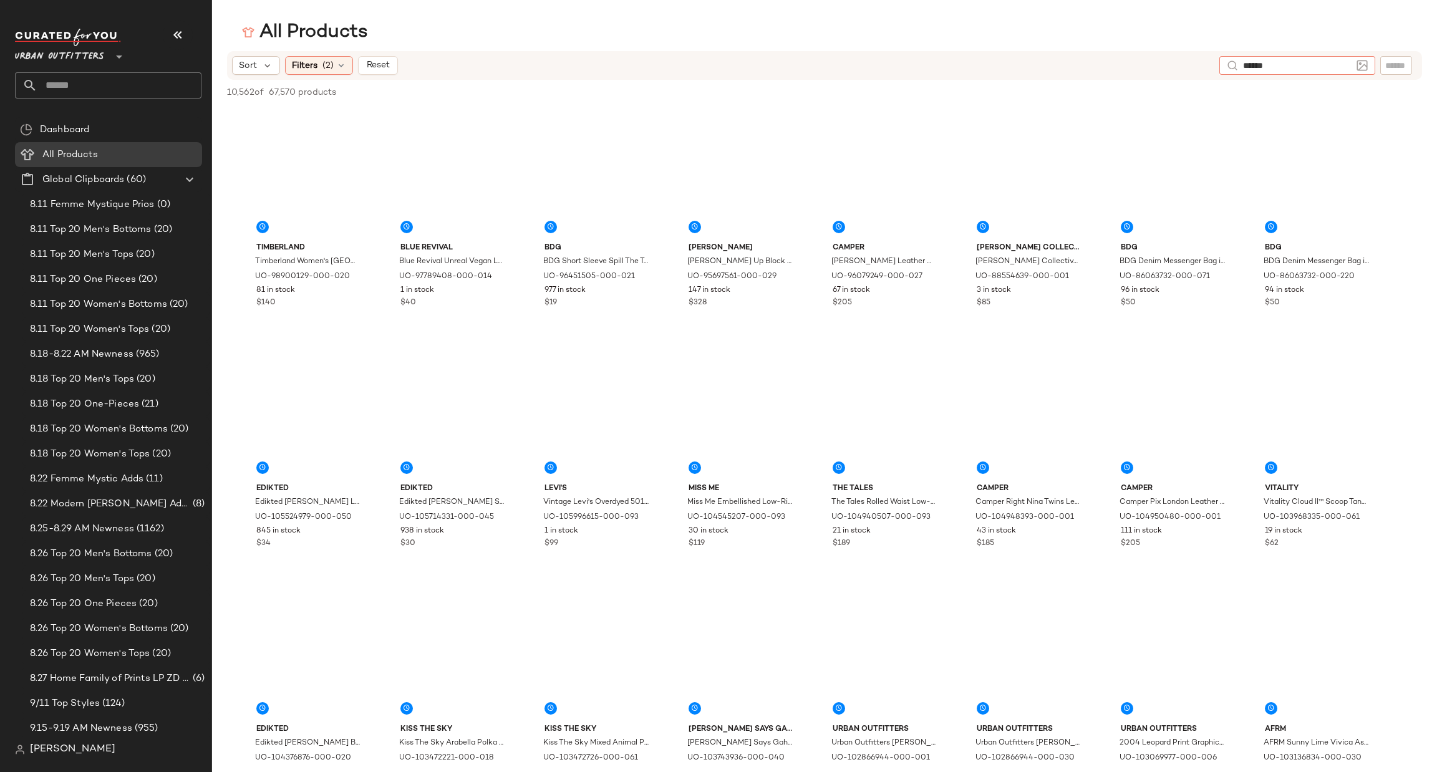
type input "*******"
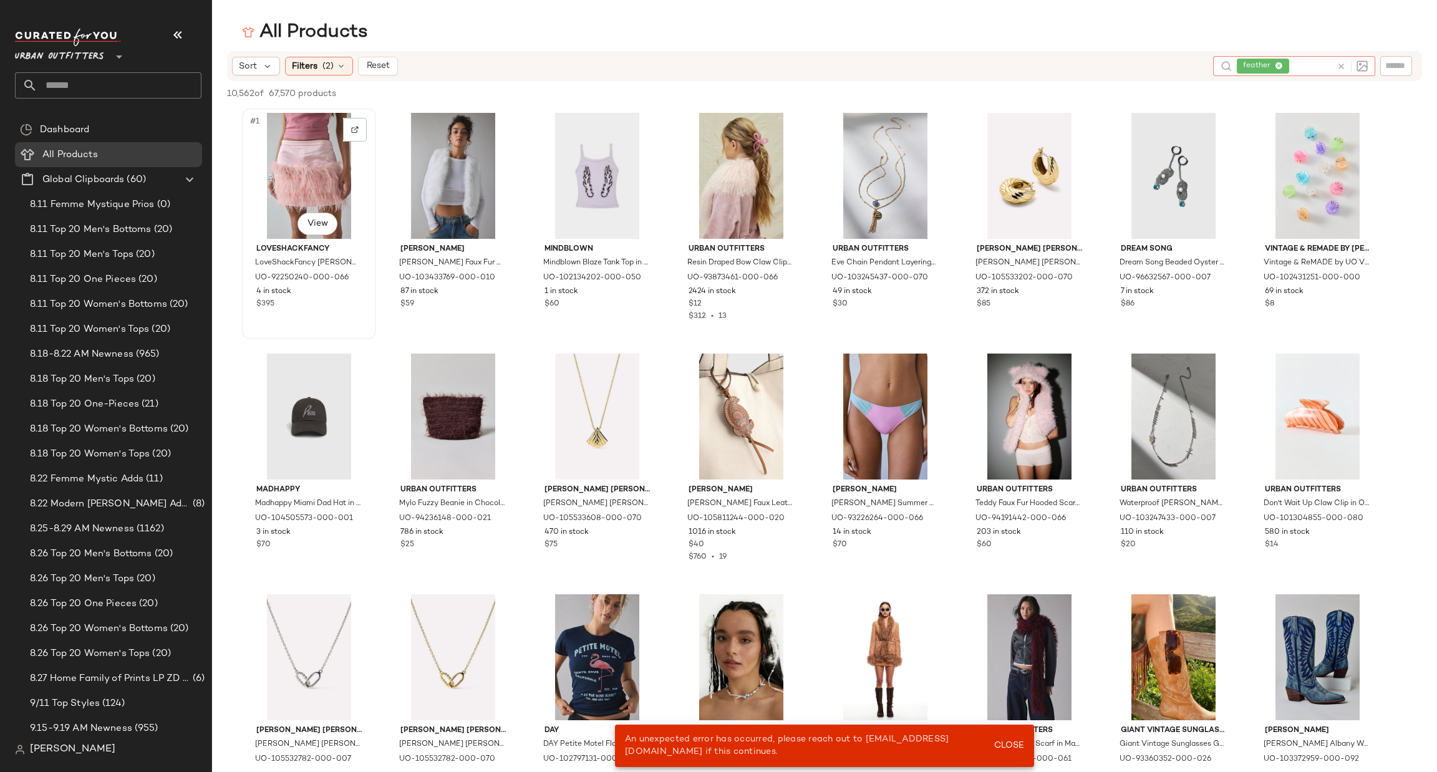
click at [309, 150] on div "#1 View" at bounding box center [308, 176] width 125 height 126
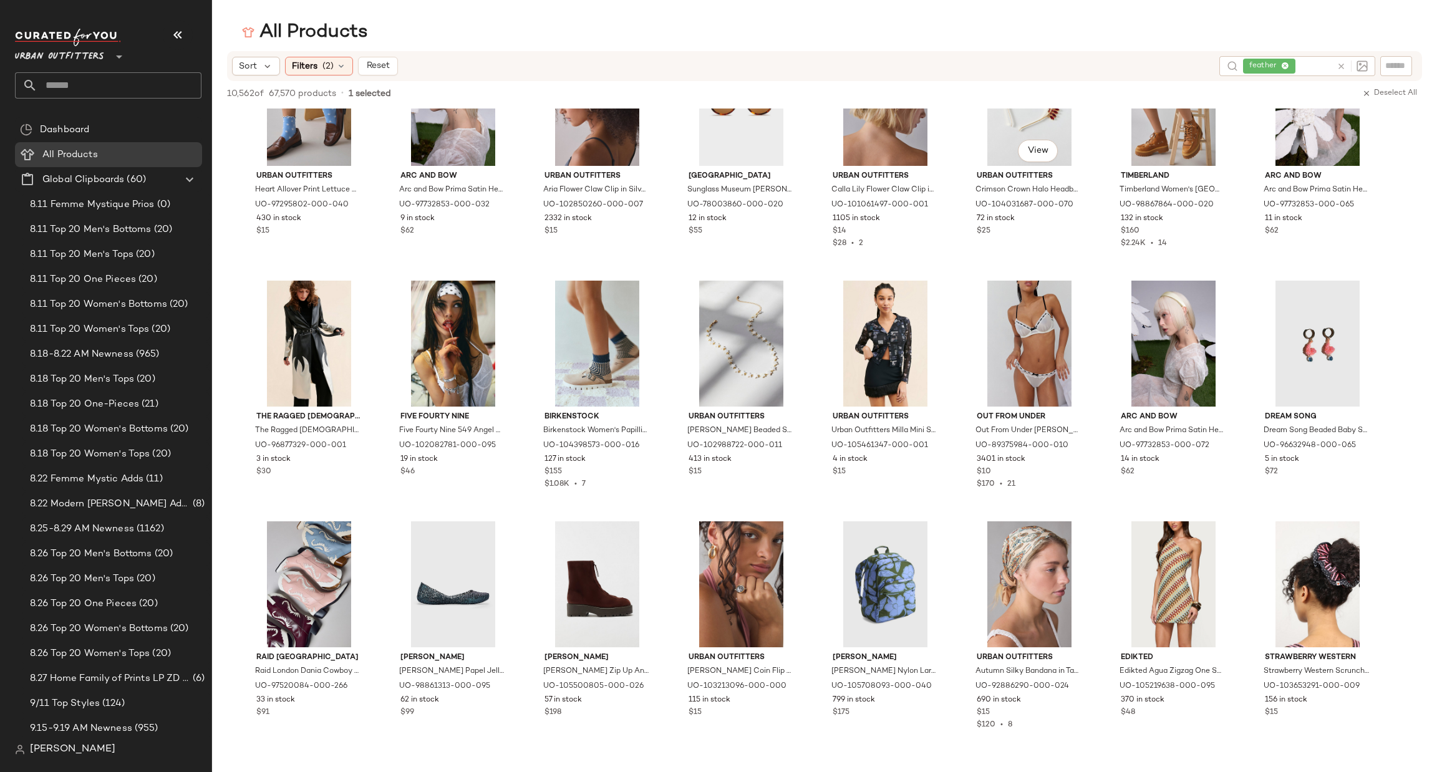
scroll to position [2994, 0]
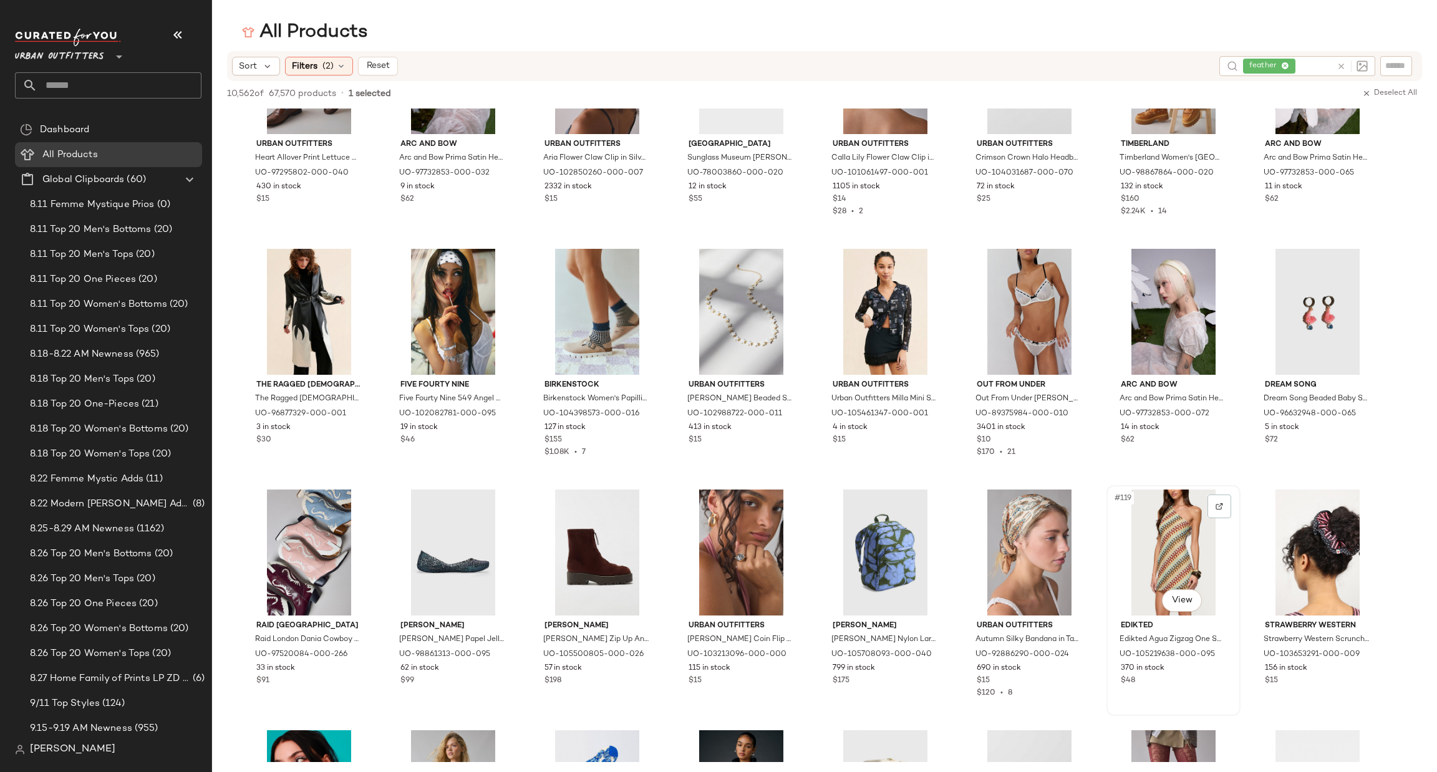
click at [1158, 524] on div "#119 View" at bounding box center [1173, 553] width 125 height 126
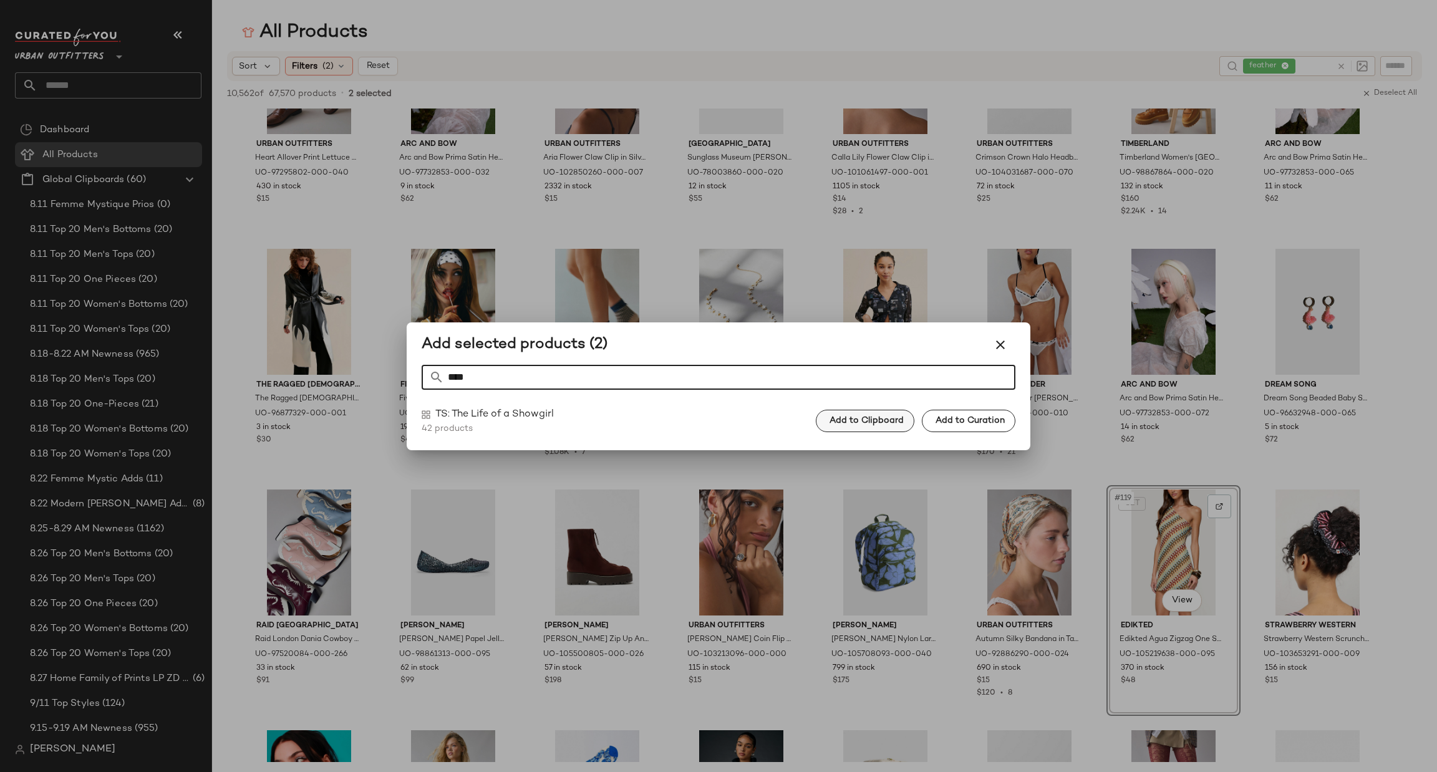
type input "****"
click at [863, 419] on span "Add to Clipboard" at bounding box center [866, 421] width 75 height 10
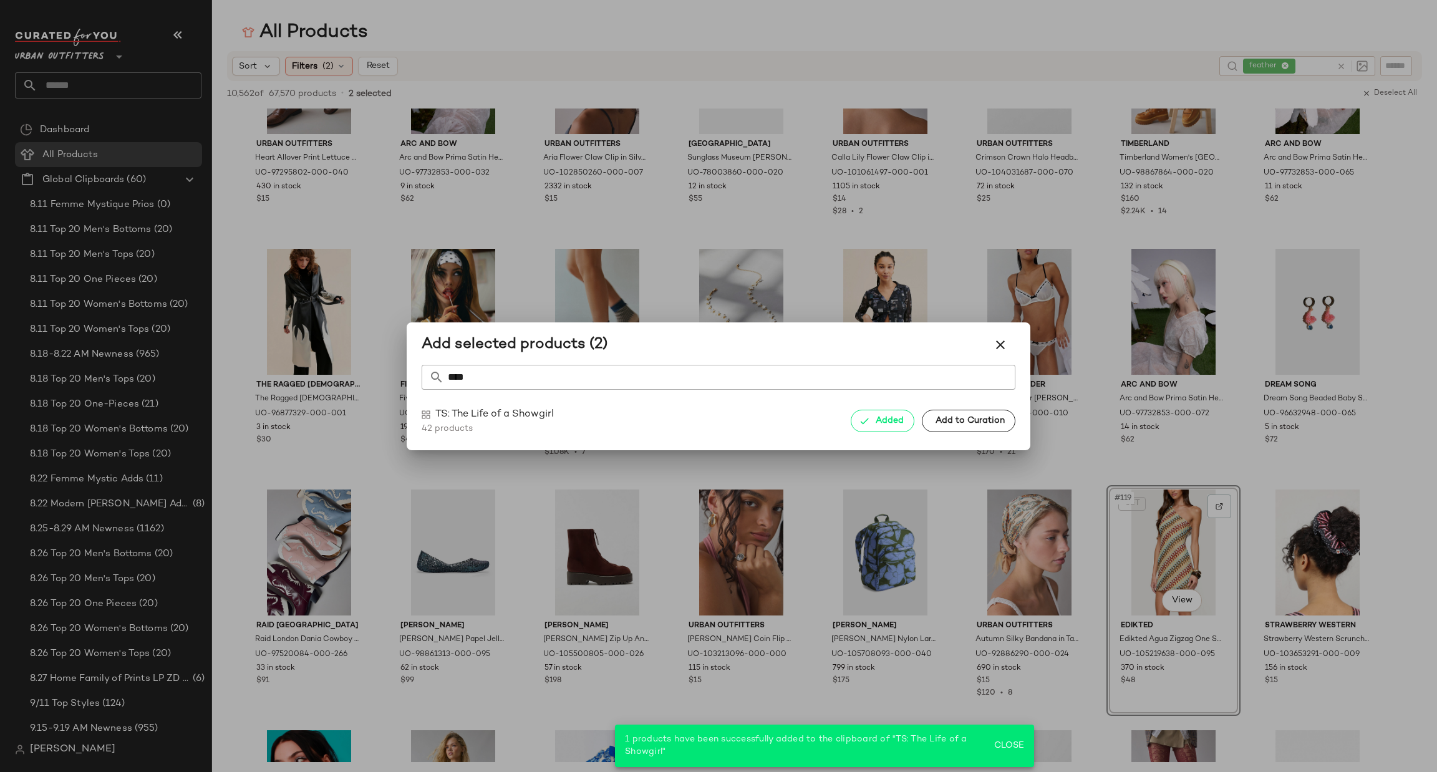
click at [1261, 327] on div at bounding box center [718, 386] width 1437 height 772
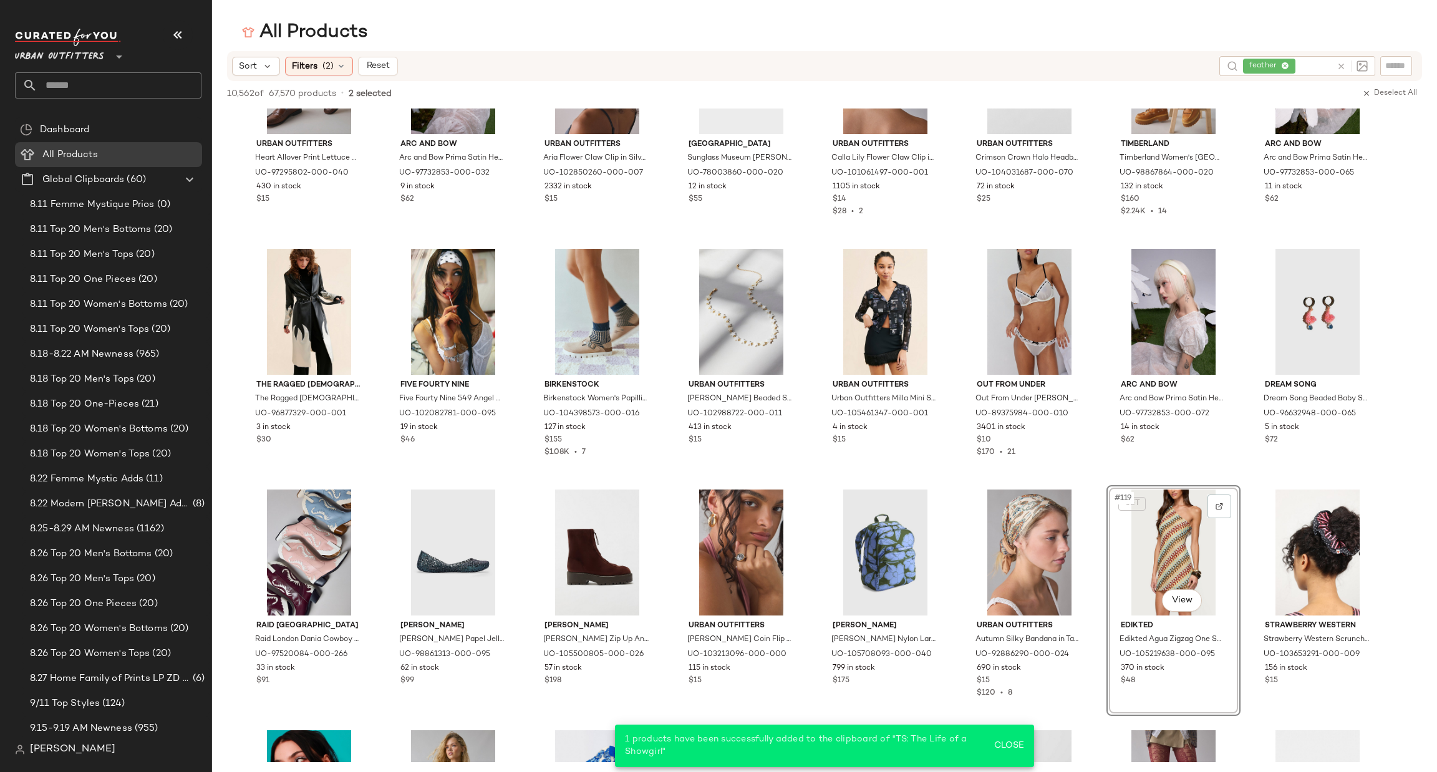
click at [1341, 54] on div "Sort Filters (2) Reset feather" at bounding box center [824, 66] width 1195 height 30
click at [1344, 69] on icon at bounding box center [1341, 66] width 9 height 9
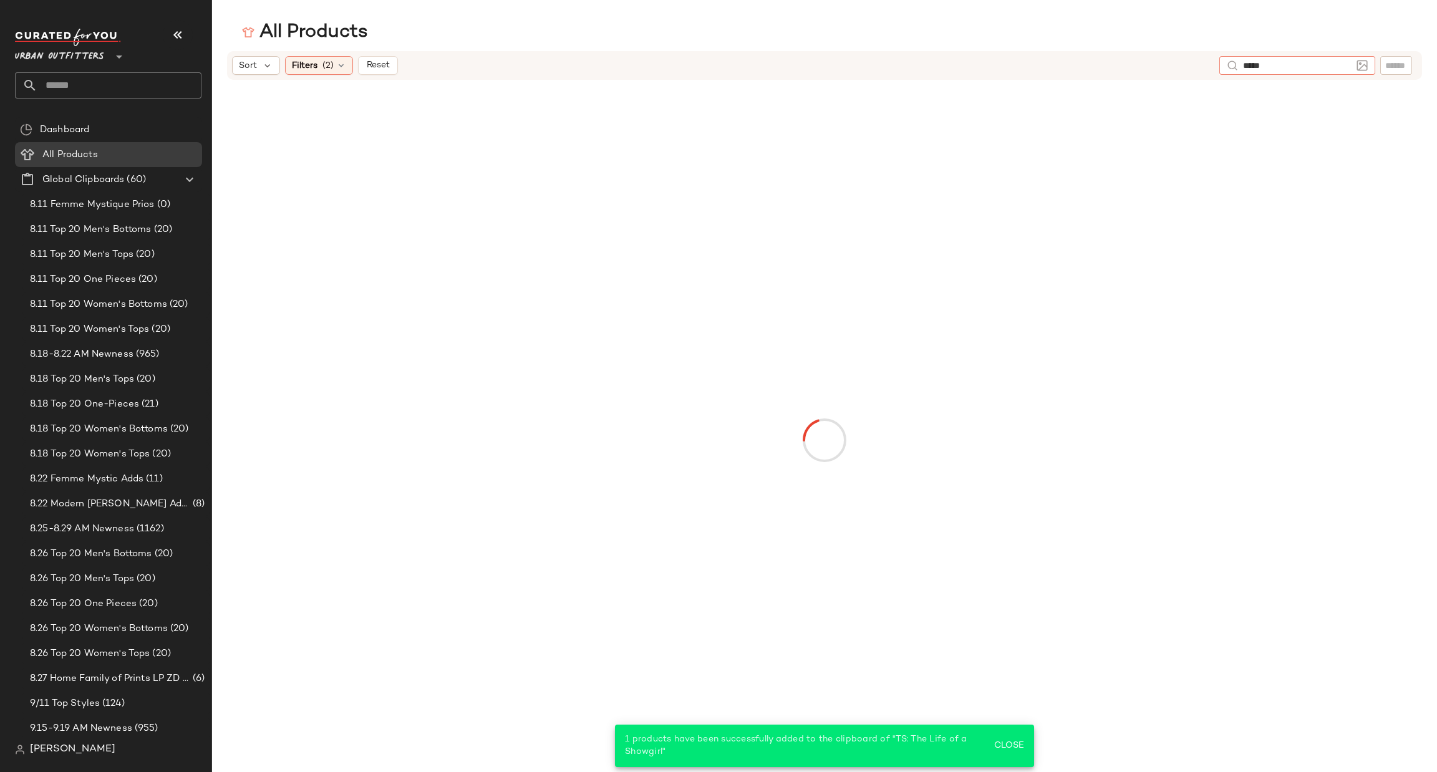
type input "******"
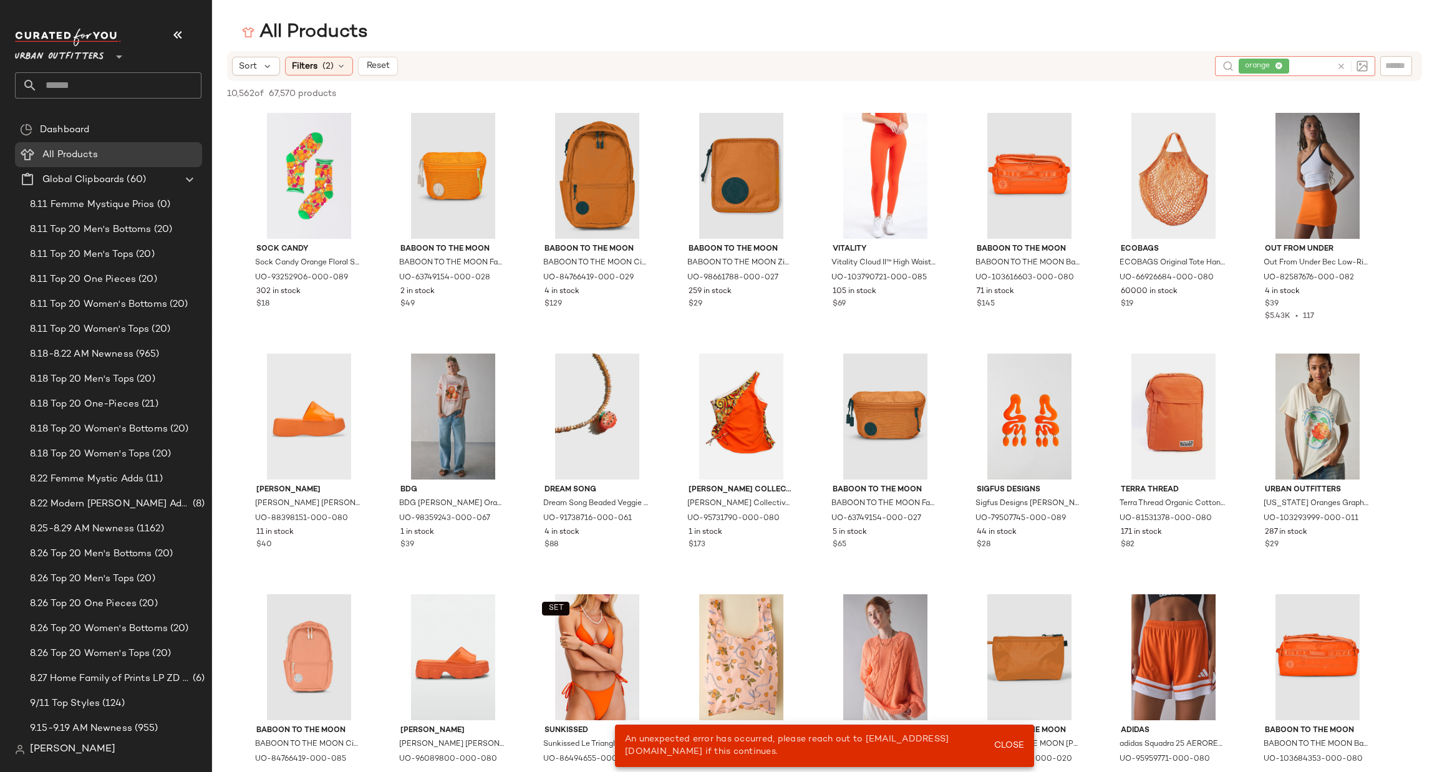
click at [1340, 65] on icon at bounding box center [1341, 66] width 9 height 9
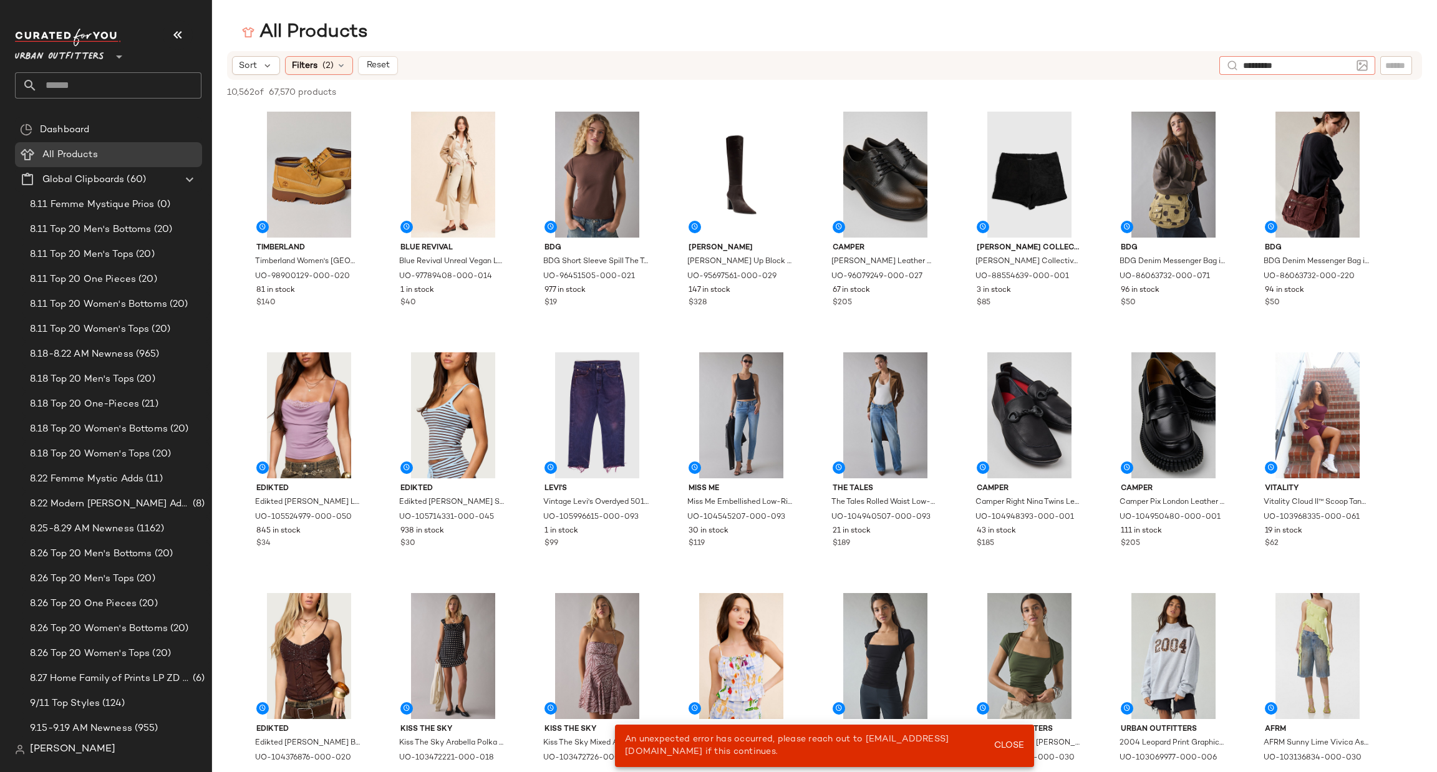
type input "**********"
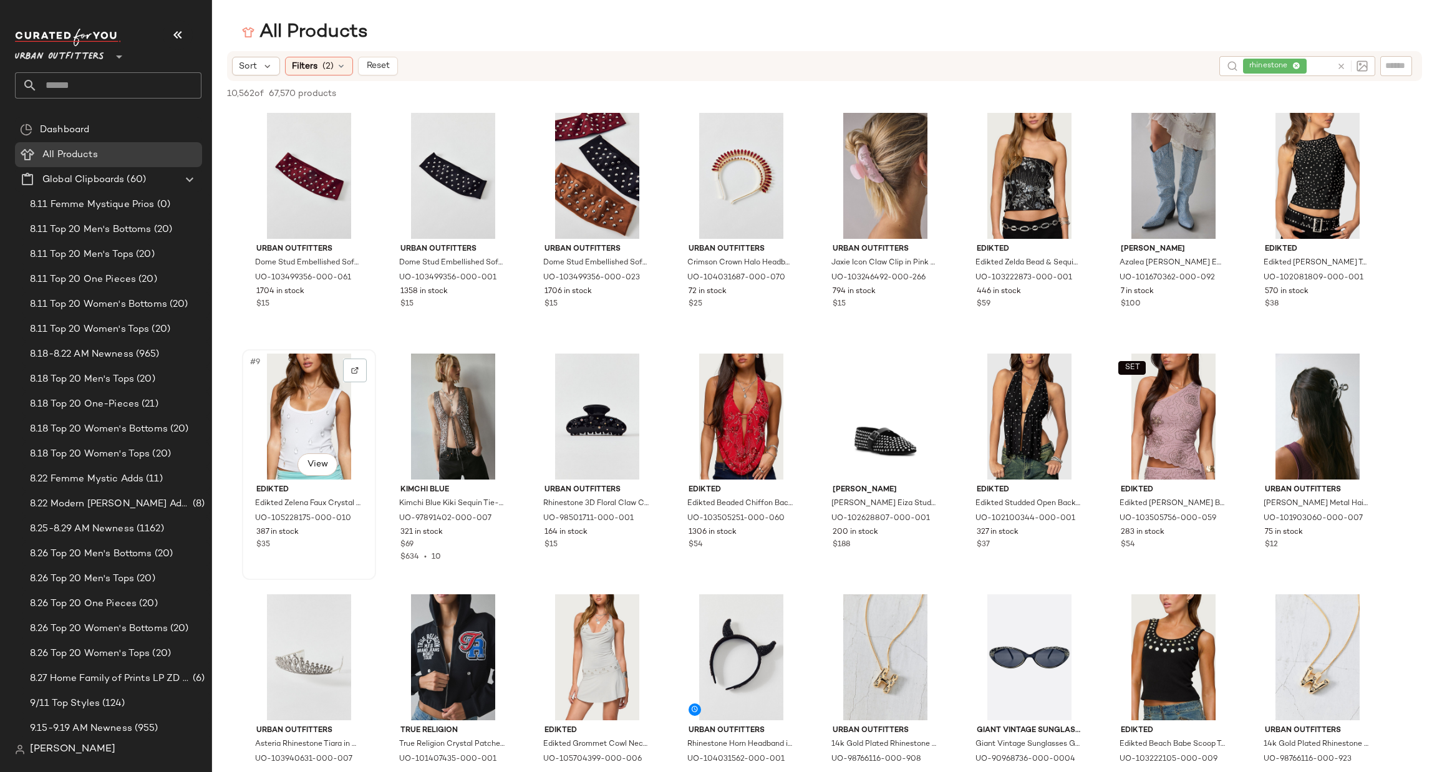
click at [299, 421] on div "#9 View" at bounding box center [308, 417] width 125 height 126
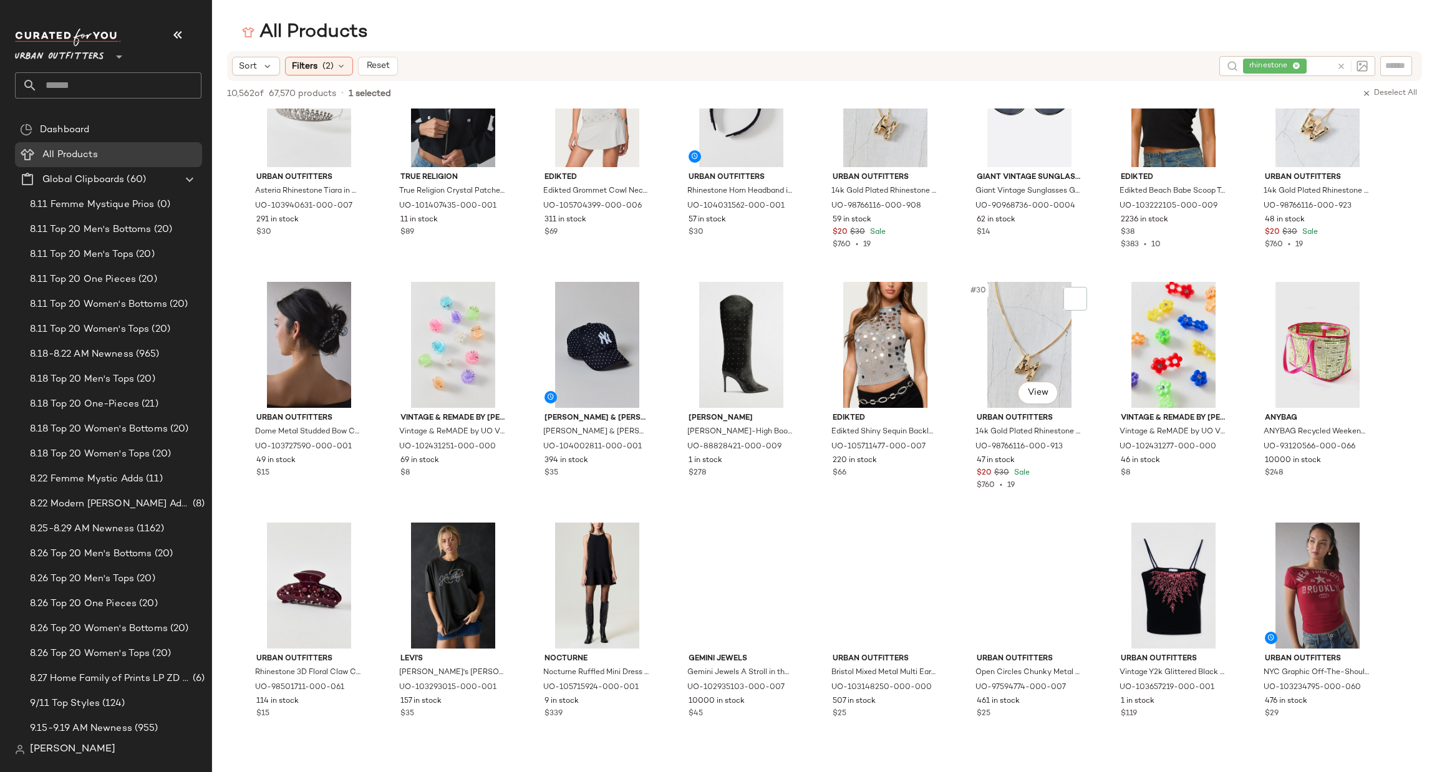
scroll to position [561, 0]
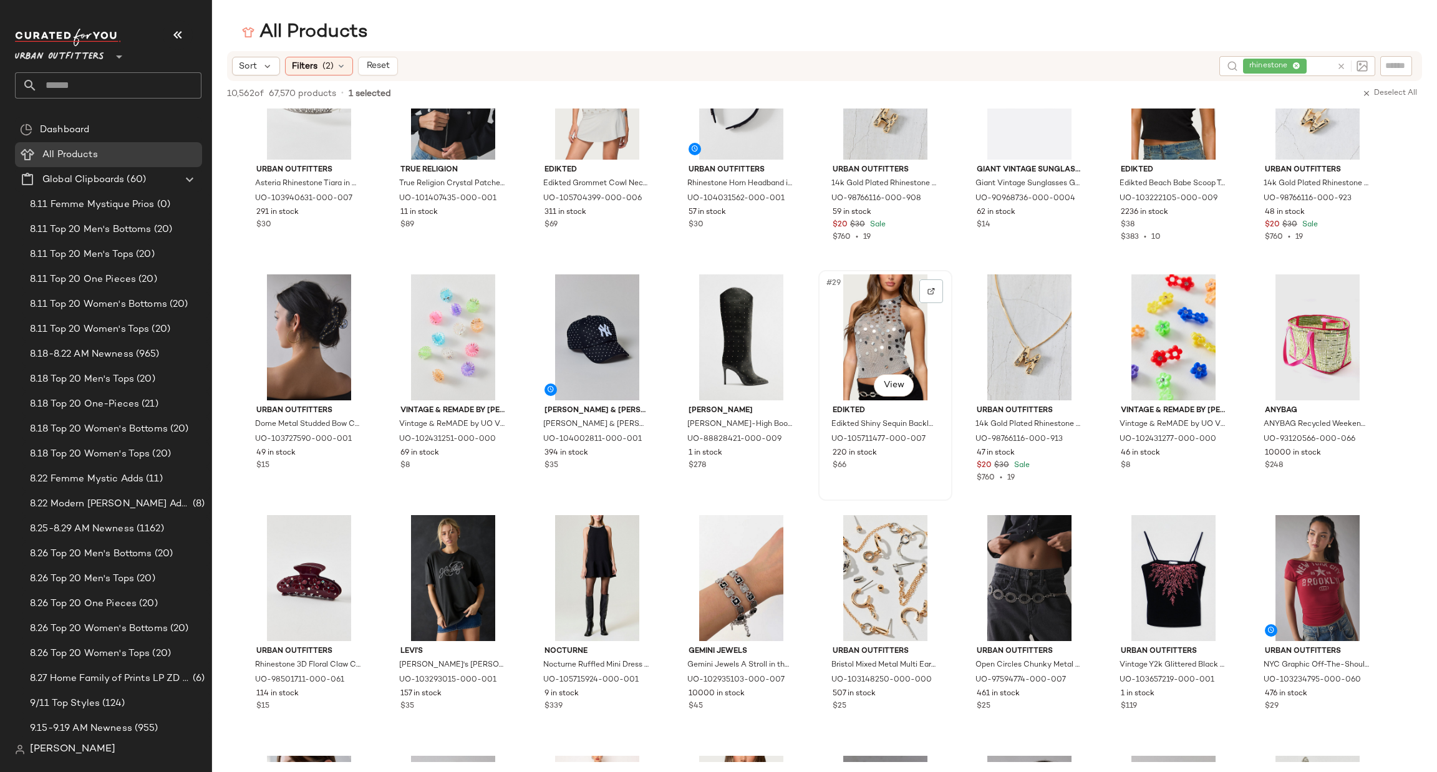
click at [892, 308] on div "#29 View" at bounding box center [885, 337] width 125 height 126
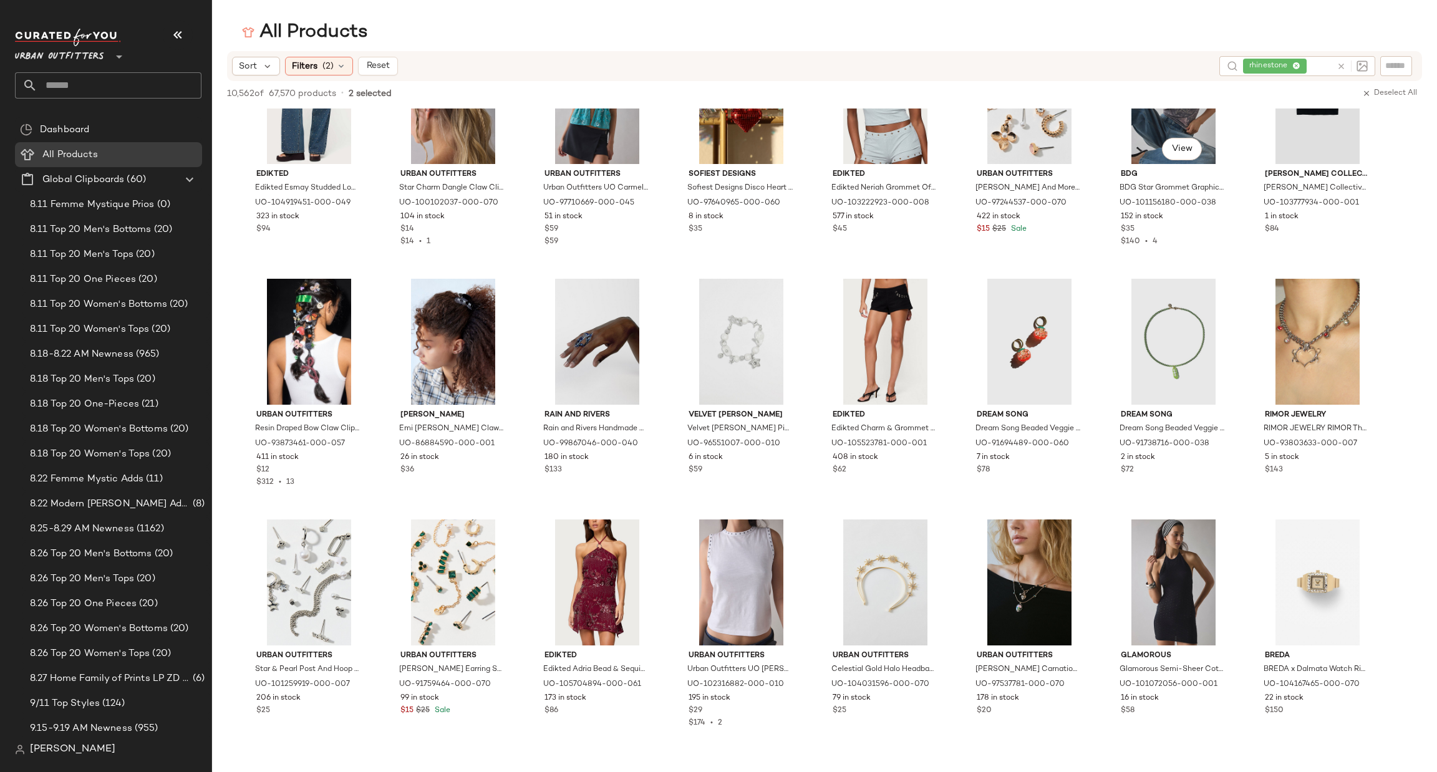
scroll to position [3929, 0]
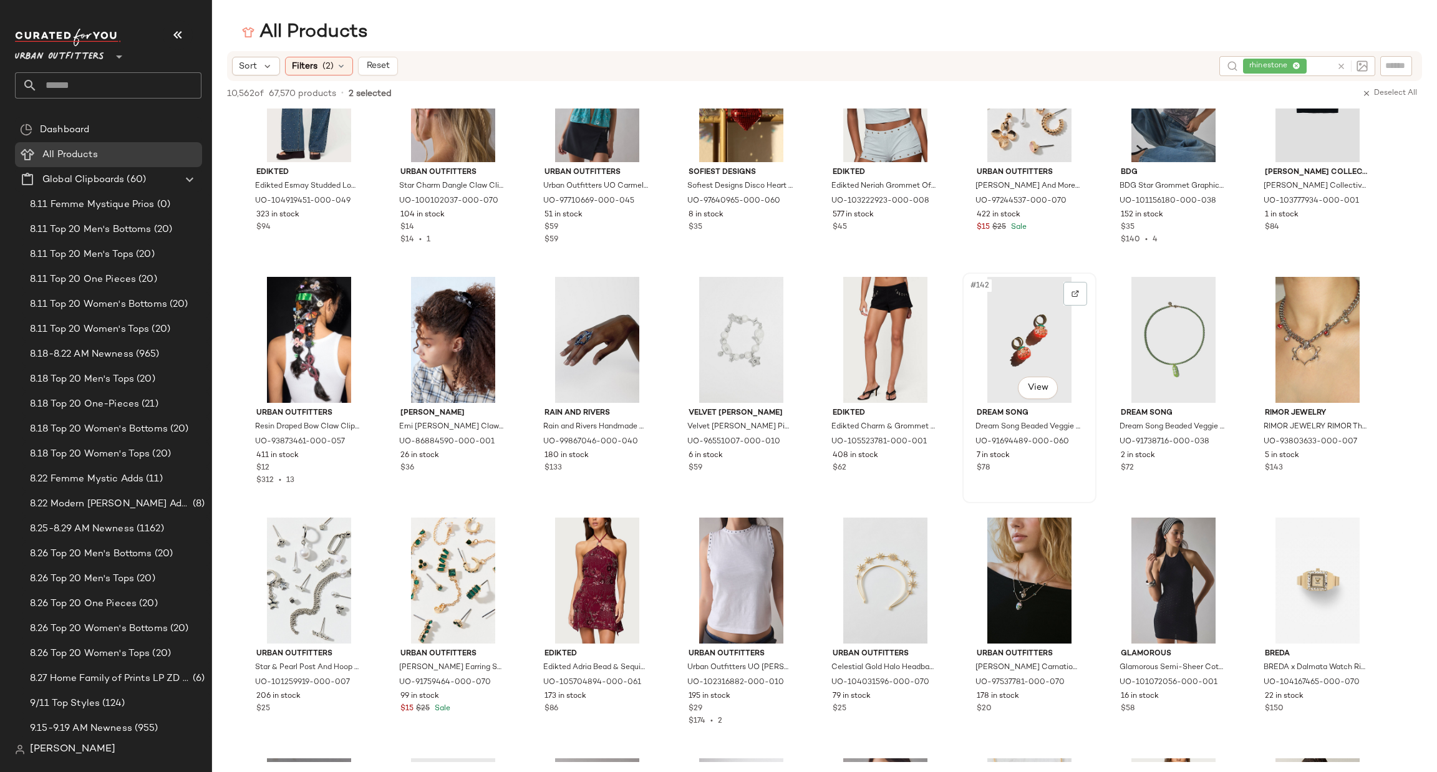
click at [1043, 337] on div "#142 View" at bounding box center [1029, 340] width 125 height 126
click at [869, 576] on div "#149 View" at bounding box center [885, 581] width 125 height 126
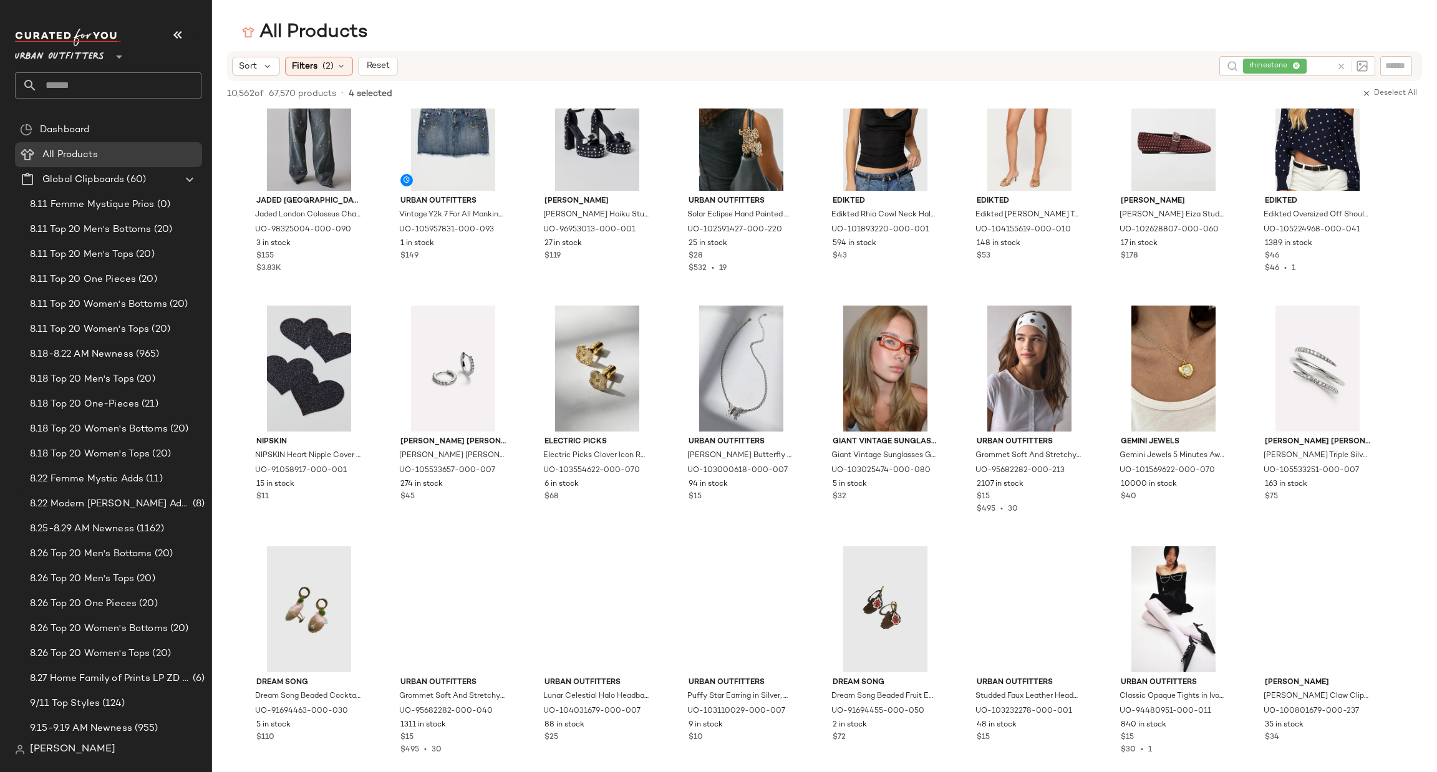
scroll to position [4865, 0]
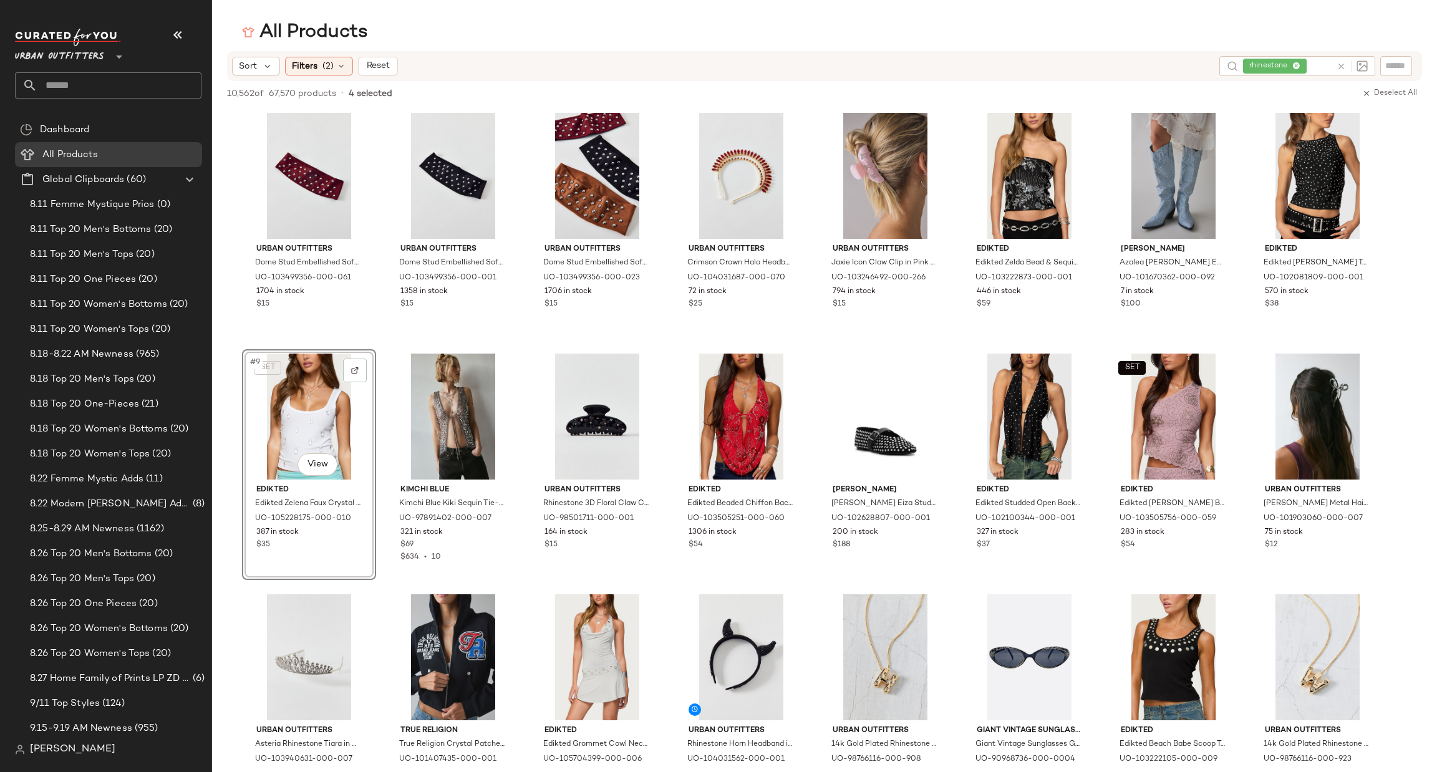
scroll to position [5052, 0]
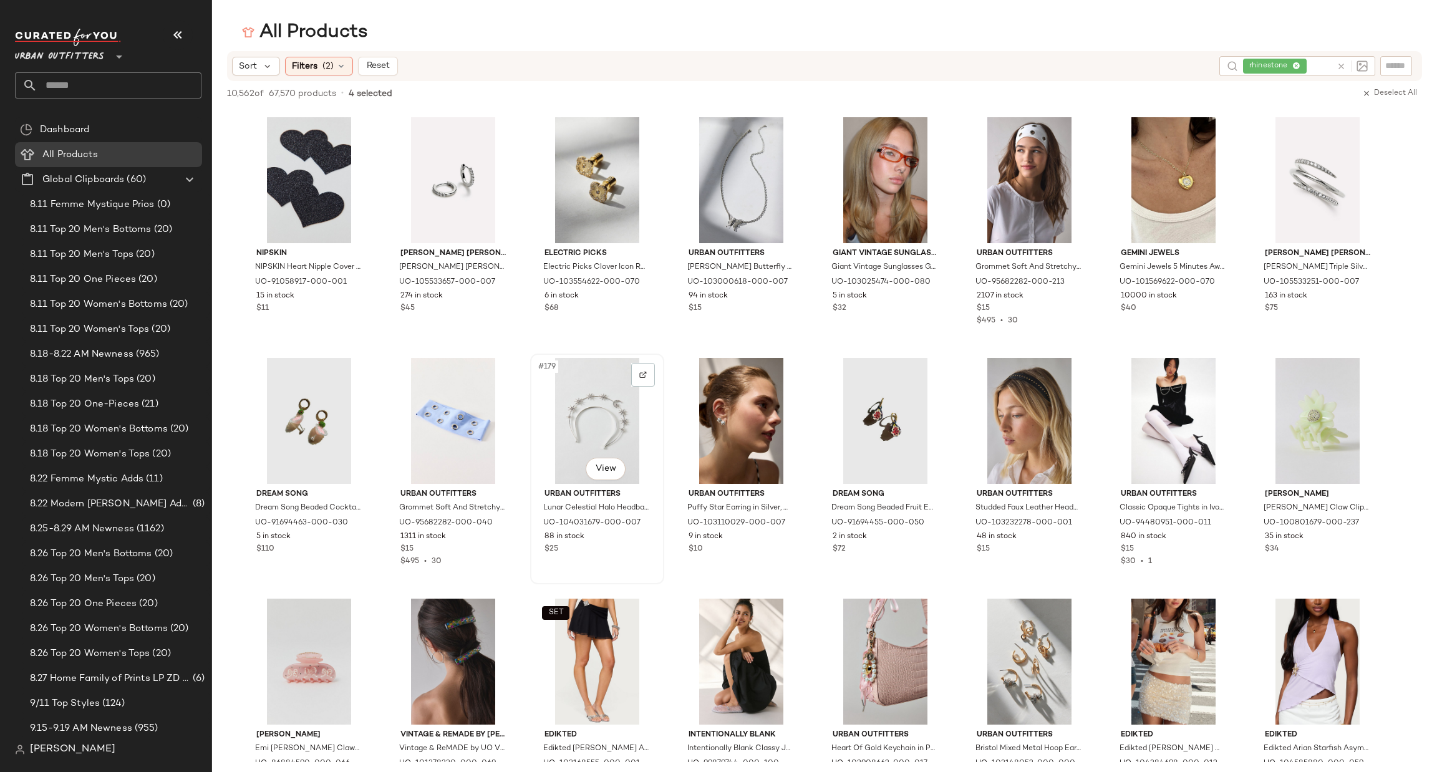
click at [593, 425] on div "#179 View" at bounding box center [597, 421] width 125 height 126
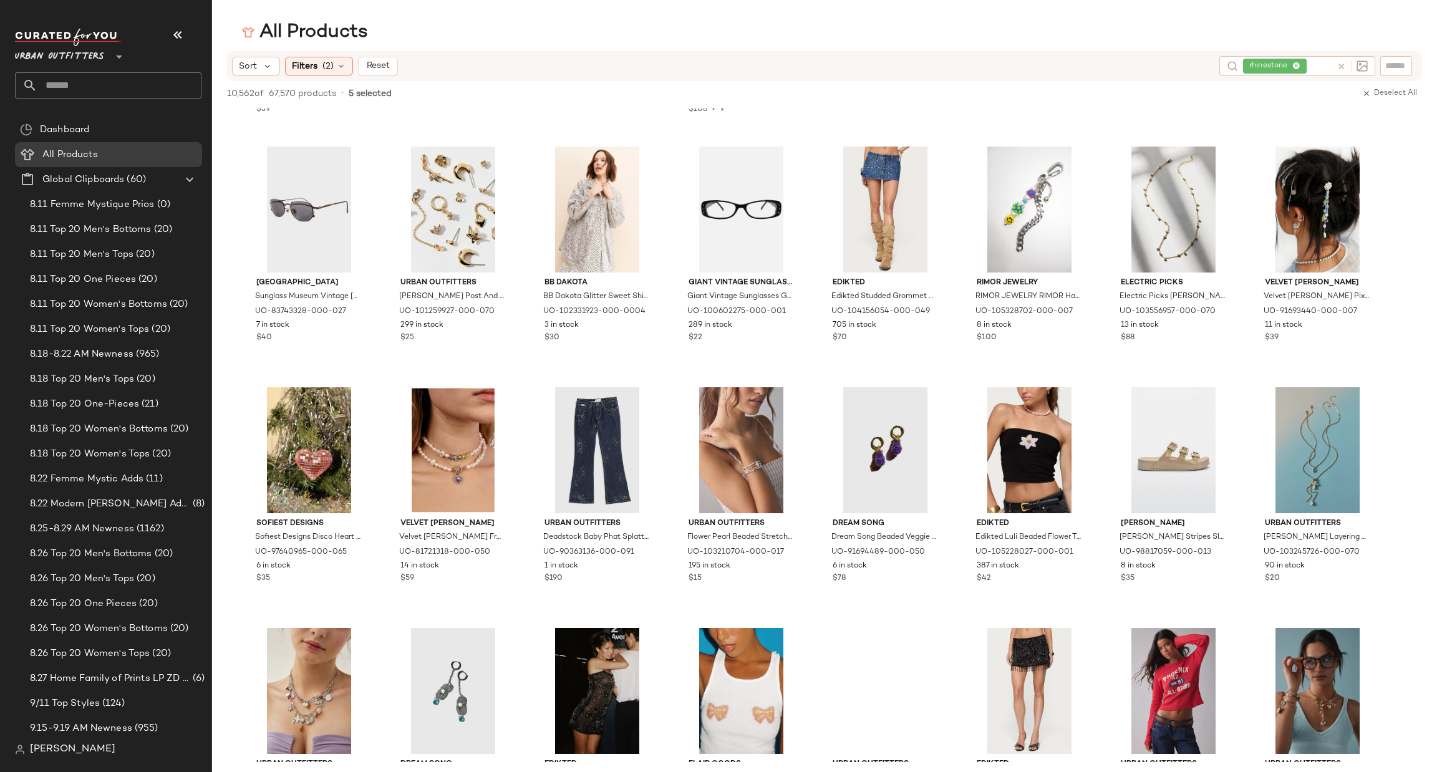
scroll to position [5988, 0]
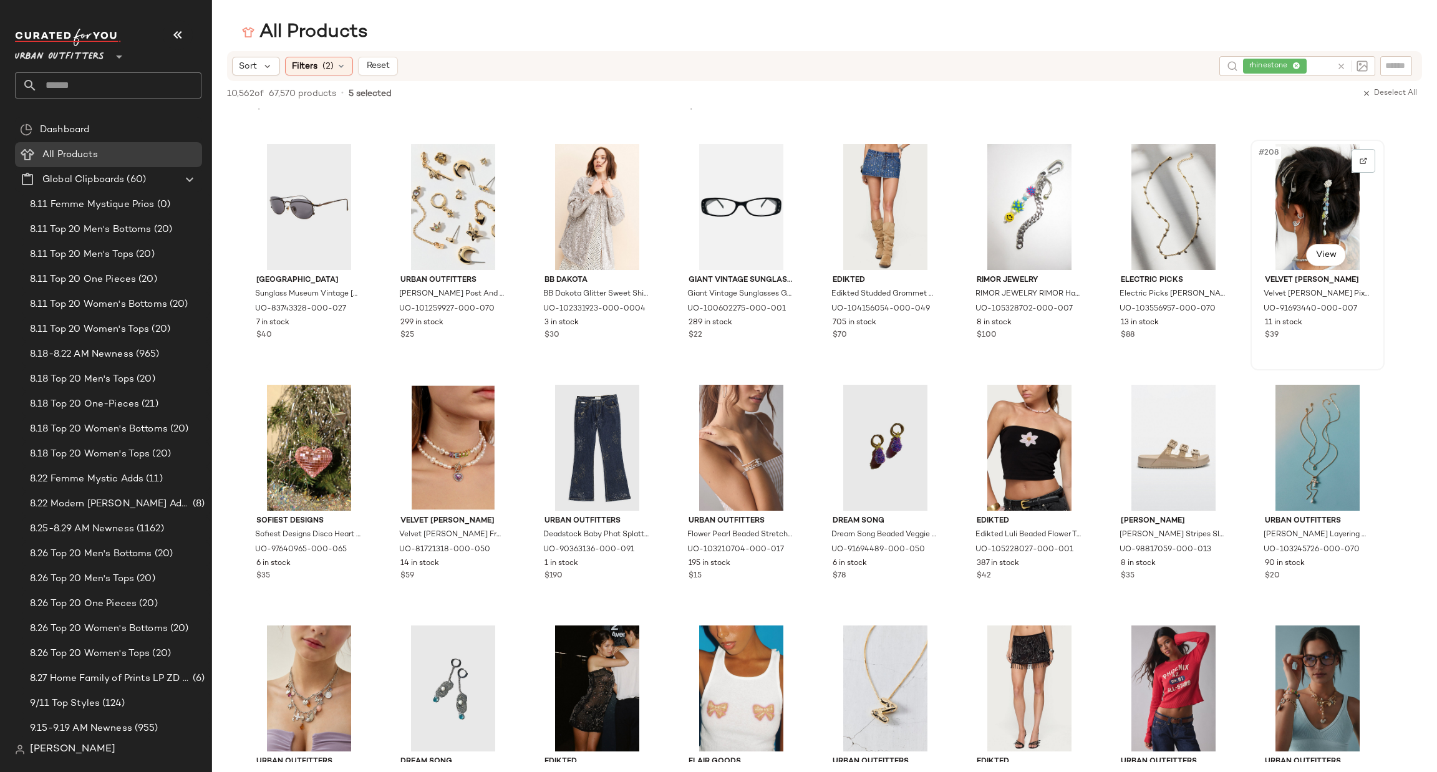
click at [1313, 215] on div "#208 View" at bounding box center [1317, 207] width 125 height 126
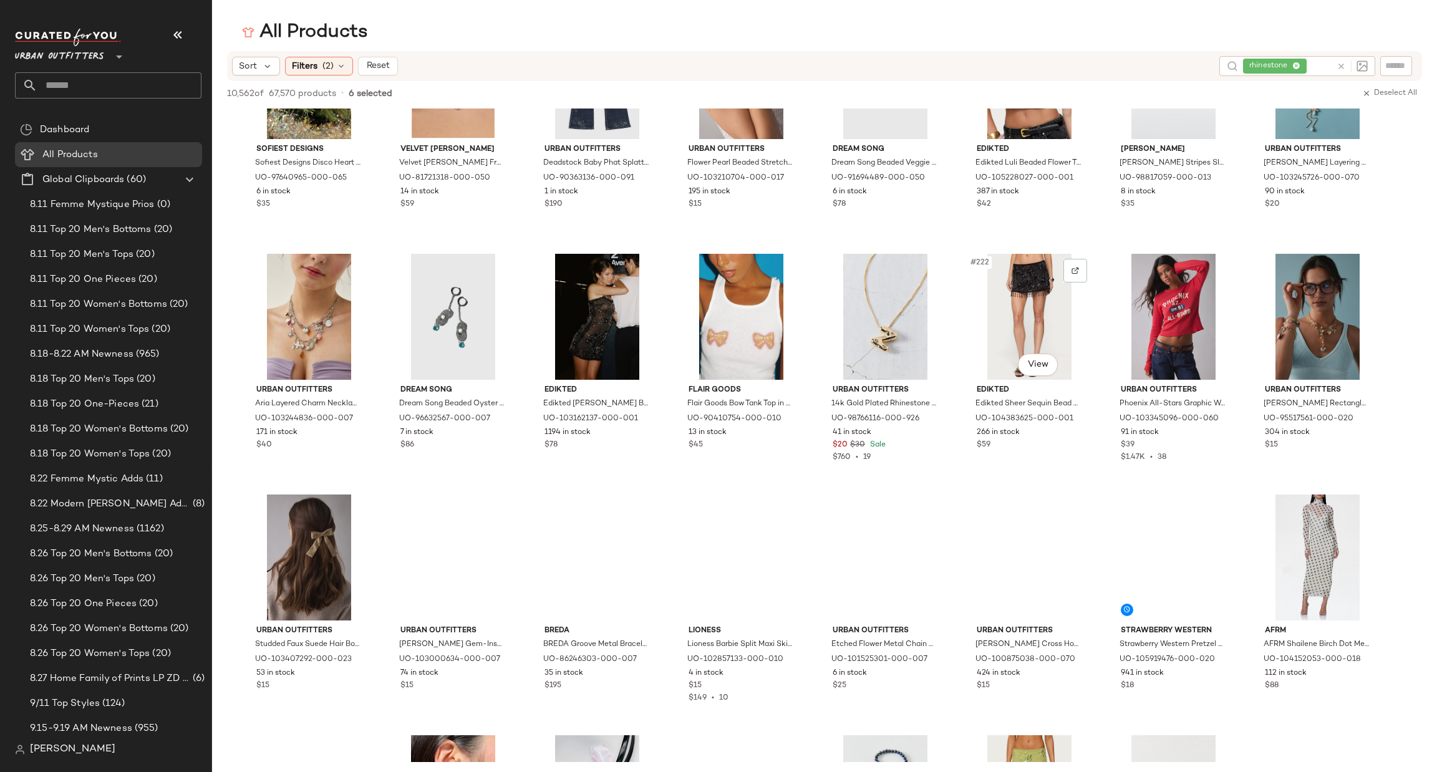
scroll to position [6362, 0]
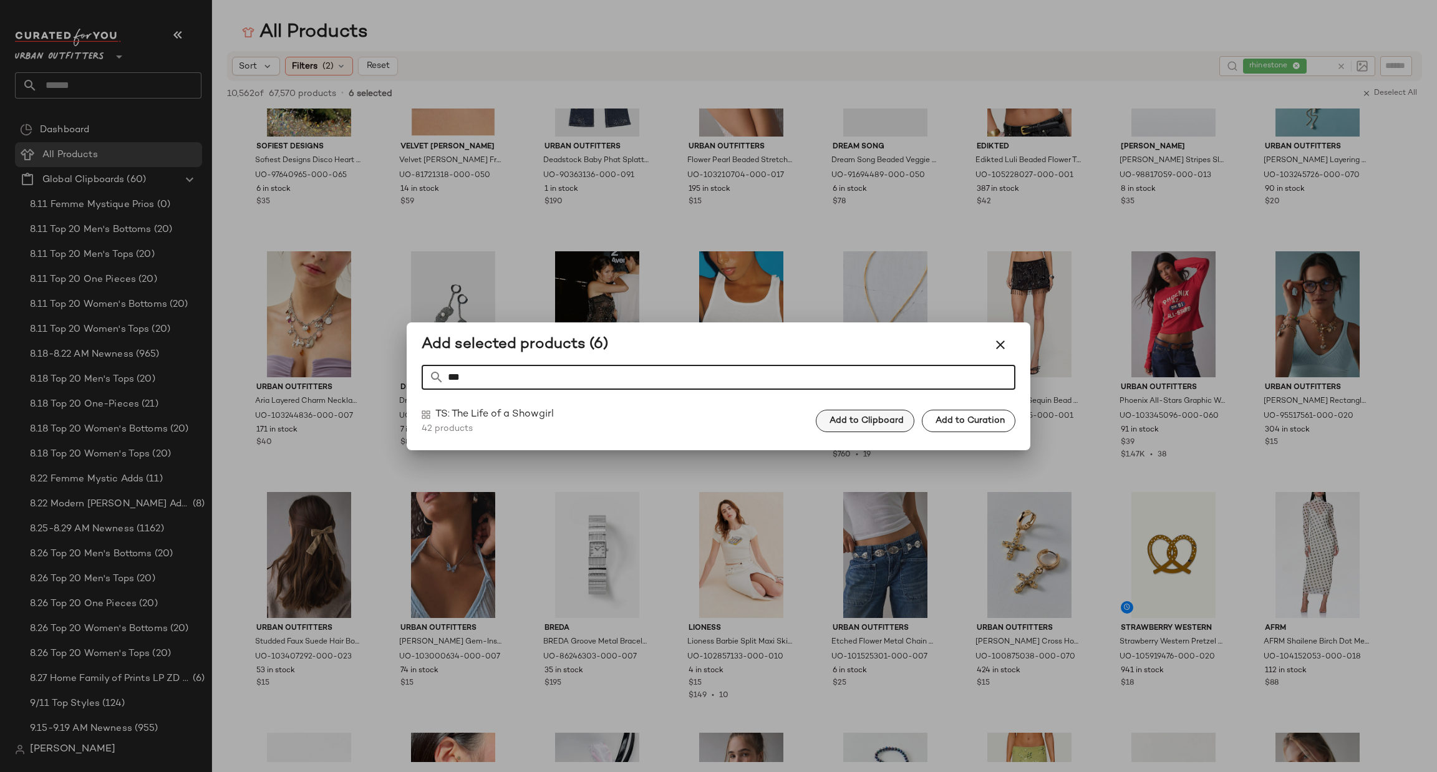
type input "***"
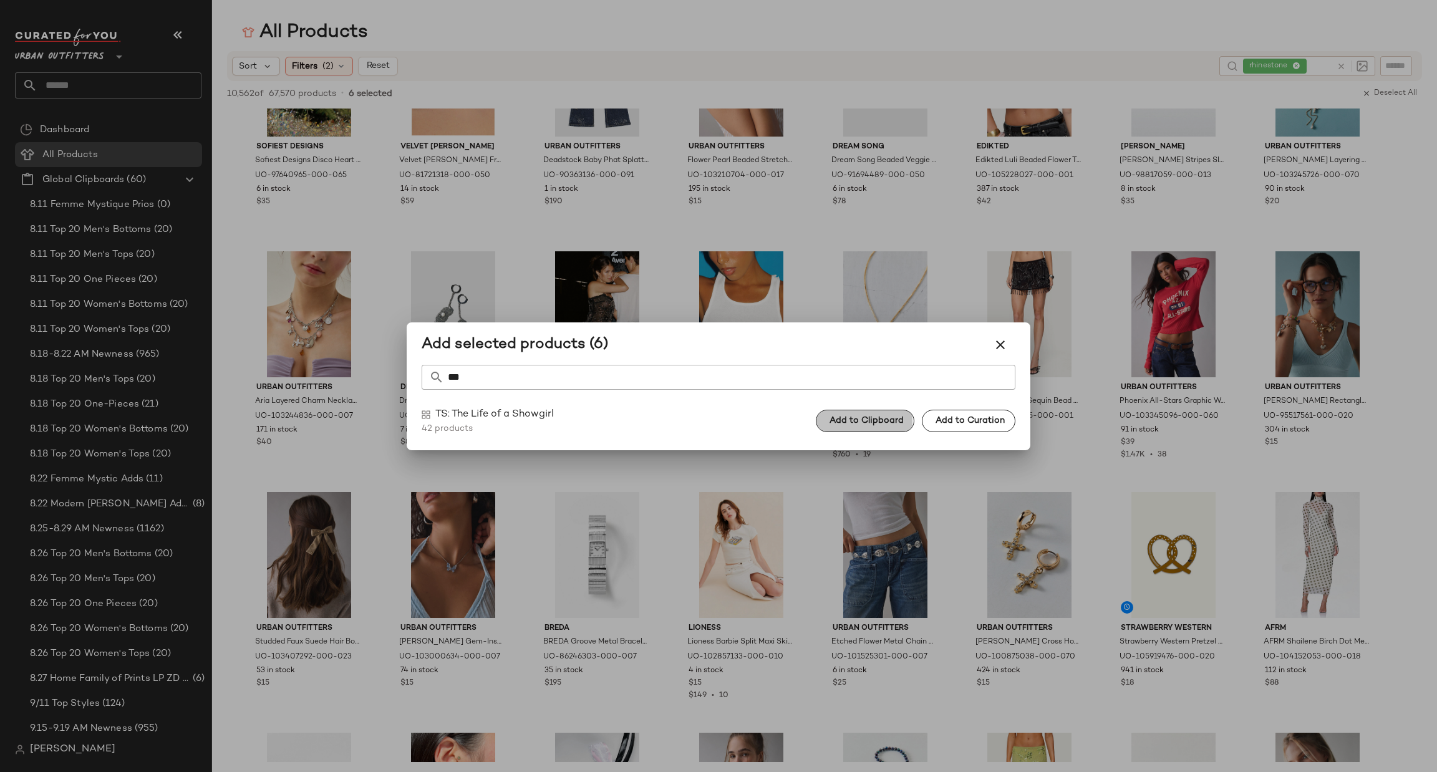
click at [856, 417] on span "Add to Clipboard" at bounding box center [866, 421] width 75 height 10
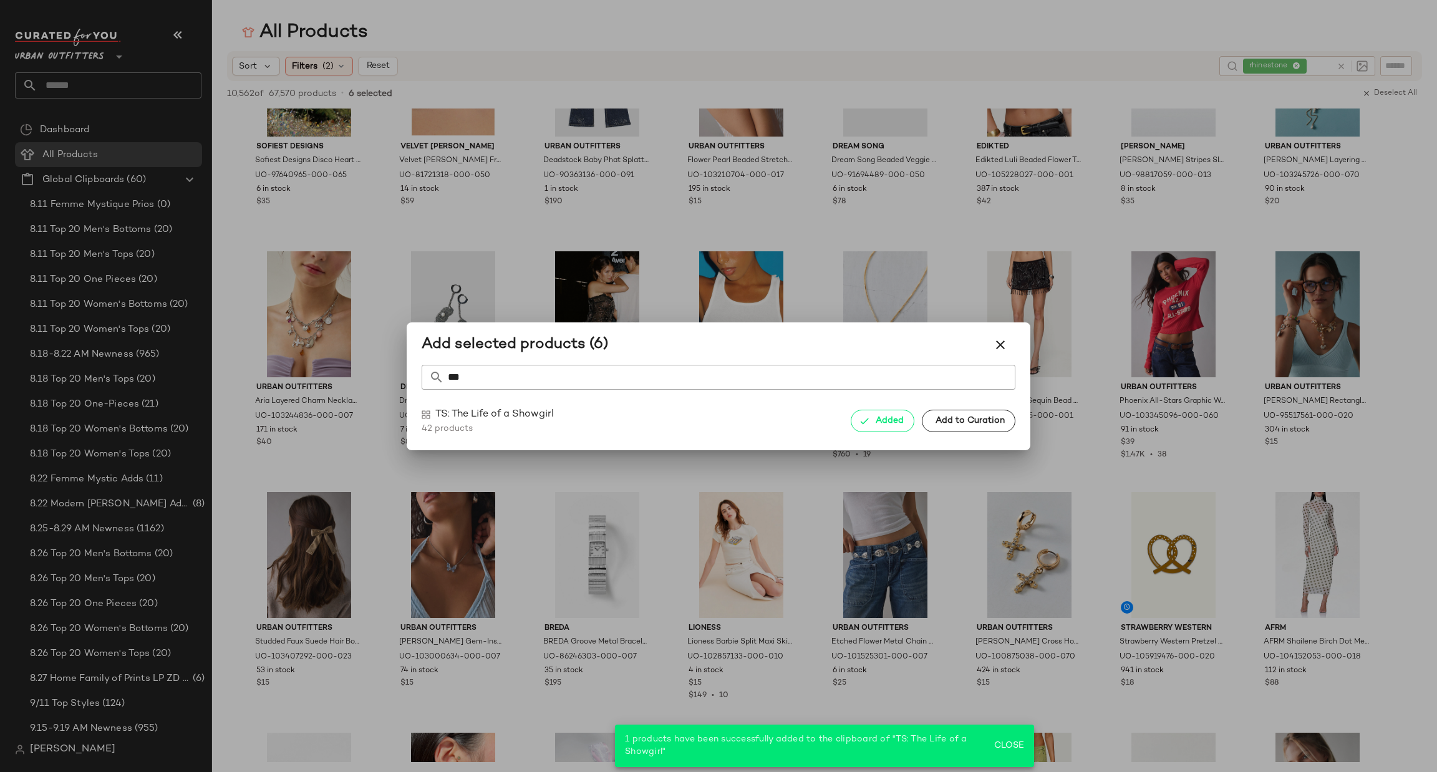
click at [1340, 62] on div at bounding box center [718, 386] width 1437 height 772
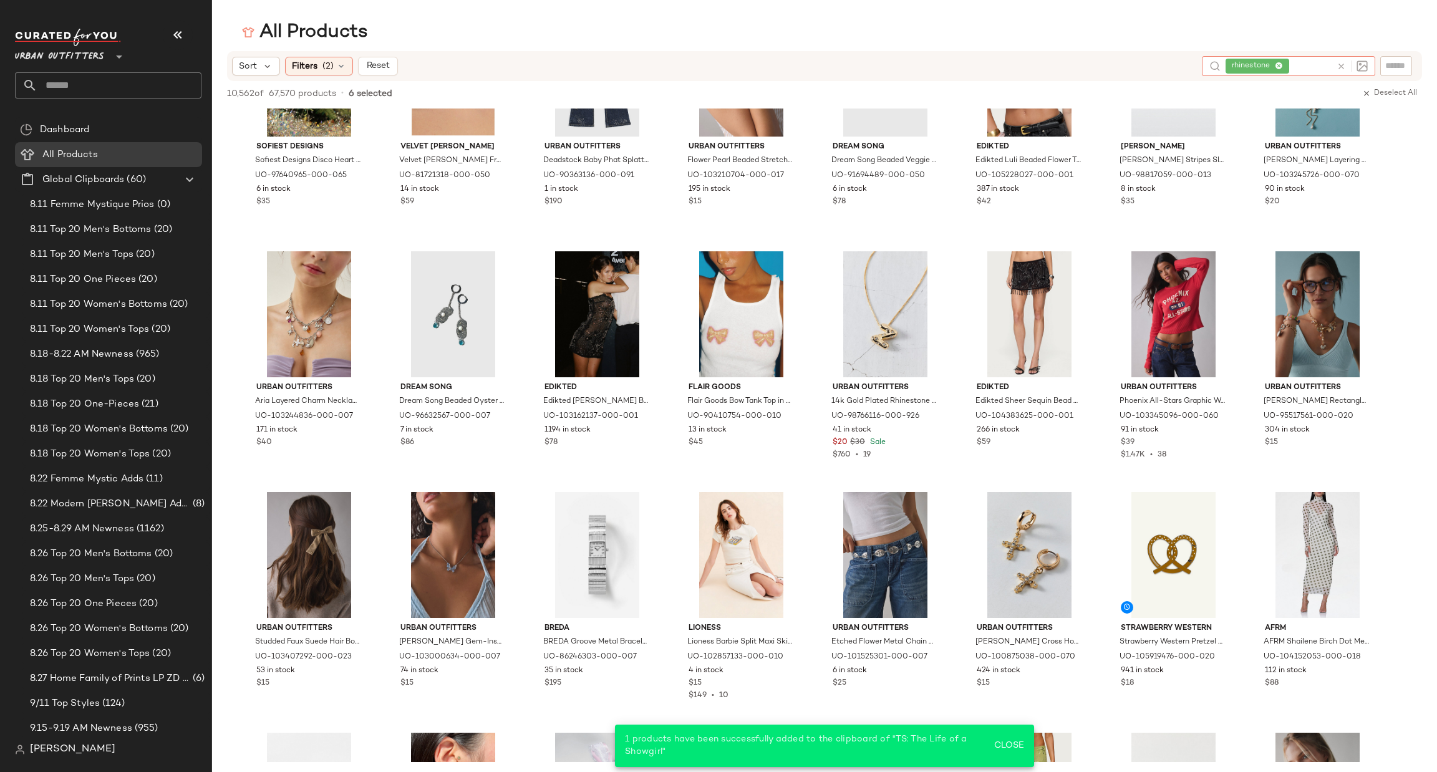
click at [1340, 62] on icon at bounding box center [1341, 66] width 9 height 9
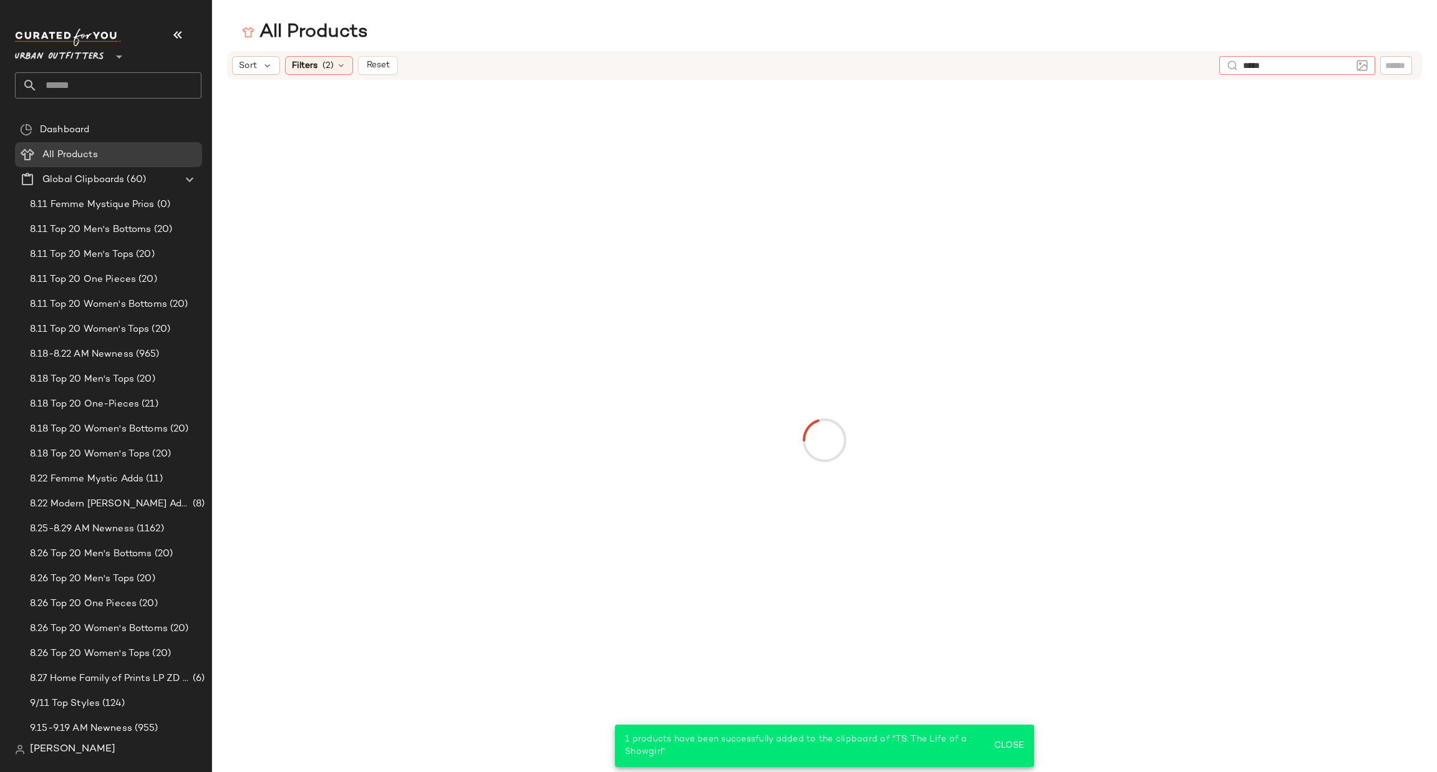
type input "******"
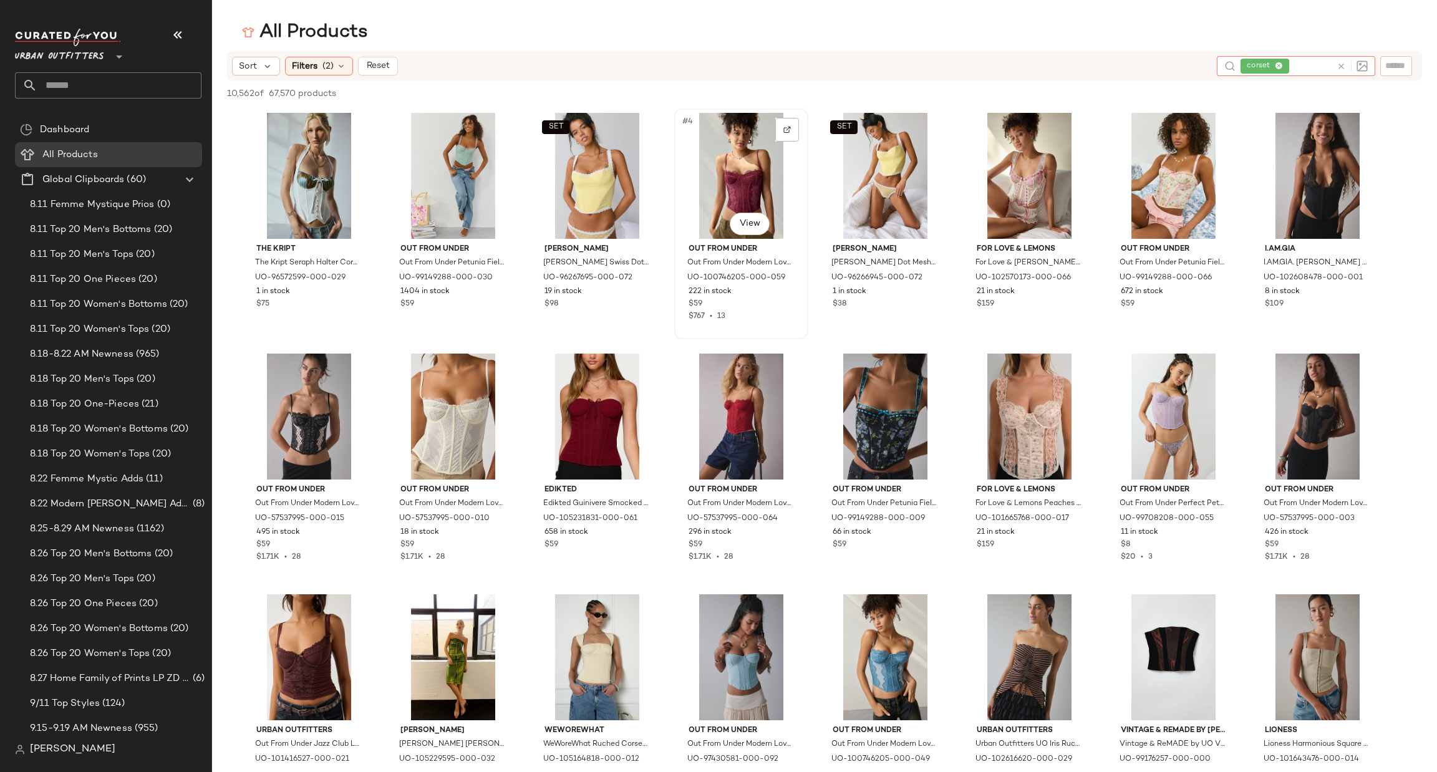
click at [717, 168] on div "#4 View" at bounding box center [741, 176] width 125 height 126
click at [448, 168] on div "#2 View" at bounding box center [452, 176] width 125 height 126
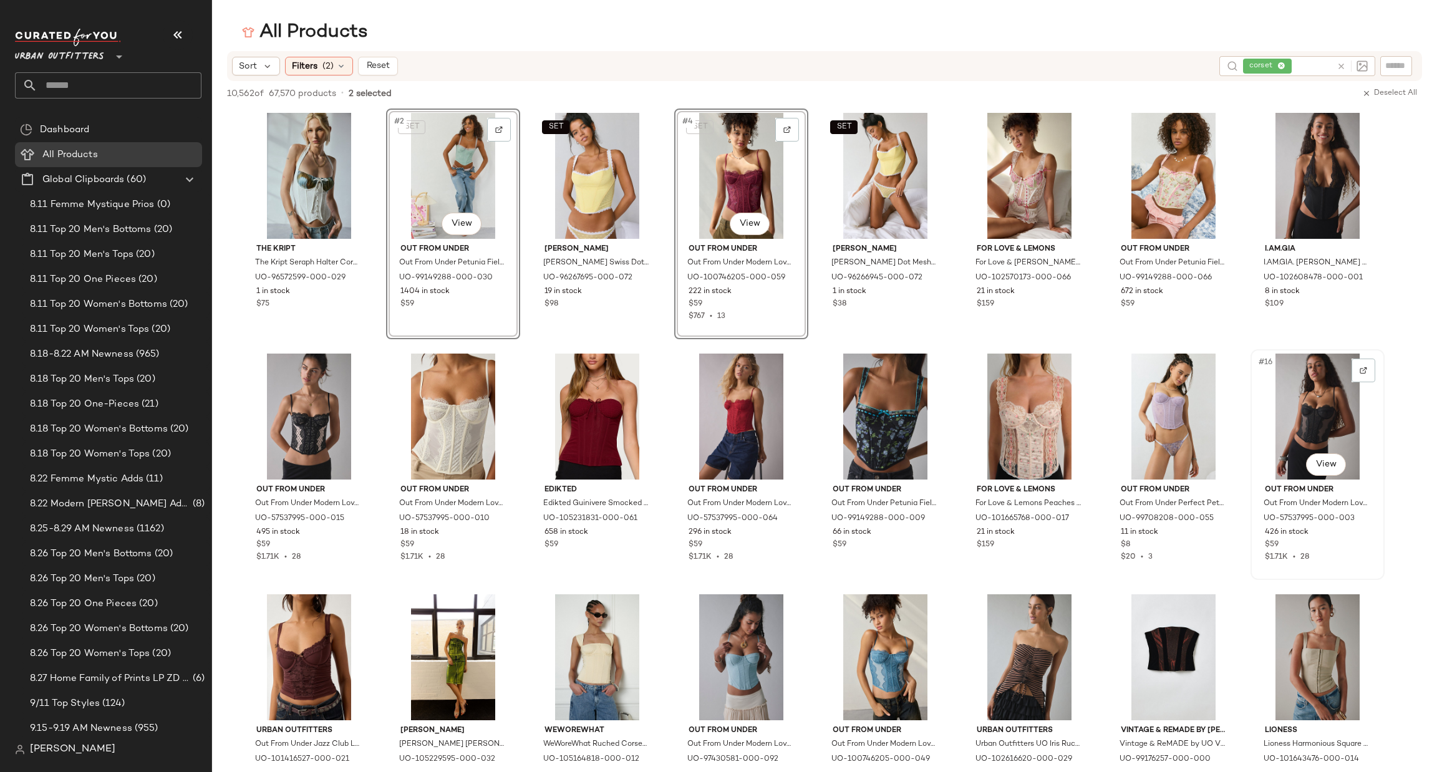
click at [1318, 420] on div "#16 View" at bounding box center [1317, 417] width 125 height 126
click at [459, 413] on div "#10 View" at bounding box center [452, 417] width 125 height 126
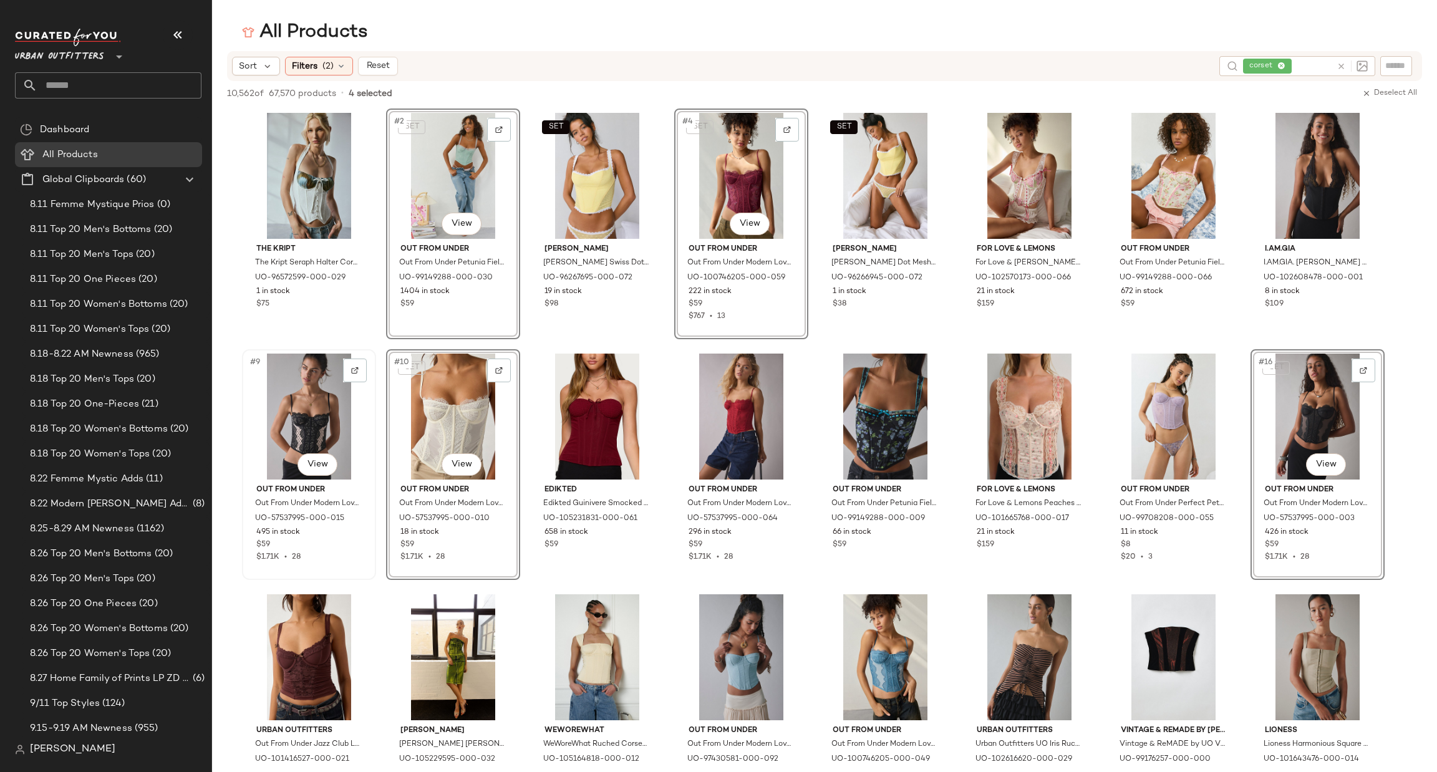
click at [271, 405] on div "#9 View" at bounding box center [308, 417] width 125 height 126
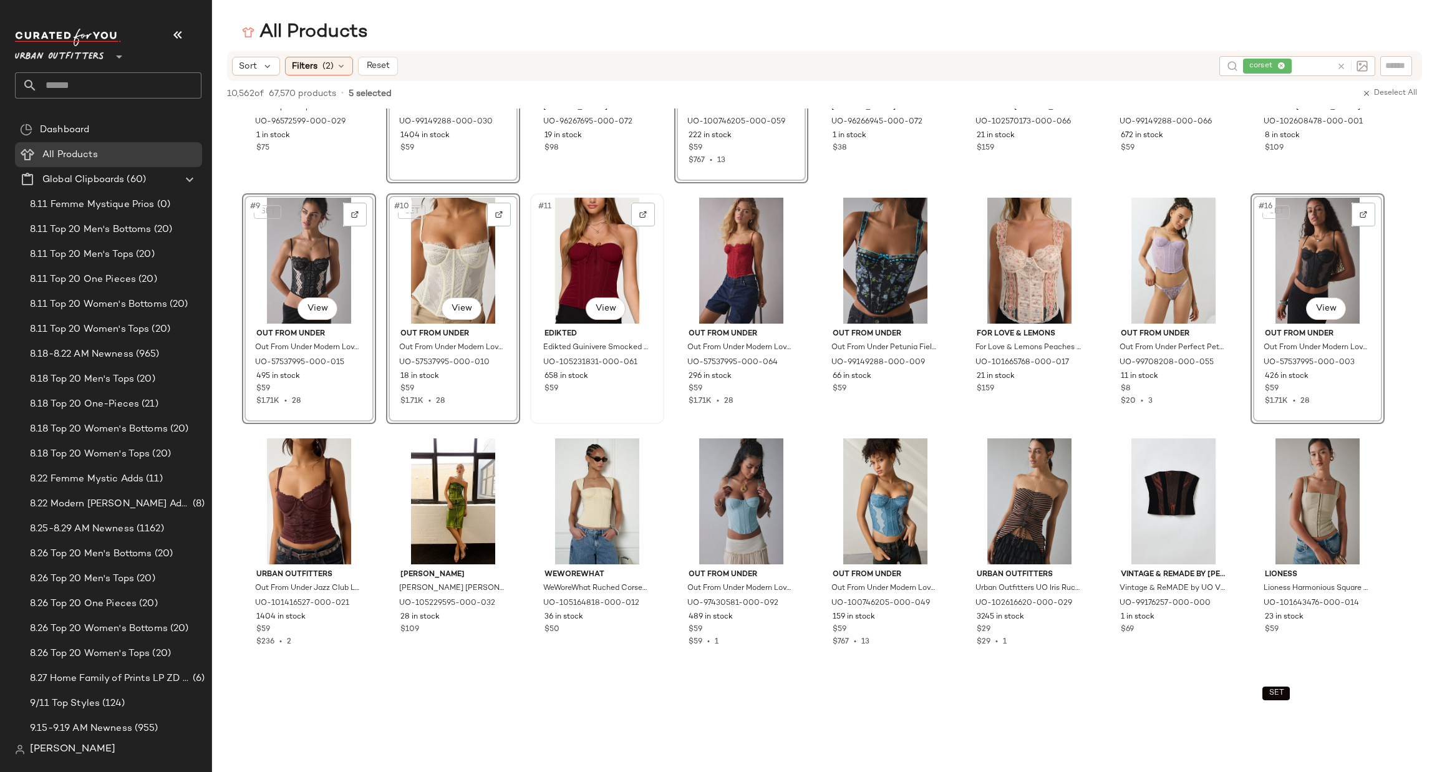
scroll to position [187, 0]
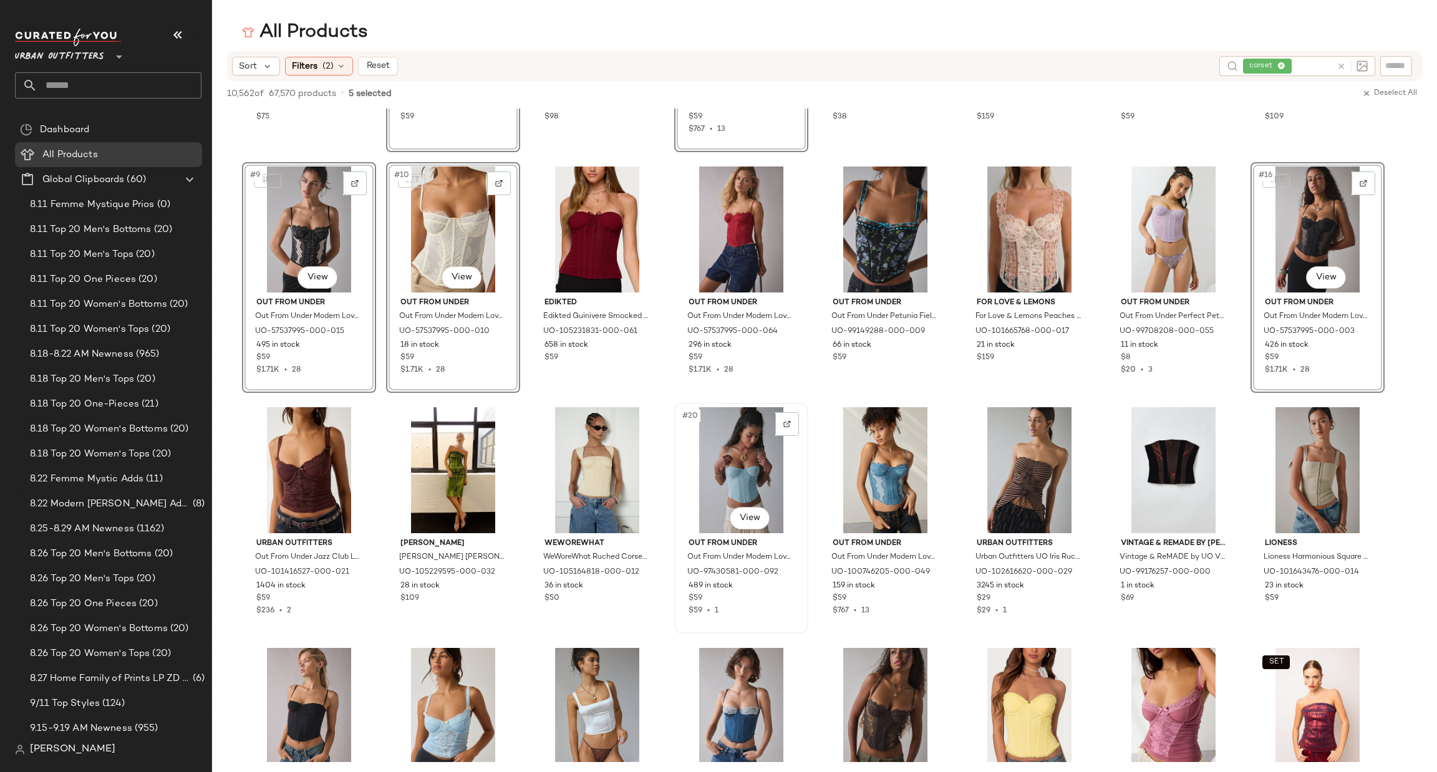
click at [728, 443] on div "#20 View" at bounding box center [741, 470] width 125 height 126
click at [708, 695] on div "#28 View" at bounding box center [741, 711] width 125 height 126
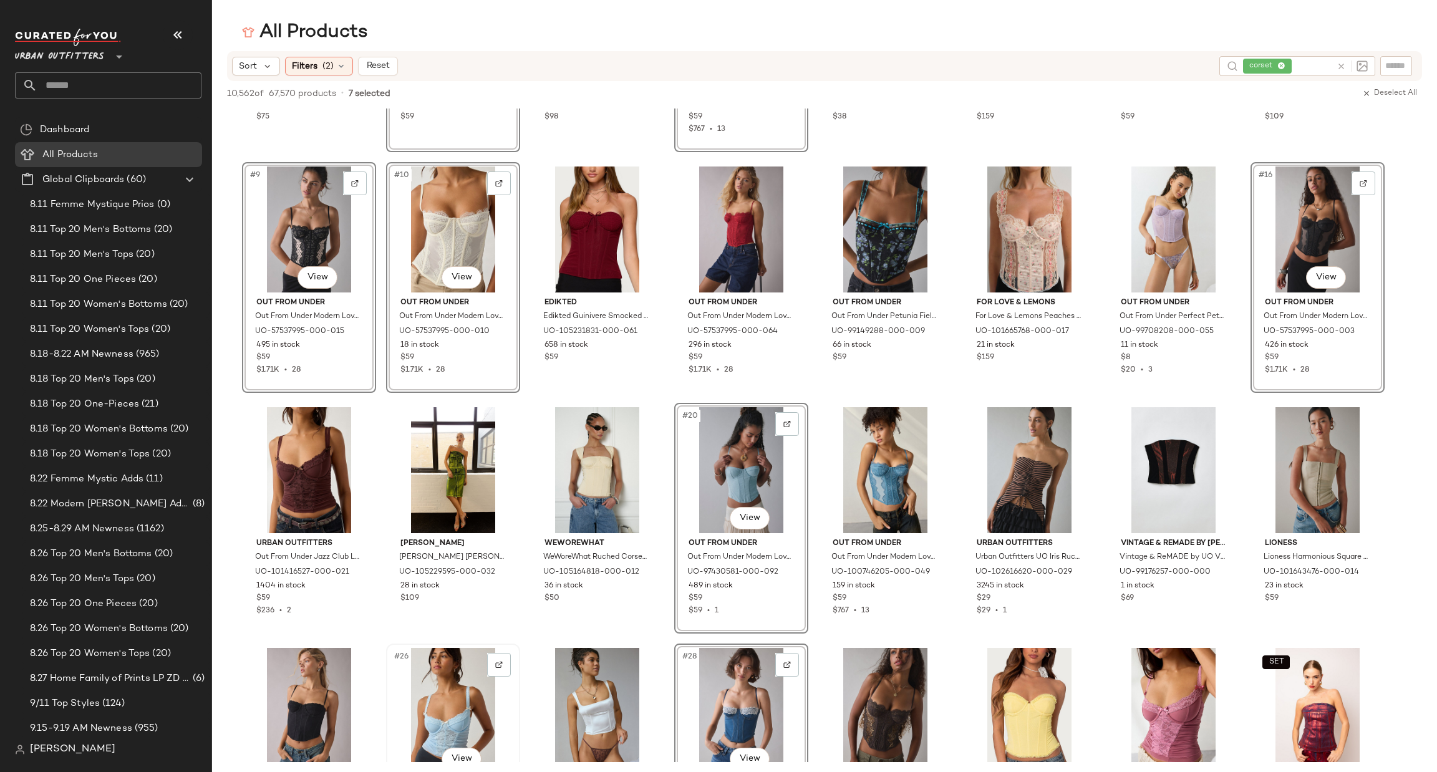
click at [429, 708] on div "#26 View" at bounding box center [452, 711] width 125 height 126
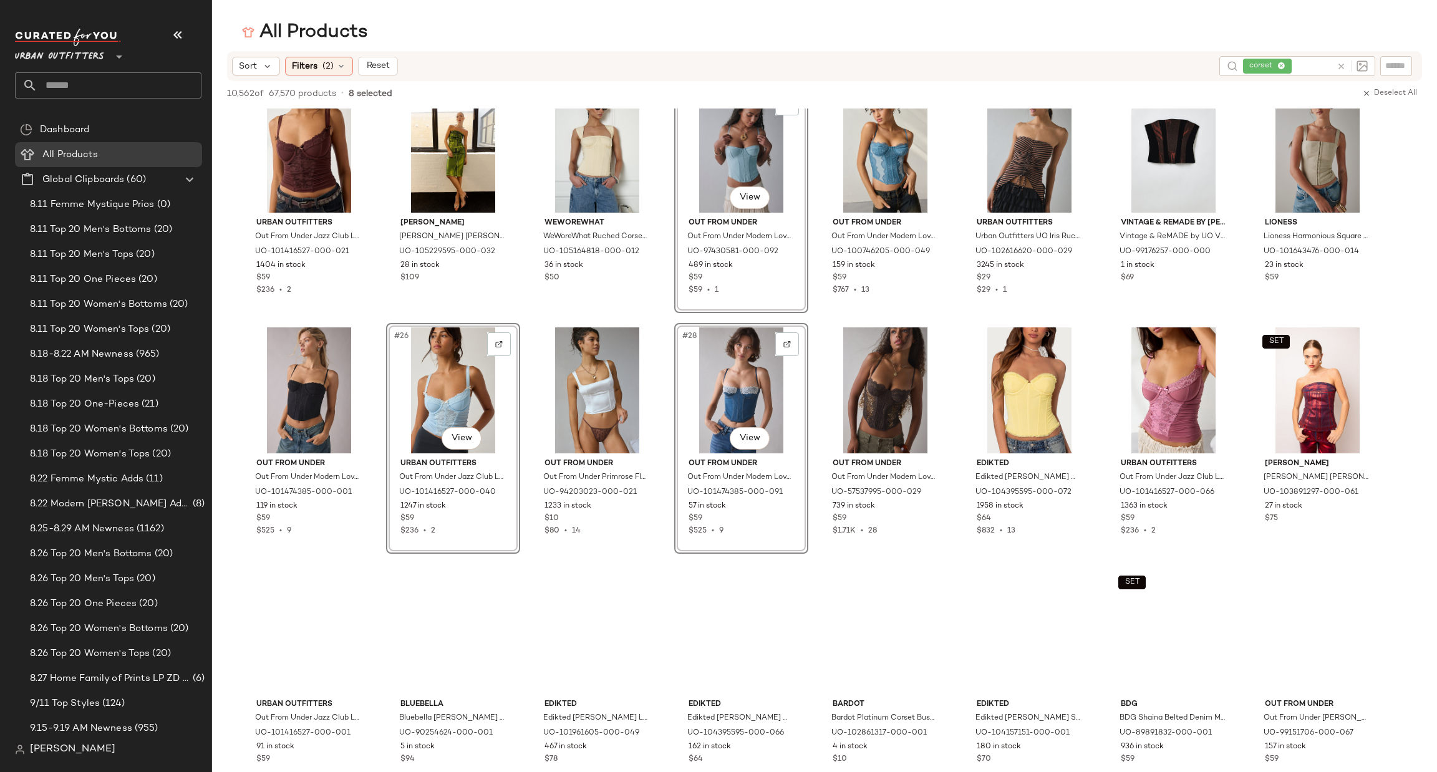
scroll to position [561, 0]
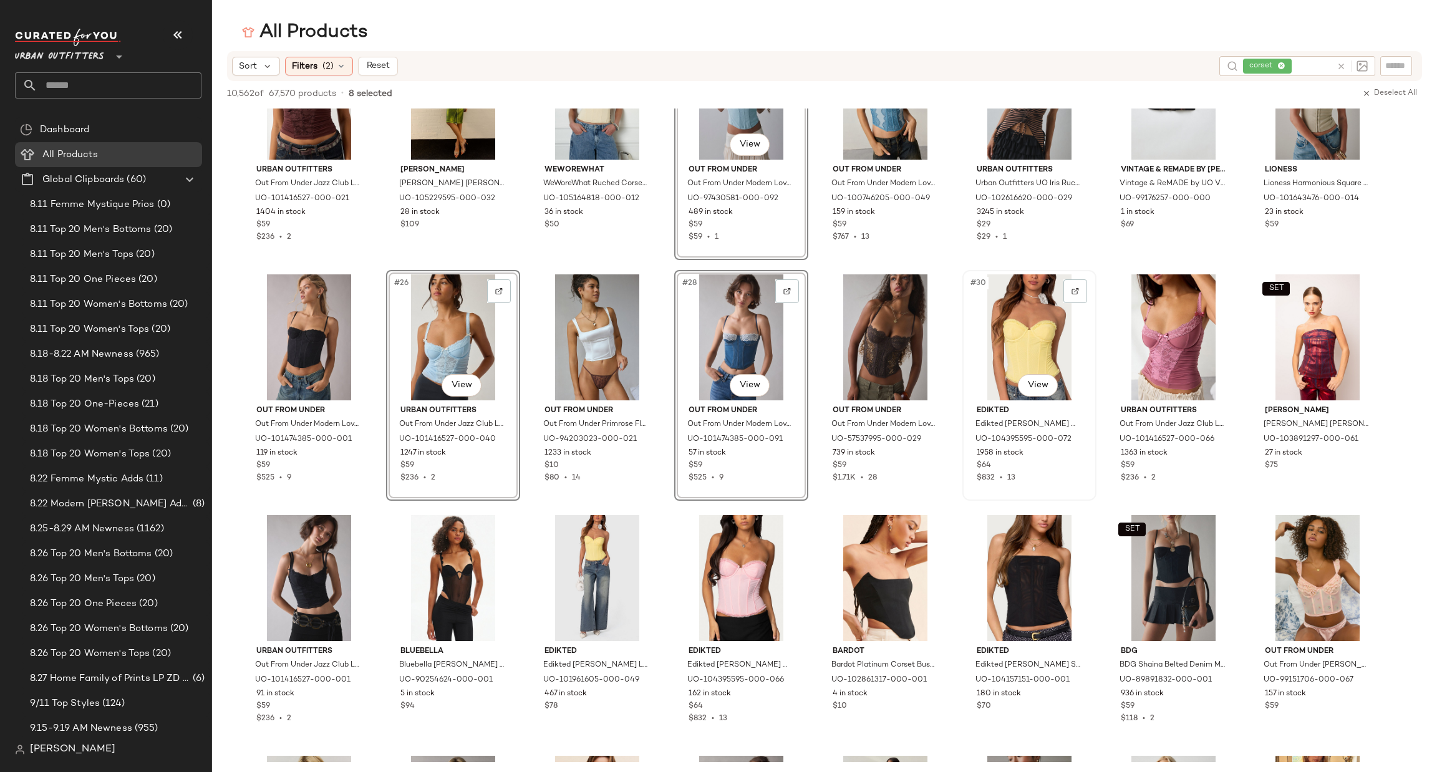
click at [1034, 341] on div "#30 View" at bounding box center [1029, 337] width 125 height 126
click at [1146, 336] on div "#31 View" at bounding box center [1173, 337] width 125 height 126
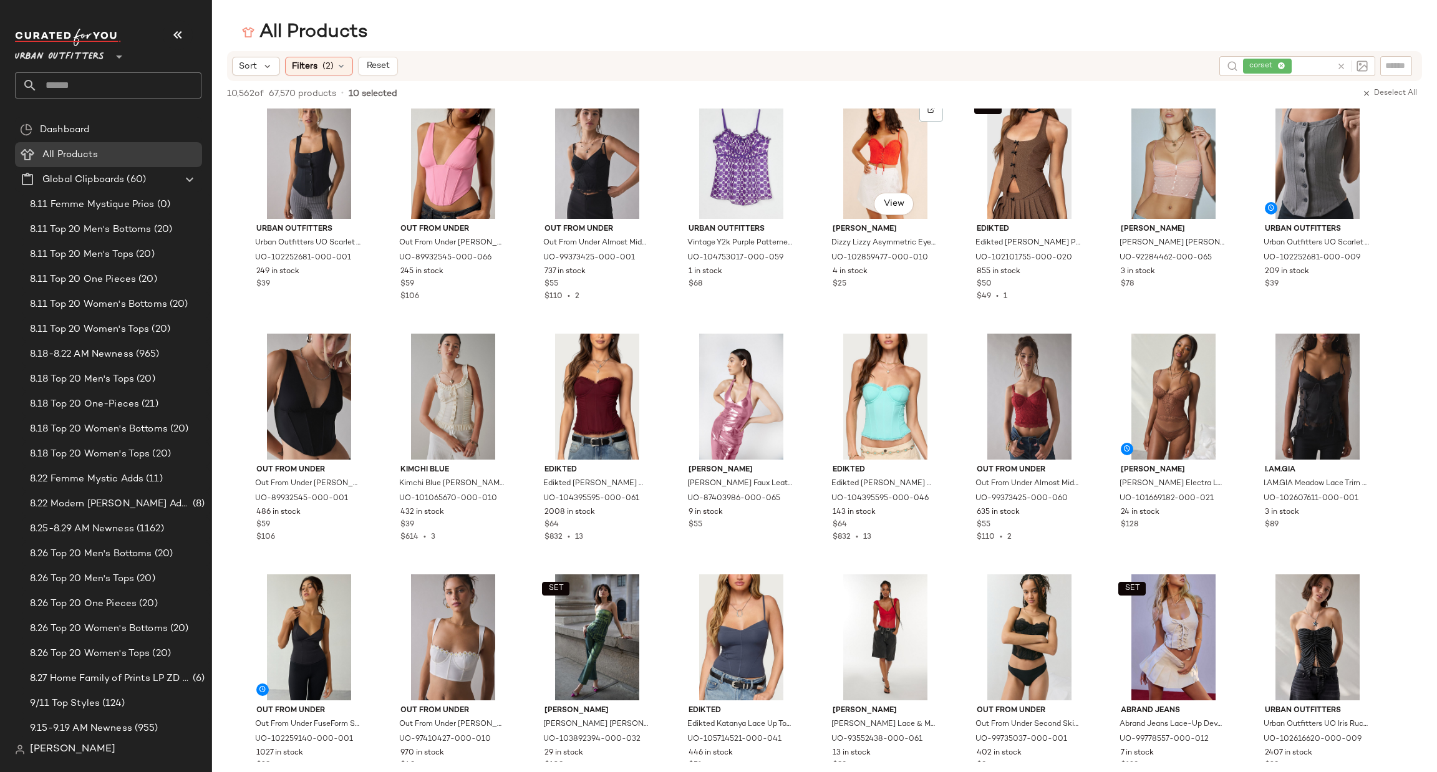
scroll to position [1497, 0]
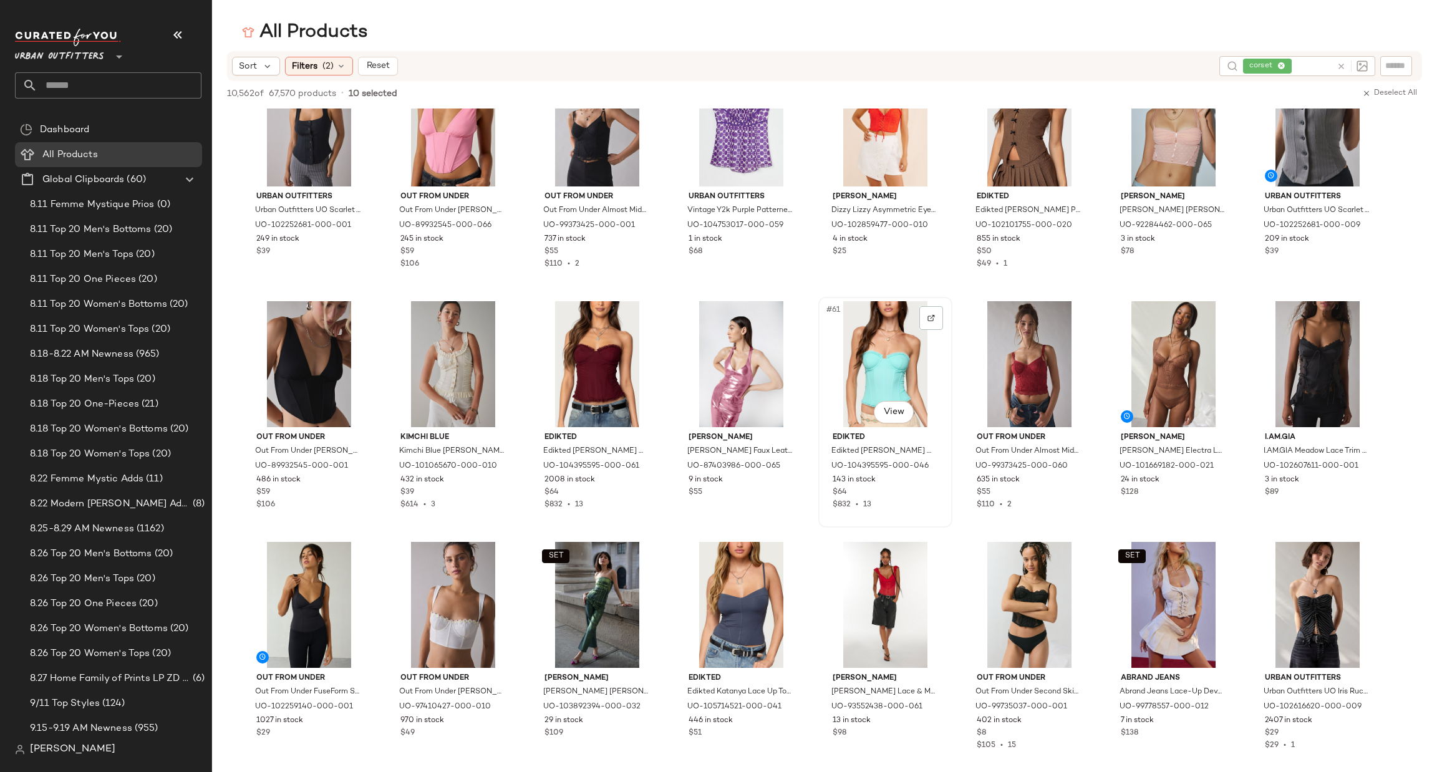
click at [865, 356] on div "#61 View" at bounding box center [885, 364] width 125 height 126
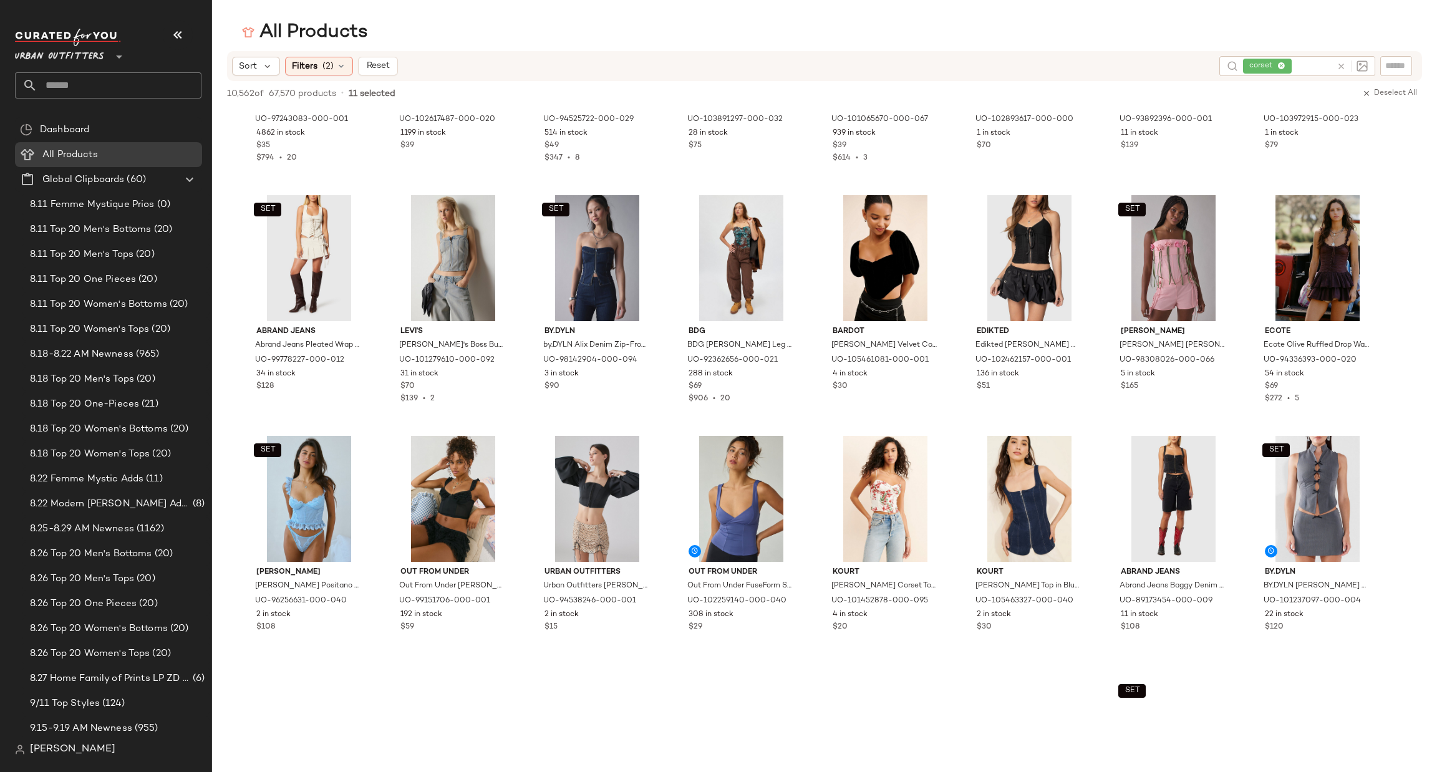
scroll to position [2432, 0]
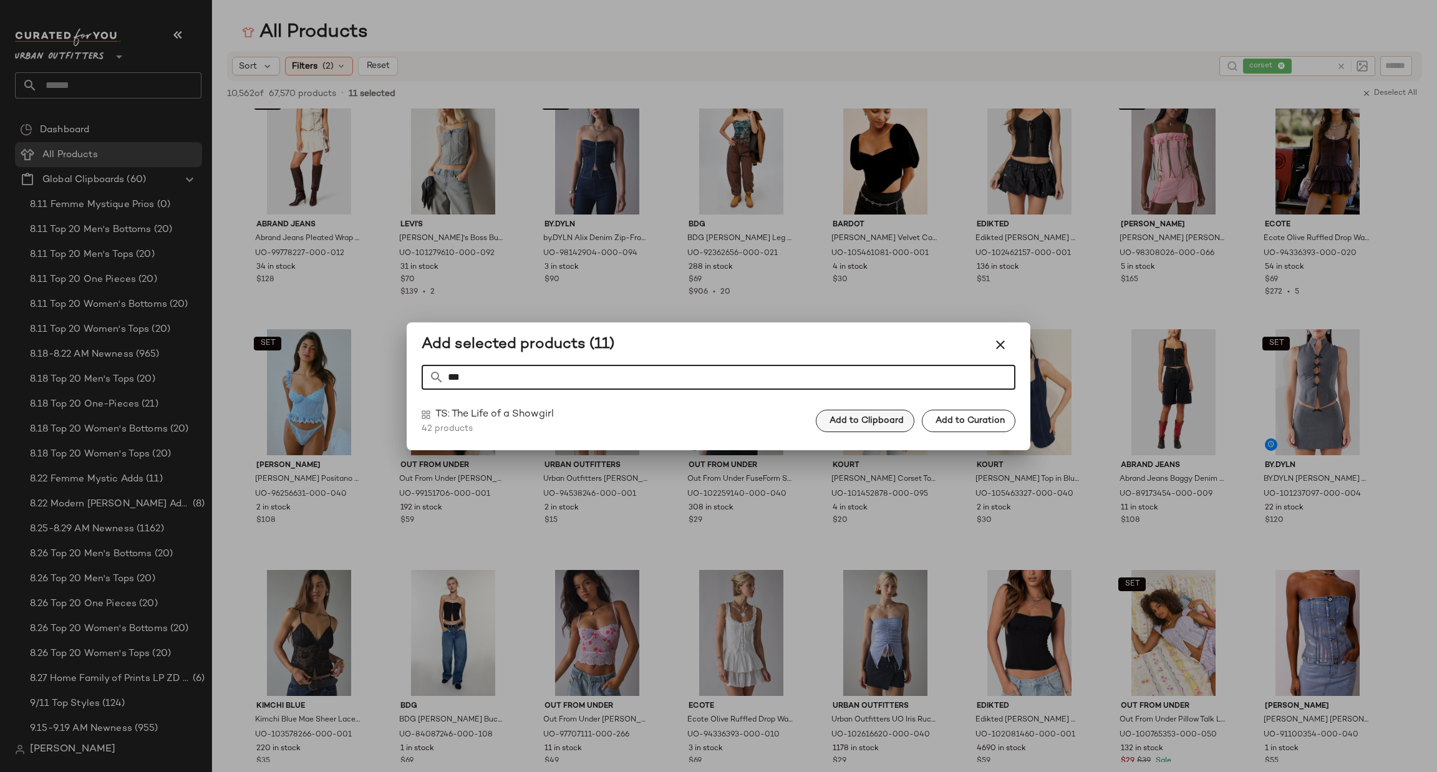
type input "***"
click at [869, 420] on span "Add to Clipboard" at bounding box center [866, 421] width 75 height 10
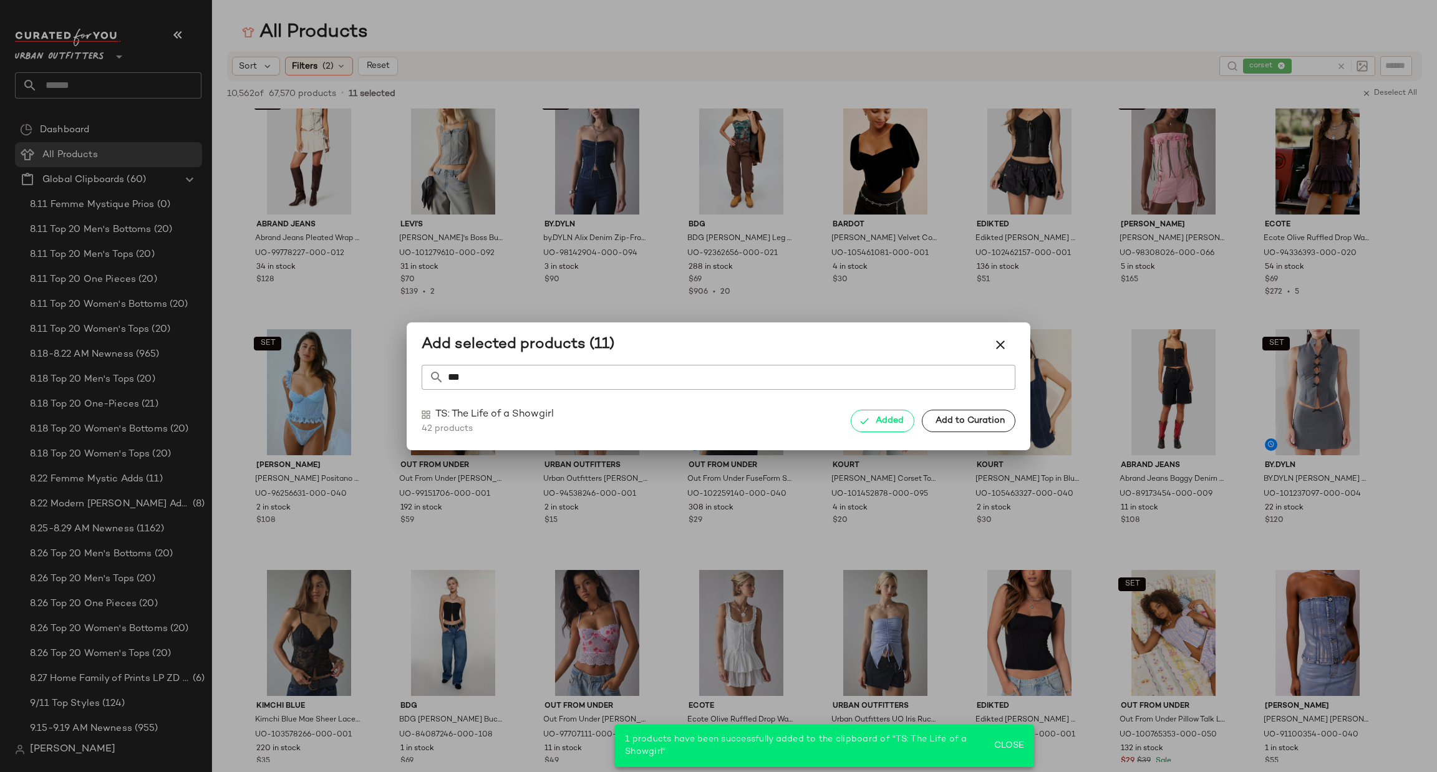
click at [168, 91] on div at bounding box center [718, 386] width 1437 height 772
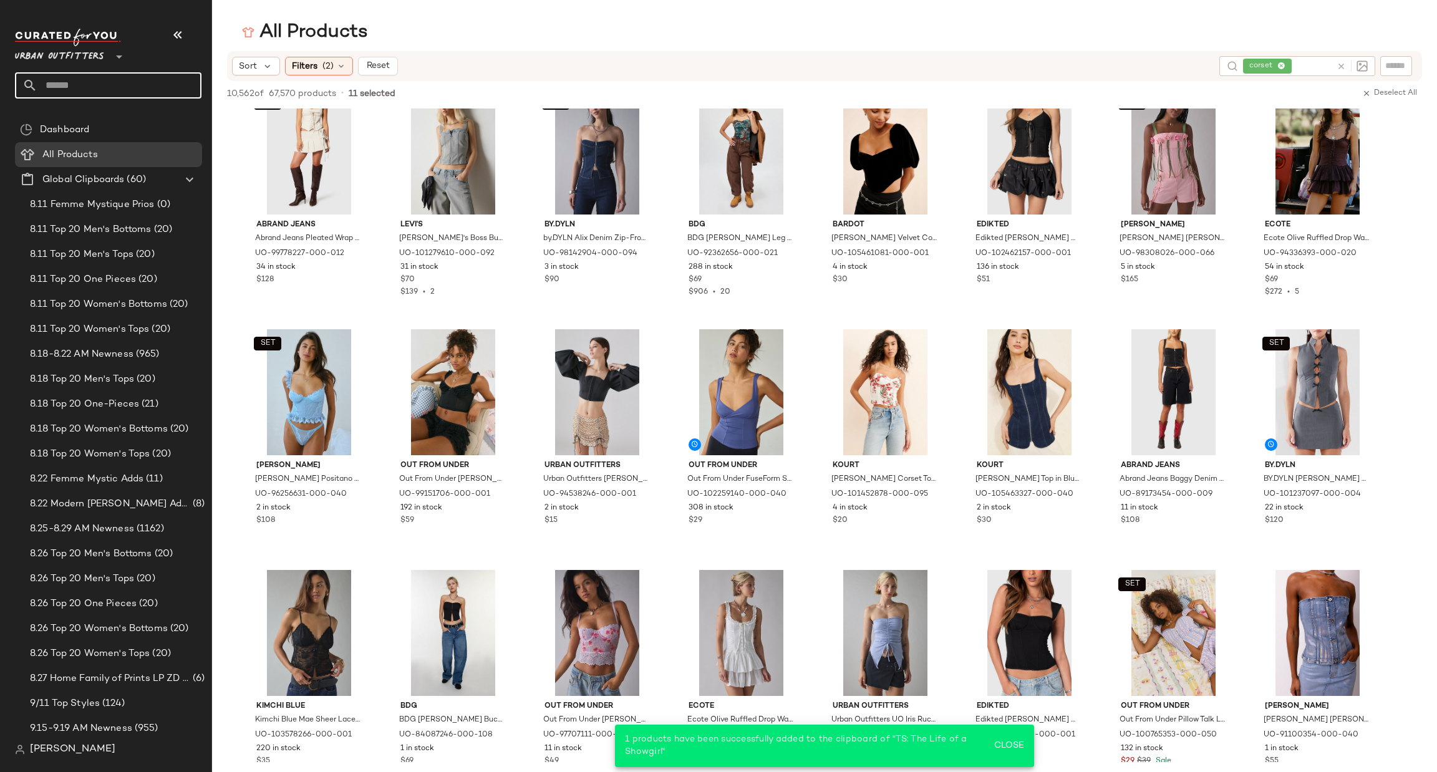
click at [168, 91] on input "text" at bounding box center [119, 85] width 164 height 26
type input "***"
click at [163, 110] on div "TS: The Lif e of a Showgirl" at bounding box center [108, 122] width 186 height 26
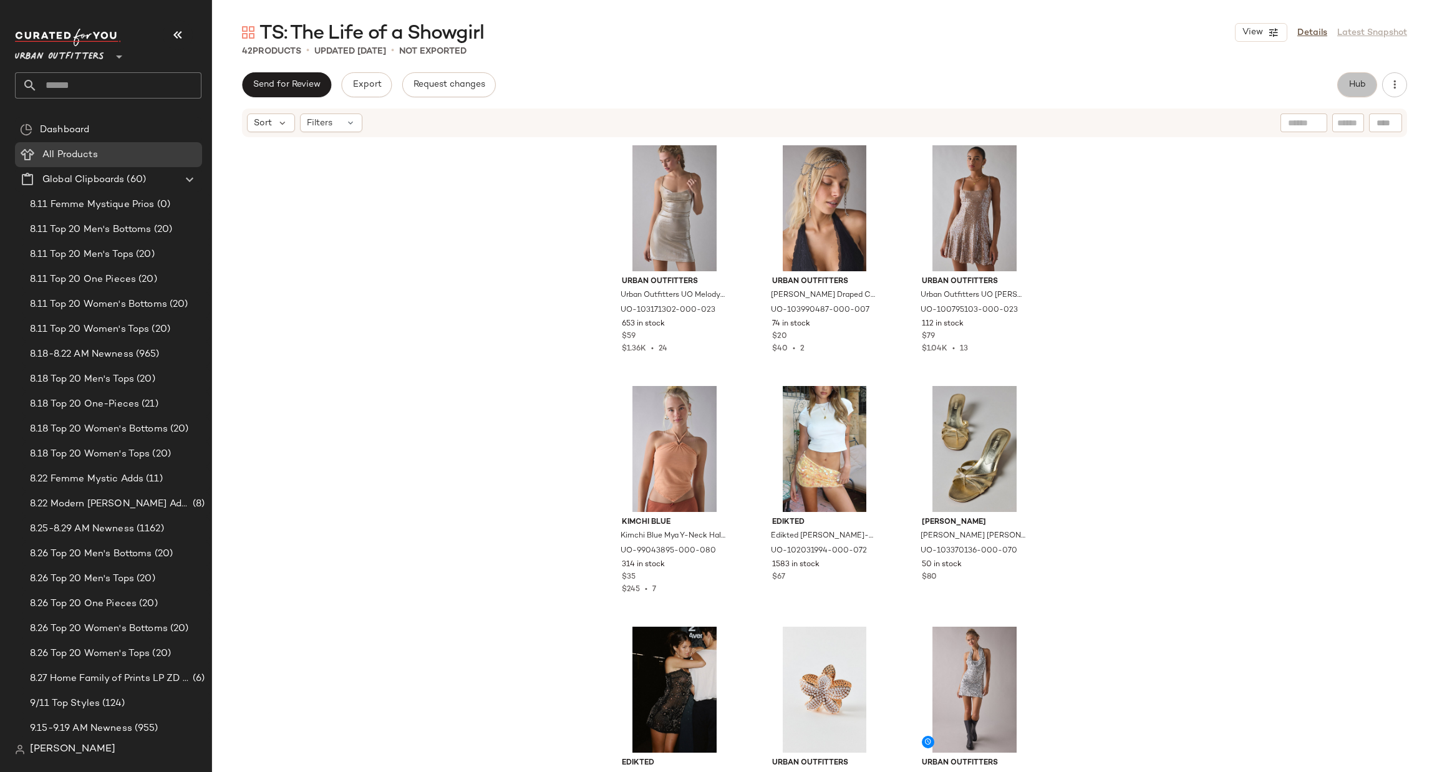
click at [1363, 82] on span "Hub" at bounding box center [1357, 85] width 17 height 10
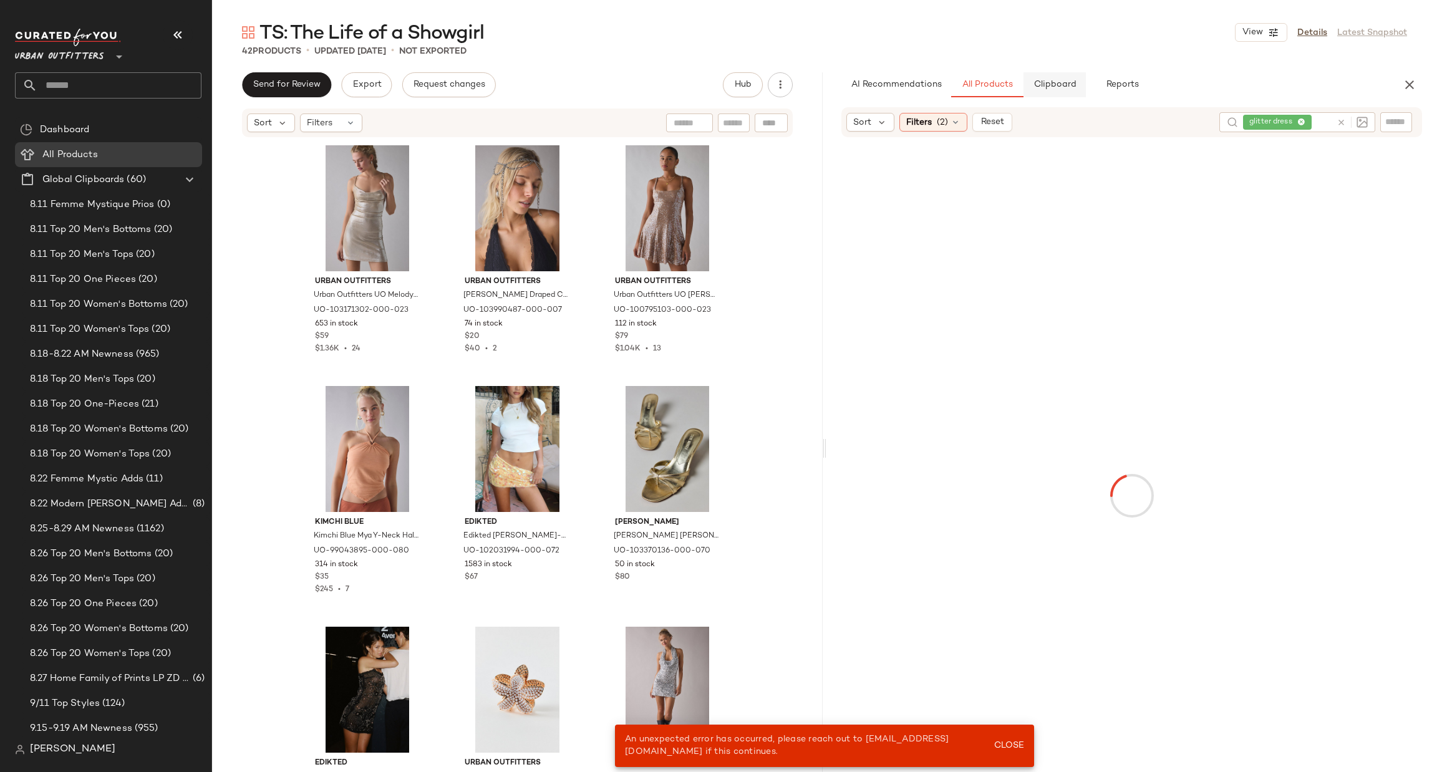
click at [1061, 84] on span "Clipboard" at bounding box center [1054, 85] width 43 height 10
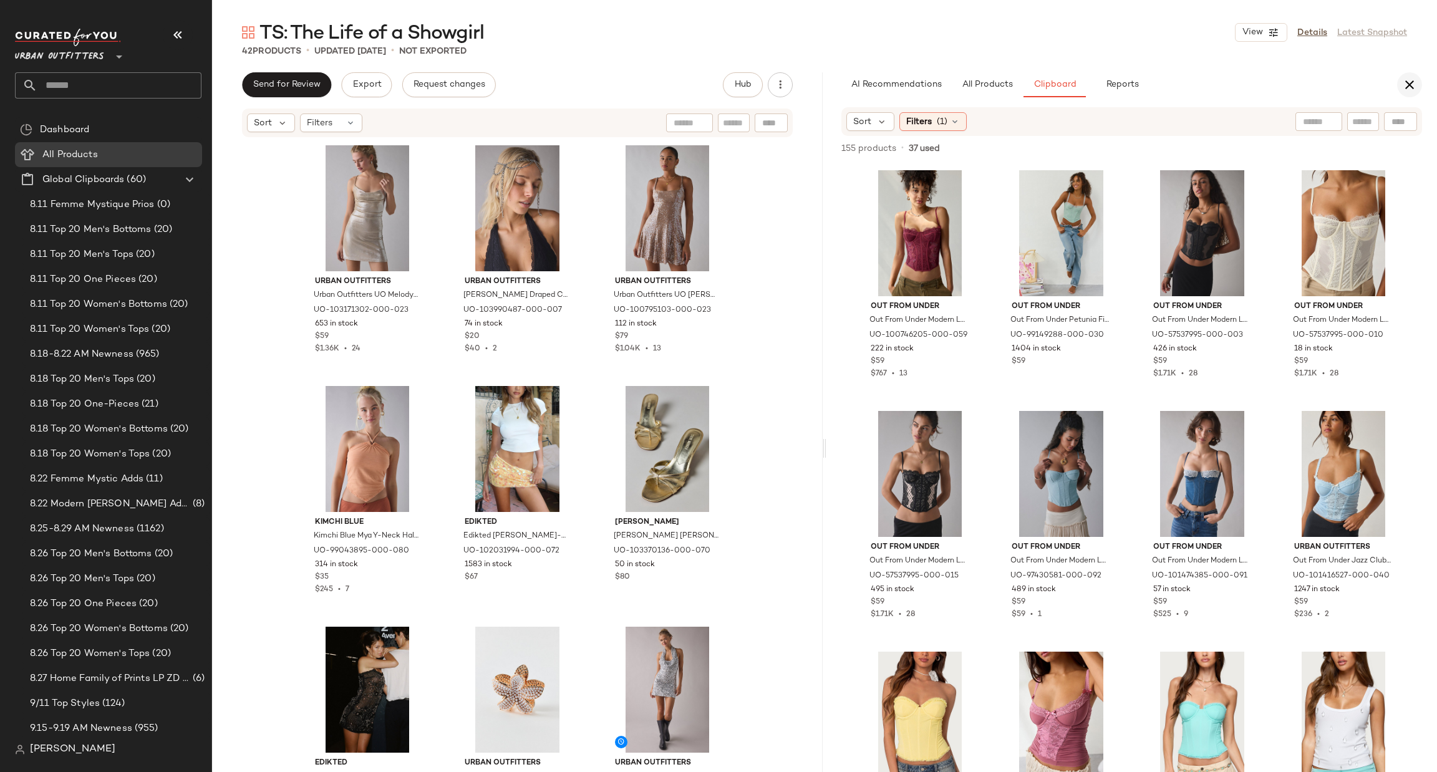
click at [1404, 91] on icon "button" at bounding box center [1409, 84] width 15 height 15
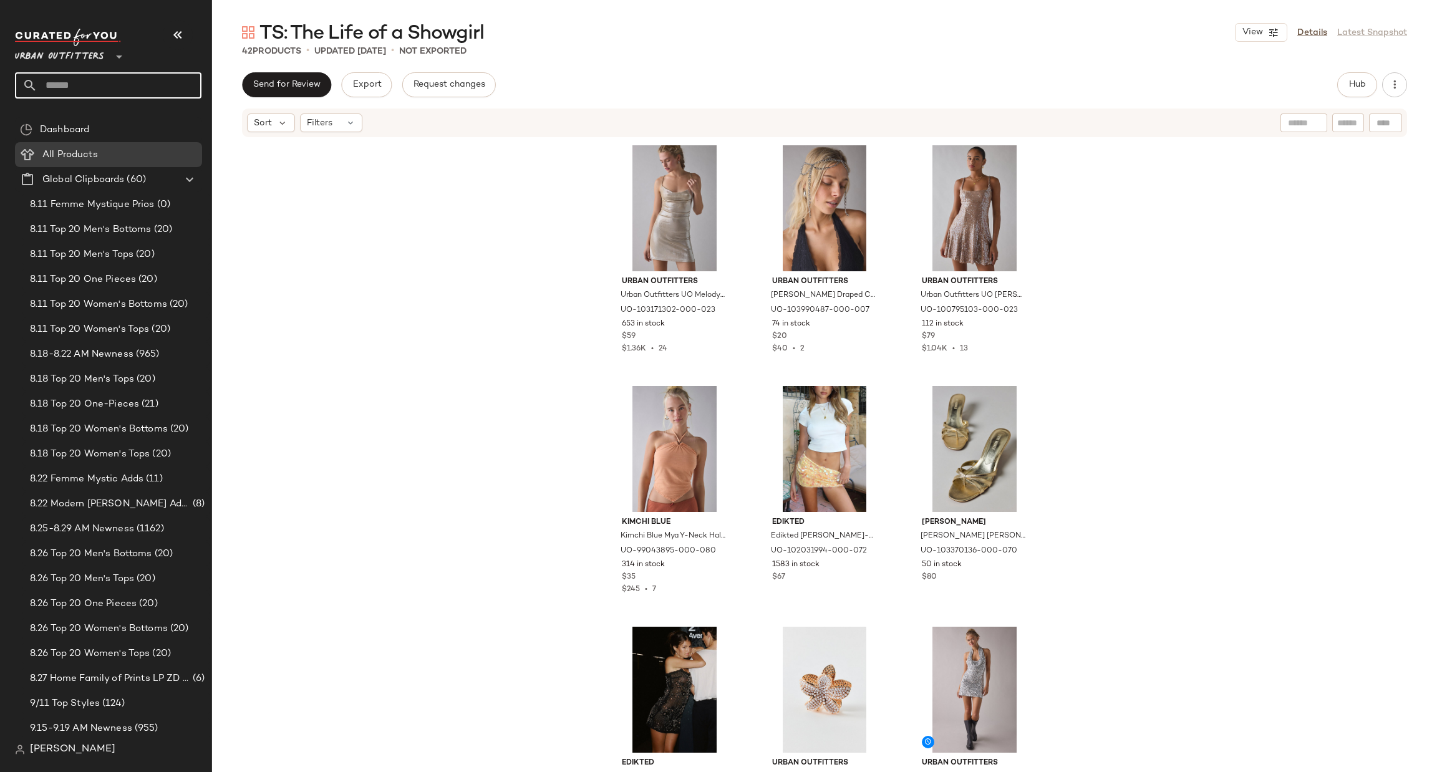
click at [80, 90] on input "text" at bounding box center [119, 85] width 164 height 26
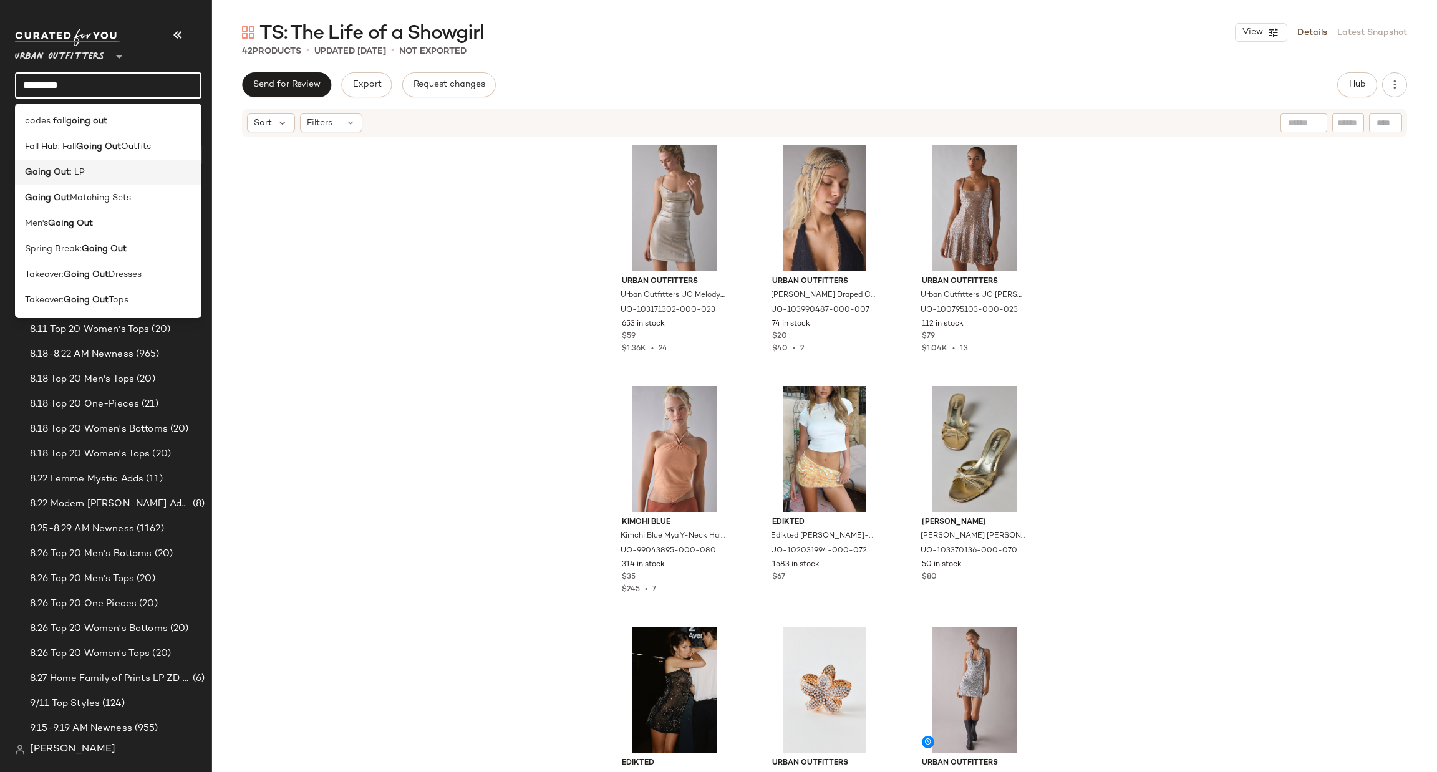
type input "*********"
click at [110, 175] on div "Going Out : LP" at bounding box center [108, 172] width 167 height 13
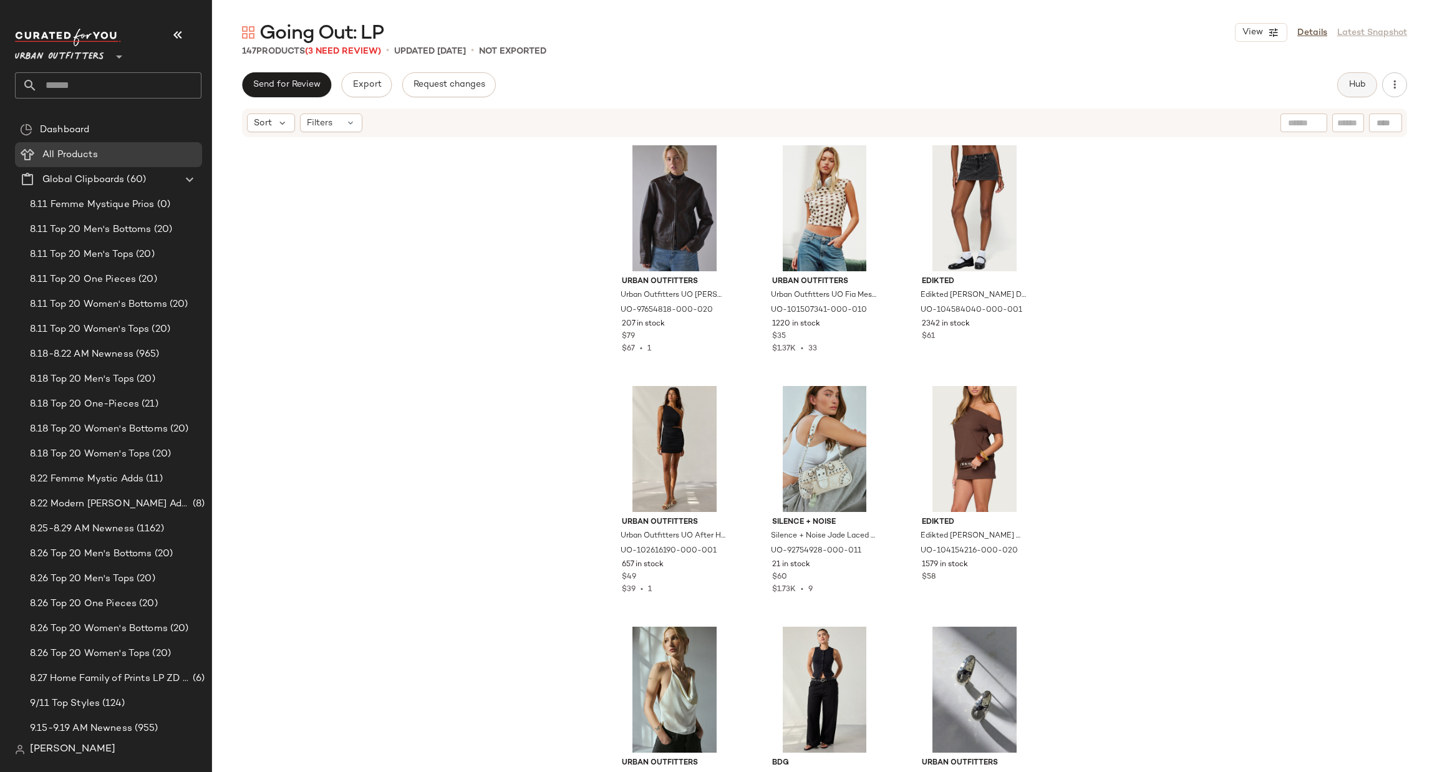
click at [1349, 82] on span "Hub" at bounding box center [1357, 85] width 17 height 10
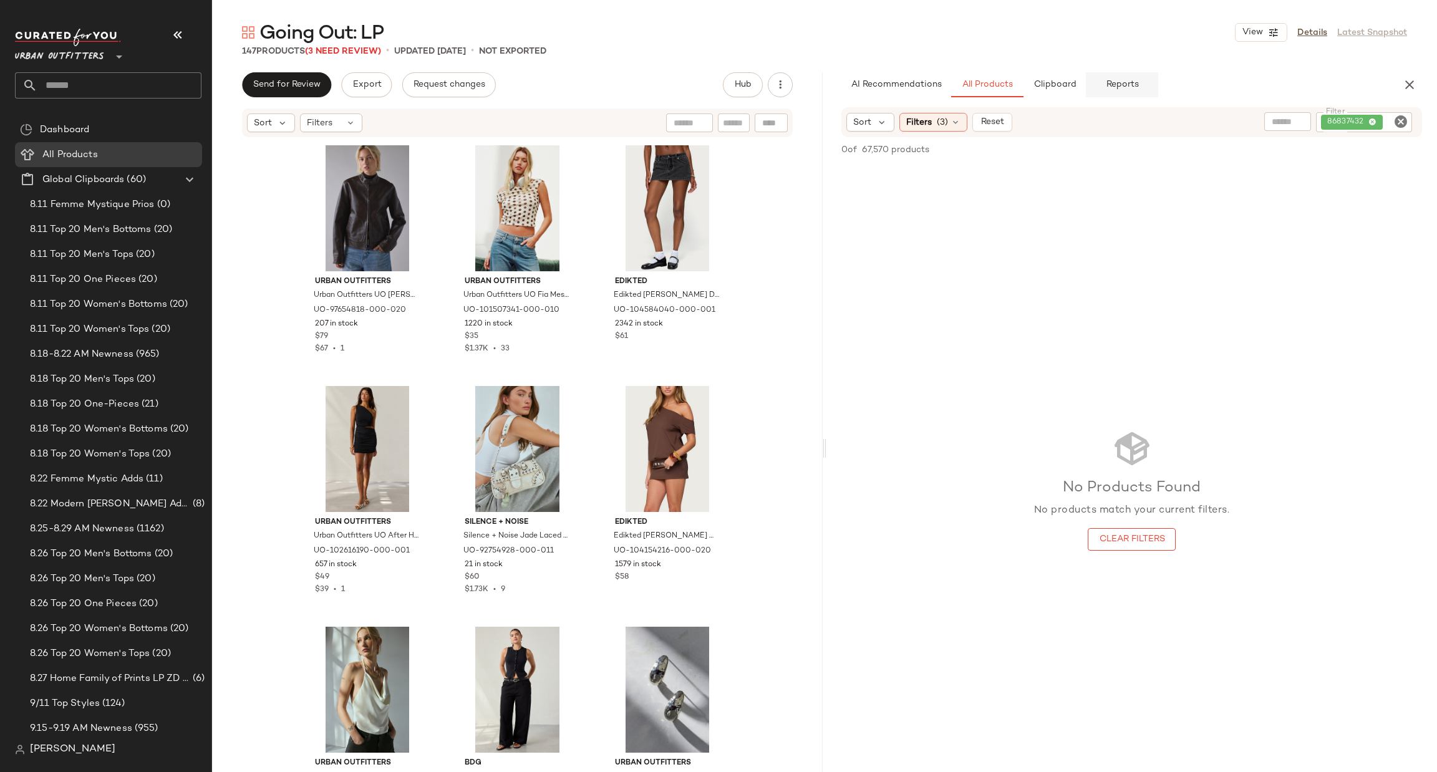
click at [1145, 85] on button "Reports" at bounding box center [1122, 84] width 72 height 25
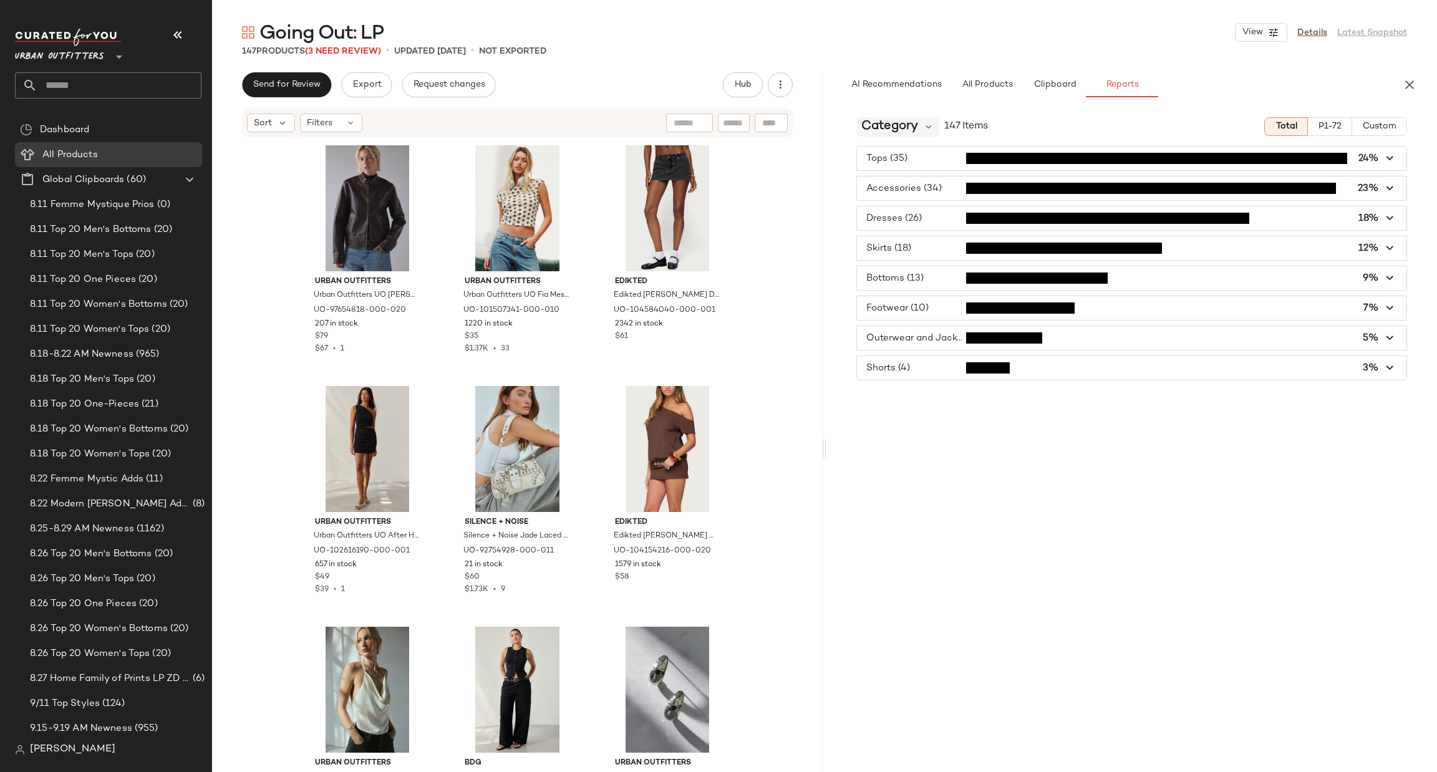
click at [870, 135] on span "Category" at bounding box center [889, 126] width 57 height 19
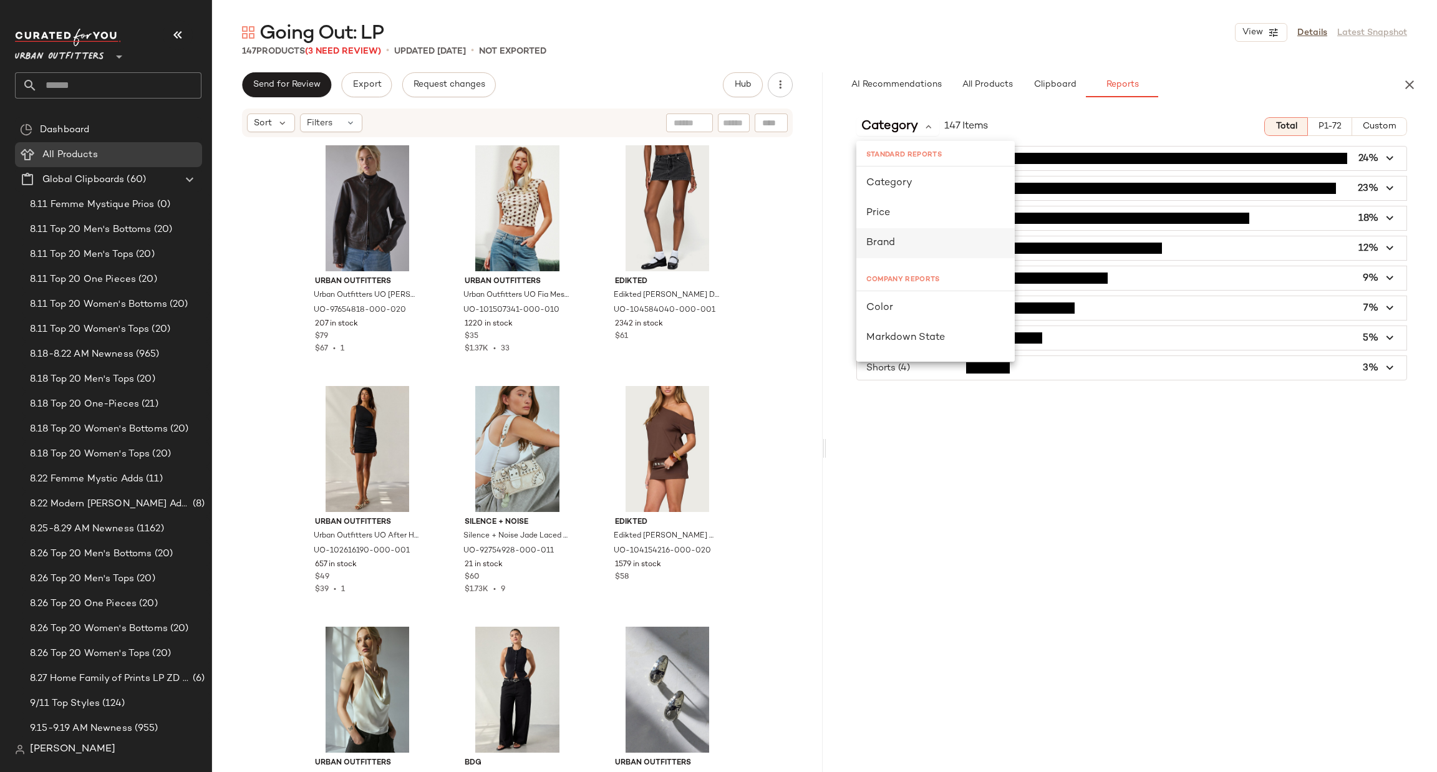
click at [910, 249] on div "Brand" at bounding box center [935, 243] width 138 height 15
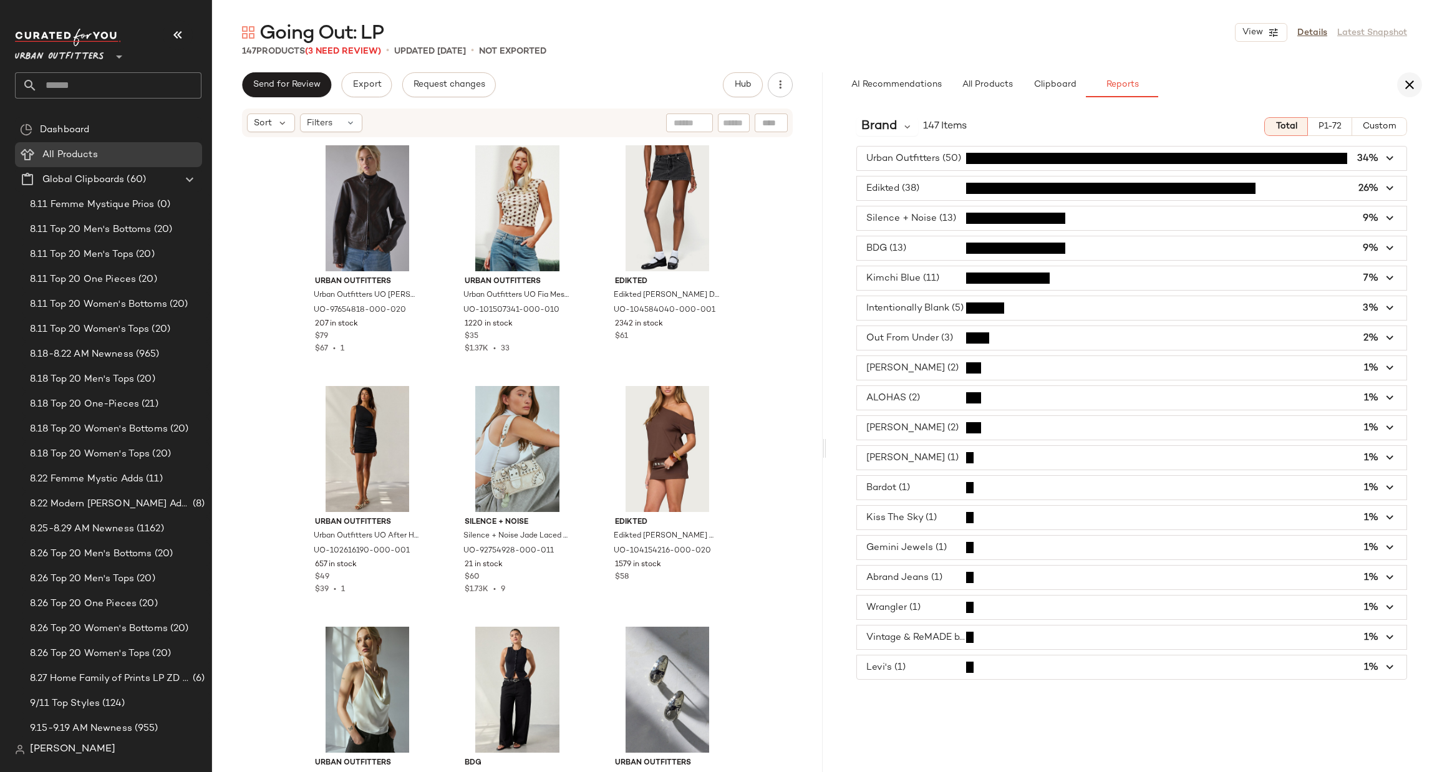
click at [1407, 80] on icon "button" at bounding box center [1409, 84] width 15 height 15
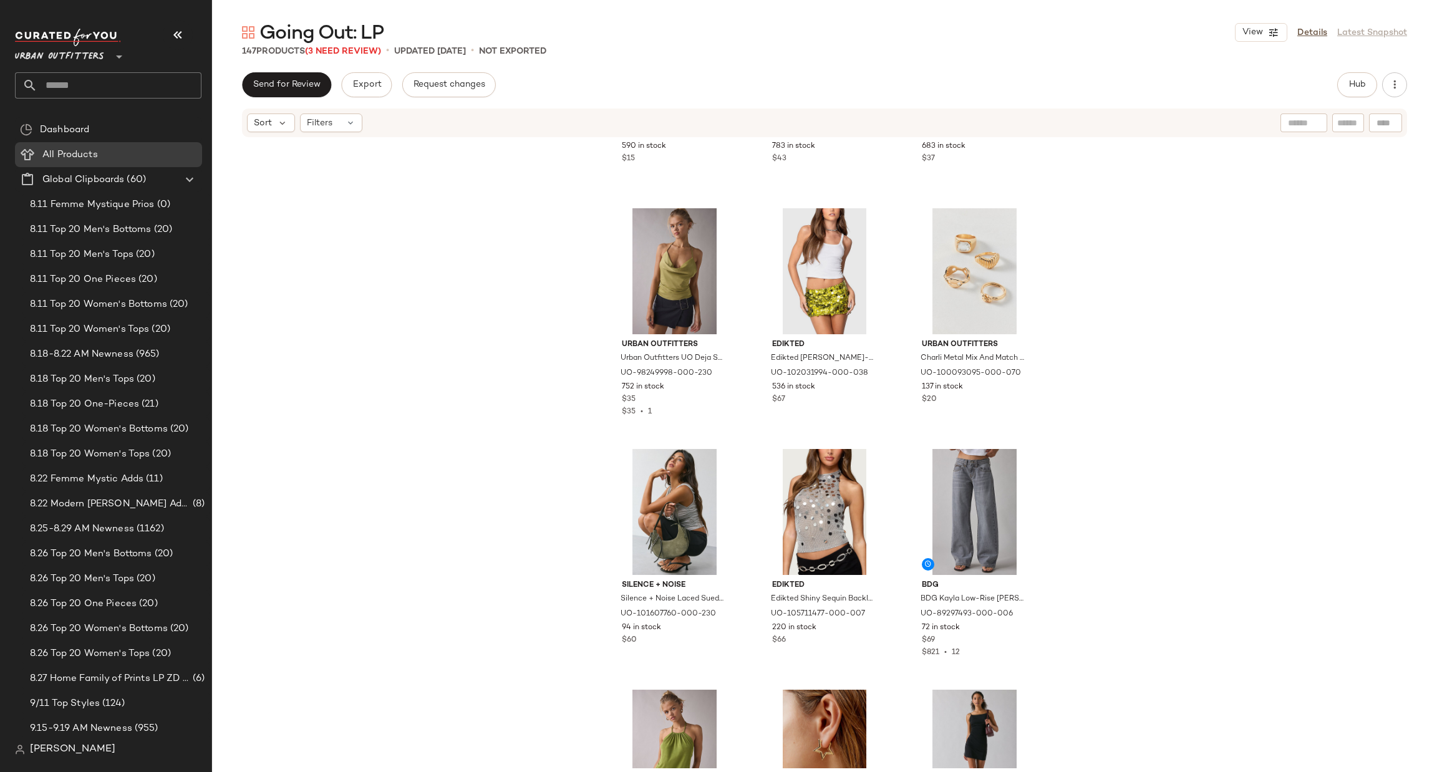
scroll to position [6184, 0]
